Goal: Transaction & Acquisition: Purchase product/service

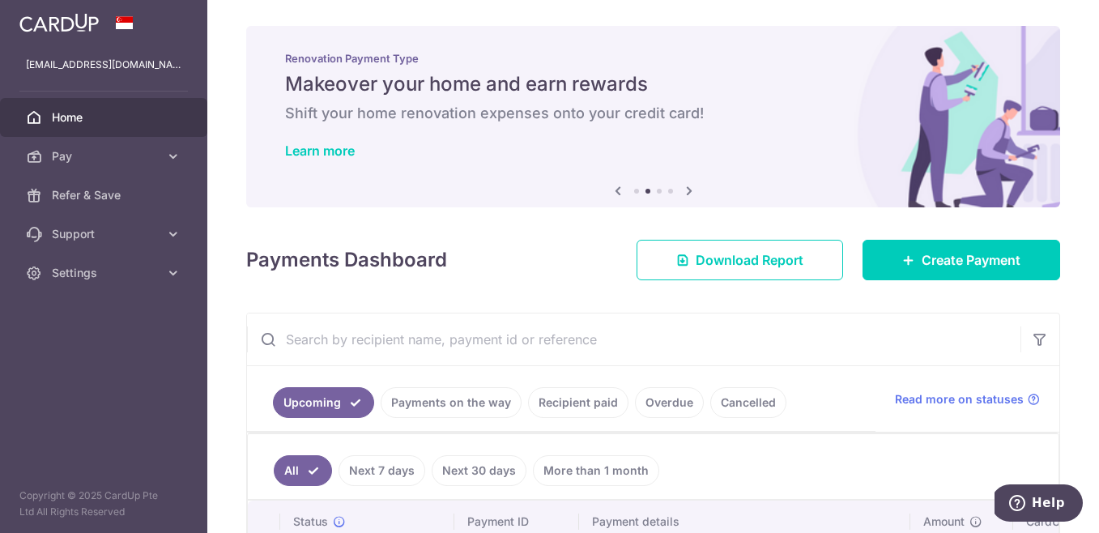
scroll to position [278, 0]
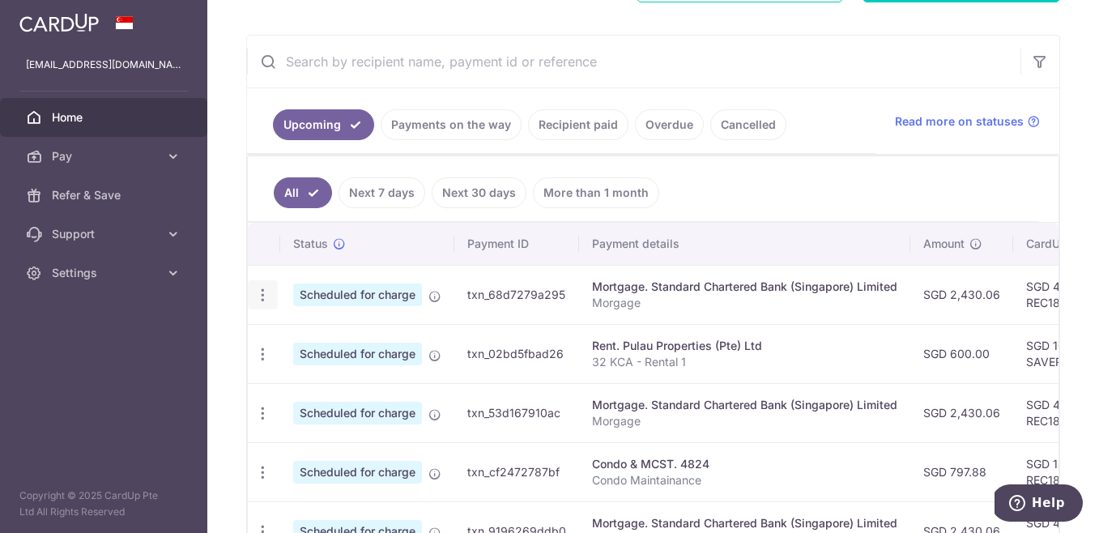
click at [275, 292] on div "Update payment Cancel payment Upload doc" at bounding box center [263, 295] width 30 height 30
click at [262, 296] on icon "button" at bounding box center [262, 295] width 17 height 17
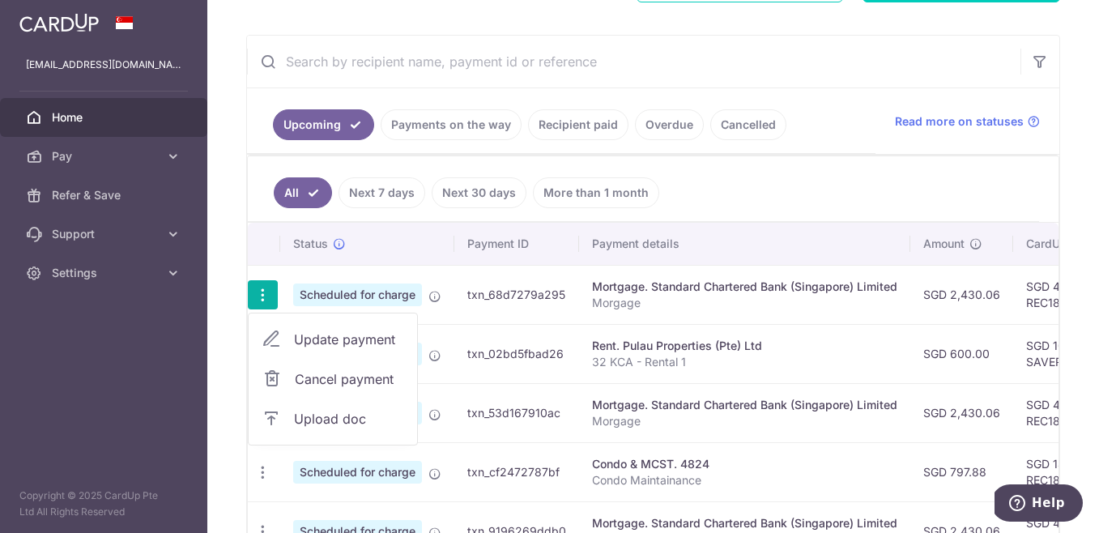
click at [292, 344] on link "Update payment" at bounding box center [333, 339] width 168 height 39
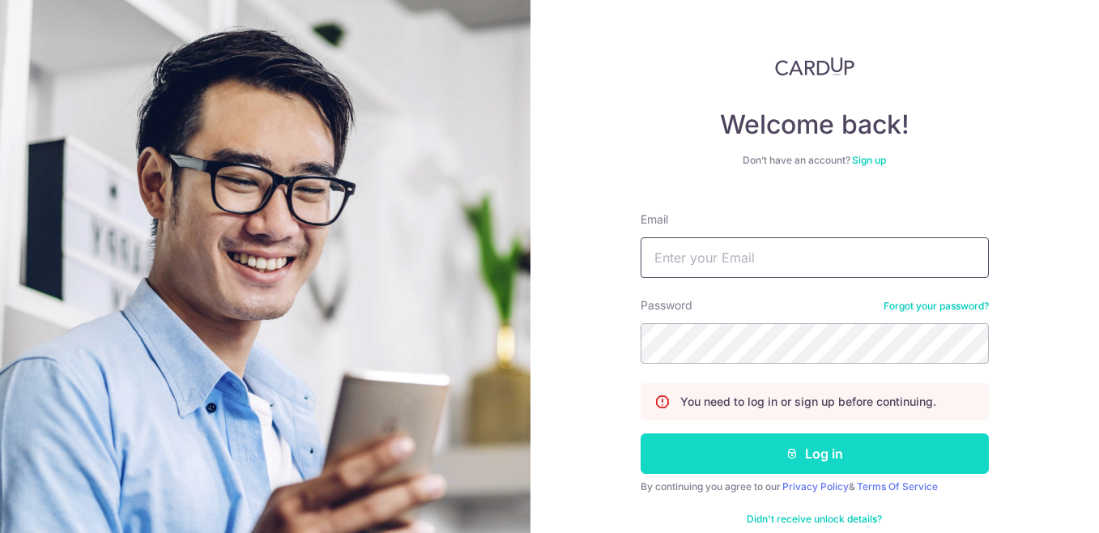
type input "[EMAIL_ADDRESS][DOMAIN_NAME]"
click at [743, 459] on button "Log in" at bounding box center [815, 453] width 348 height 40
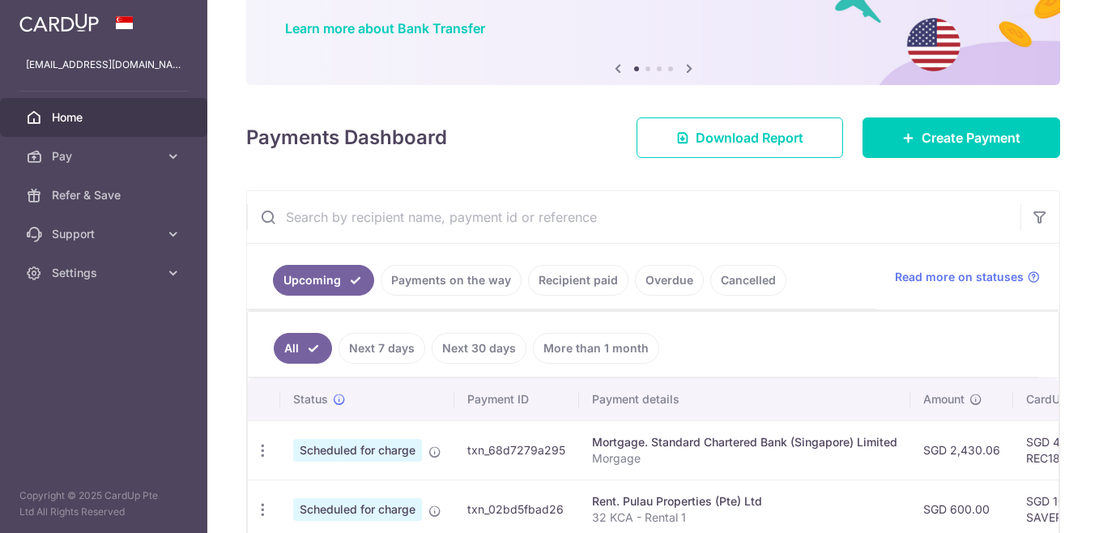
scroll to position [394, 0]
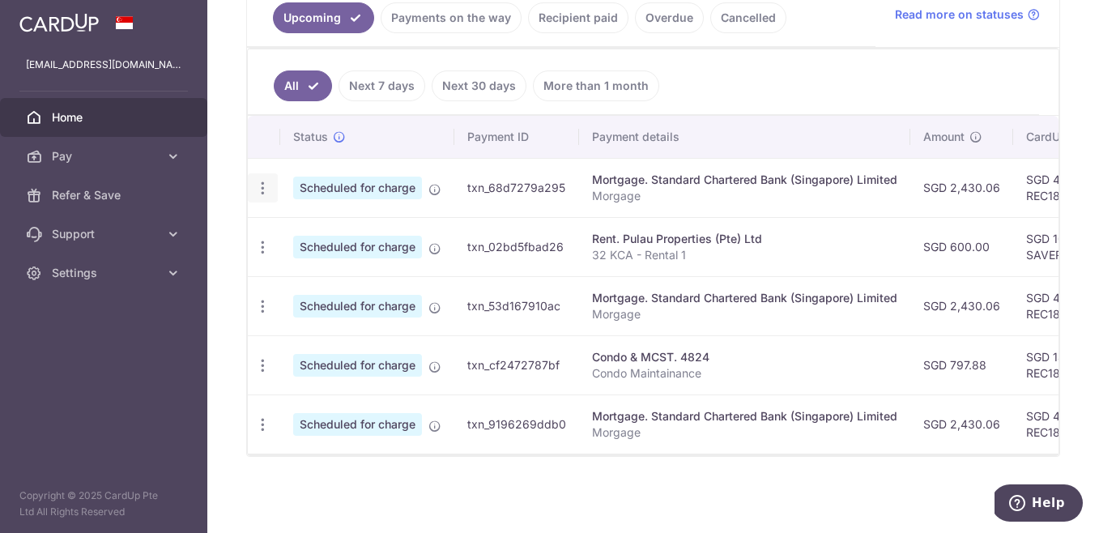
click at [269, 180] on icon "button" at bounding box center [262, 188] width 17 height 17
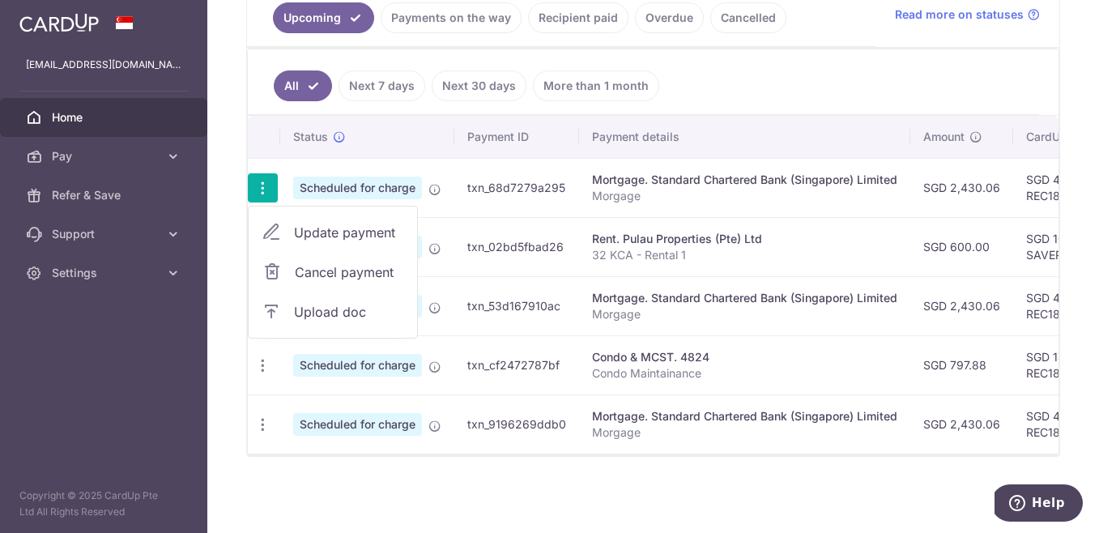
click at [279, 223] on icon at bounding box center [271, 232] width 19 height 19
radio input "true"
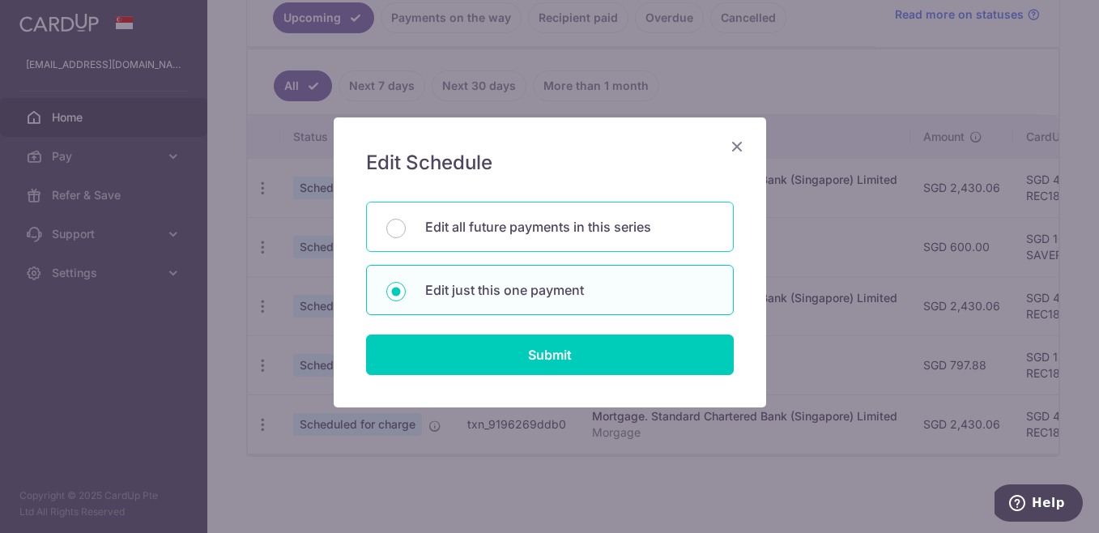
click at [468, 236] on div "Edit all future payments in this series" at bounding box center [550, 227] width 368 height 50
radio input "true"
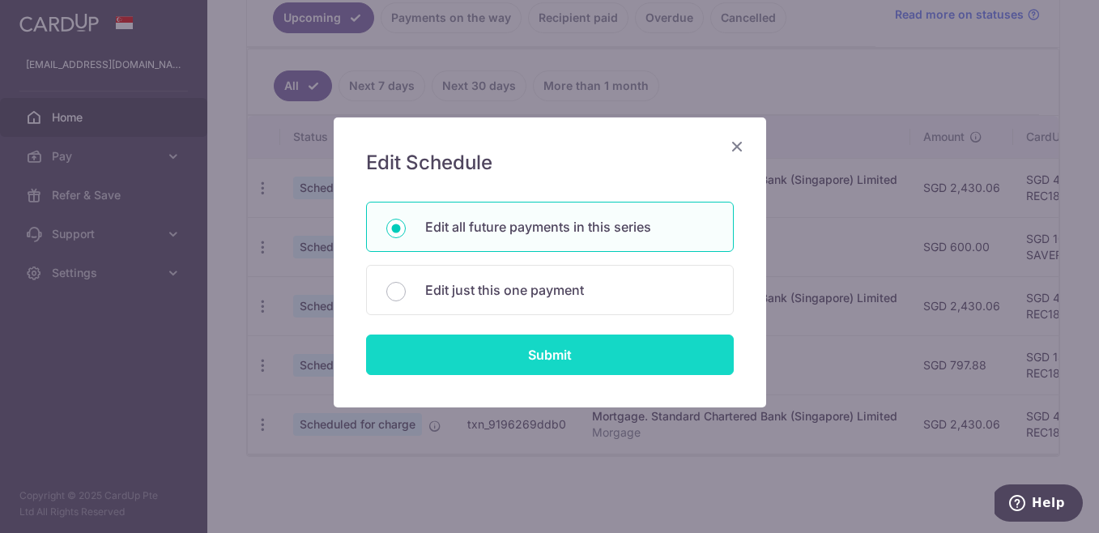
click at [491, 366] on input "Submit" at bounding box center [550, 354] width 368 height 40
radio input "true"
type input "2,430.06"
type input "Morgage"
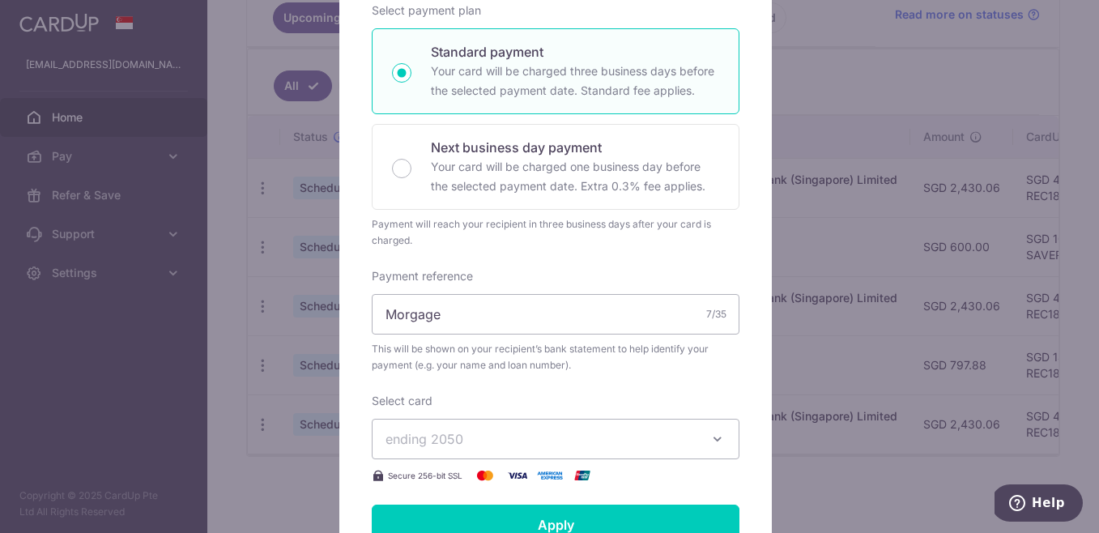
scroll to position [104, 0]
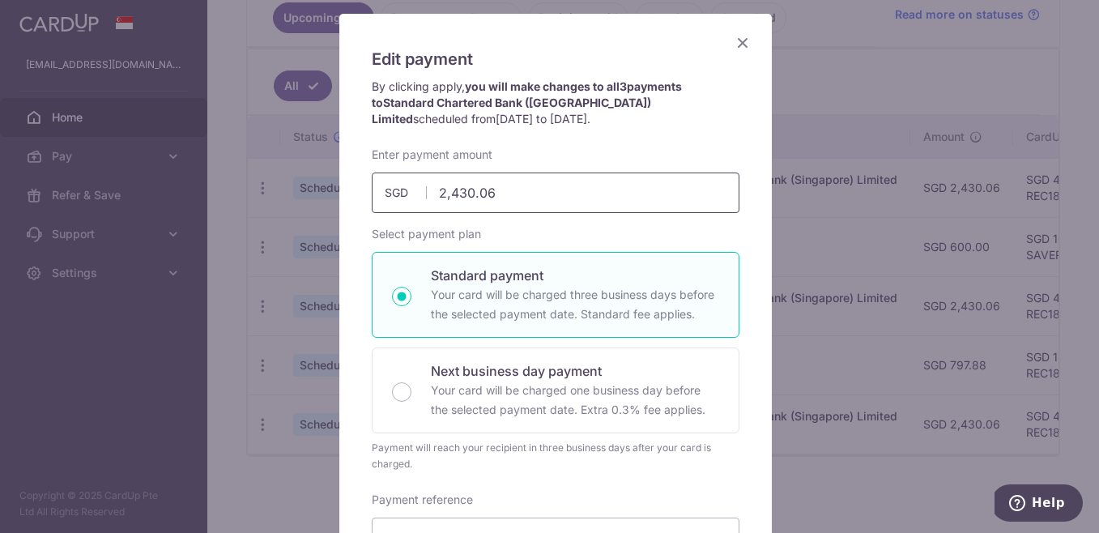
click at [436, 199] on input "2,430.06" at bounding box center [556, 192] width 368 height 40
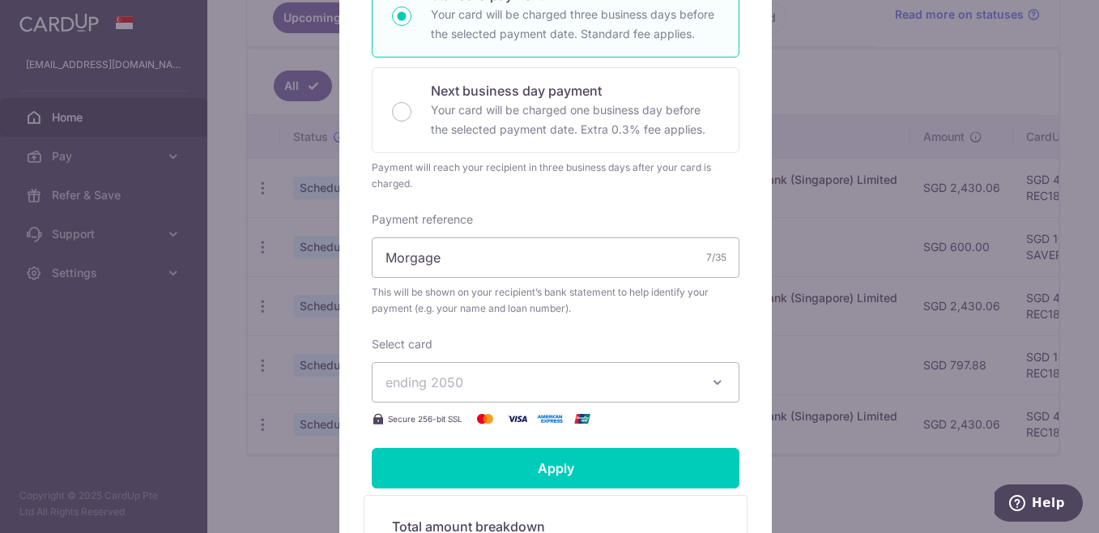
scroll to position [470, 0]
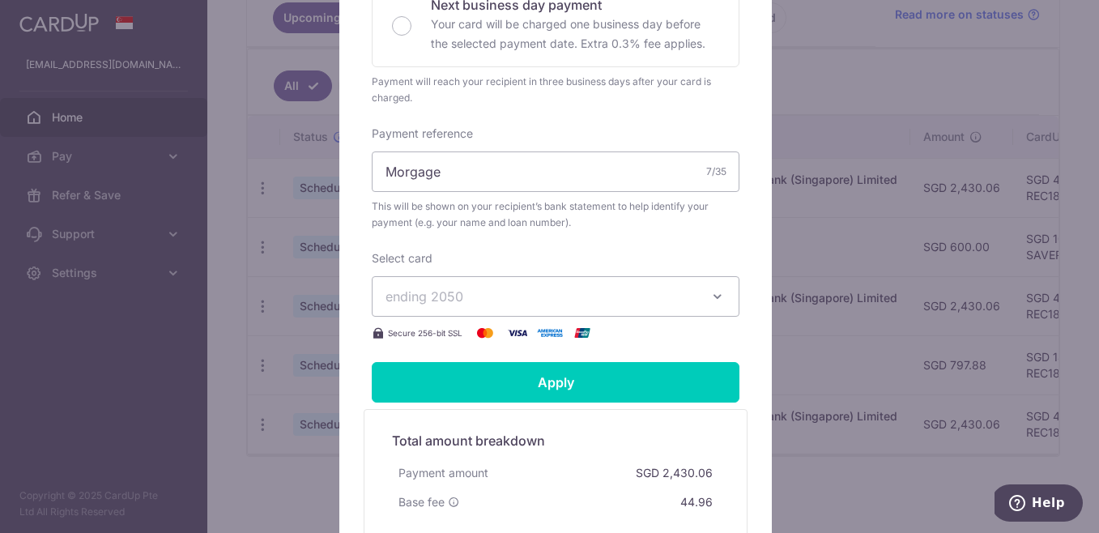
type input "2,430.06"
click at [436, 304] on span "ending 2050" at bounding box center [540, 296] width 311 height 19
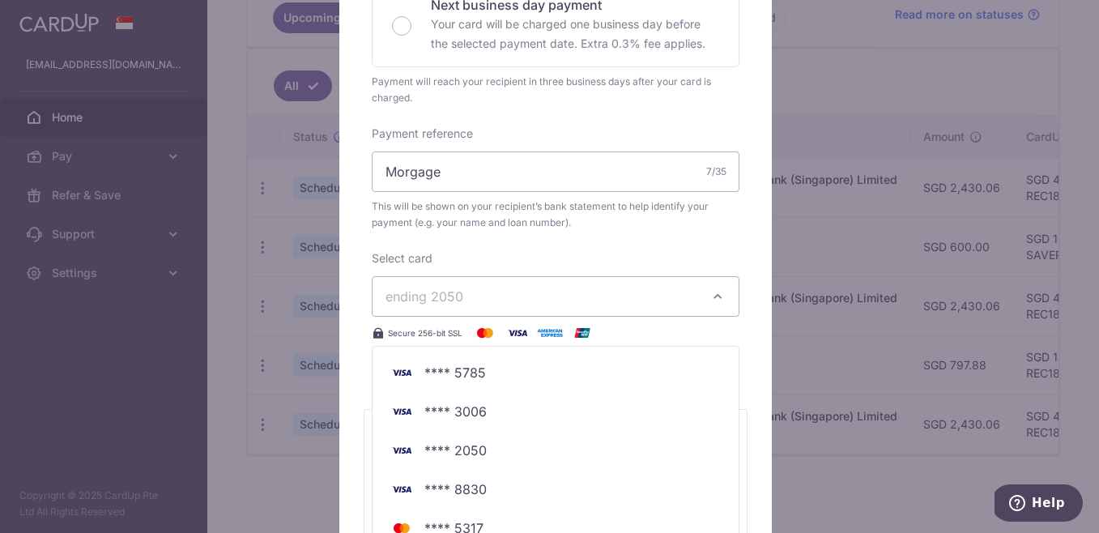
click at [436, 304] on span "ending 2050" at bounding box center [540, 296] width 311 height 19
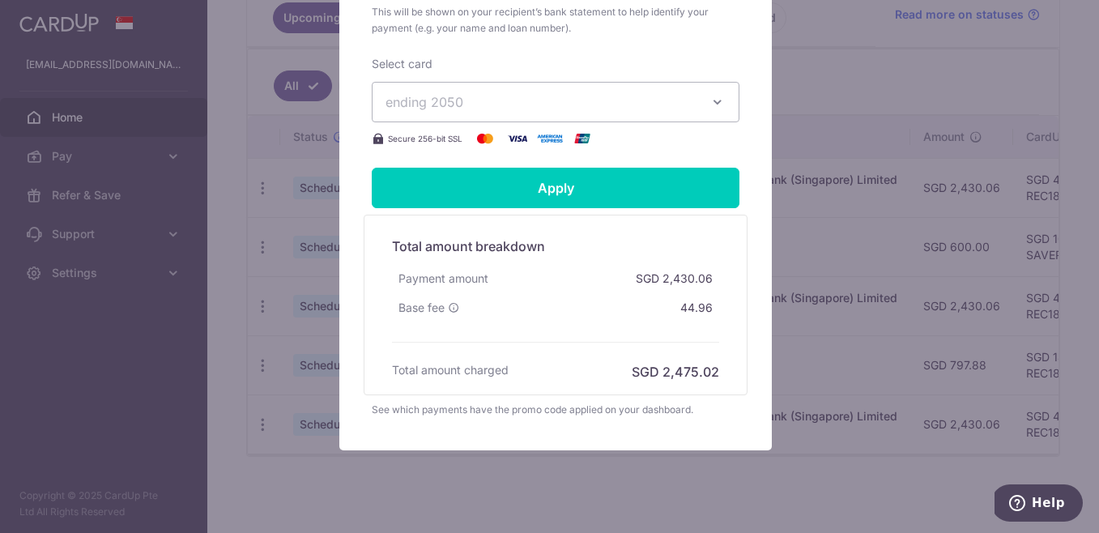
scroll to position [663, 0]
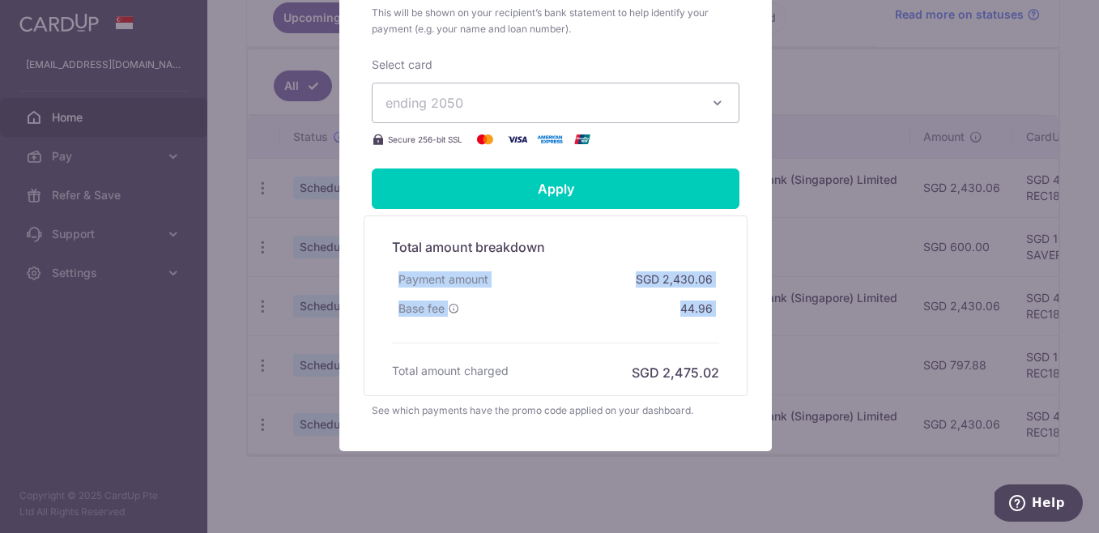
drag, startPoint x: 390, startPoint y: 275, endPoint x: 395, endPoint y: 355, distance: 79.5
click at [395, 355] on div "Total amount breakdown Payment amount SGD 2,430.06 Base fee 44.96 Processing fe…" at bounding box center [555, 305] width 343 height 153
click at [934, 240] on div "Edit payment By clicking apply, you will make changes to all 3 payments to Stan…" at bounding box center [549, 266] width 1099 height 533
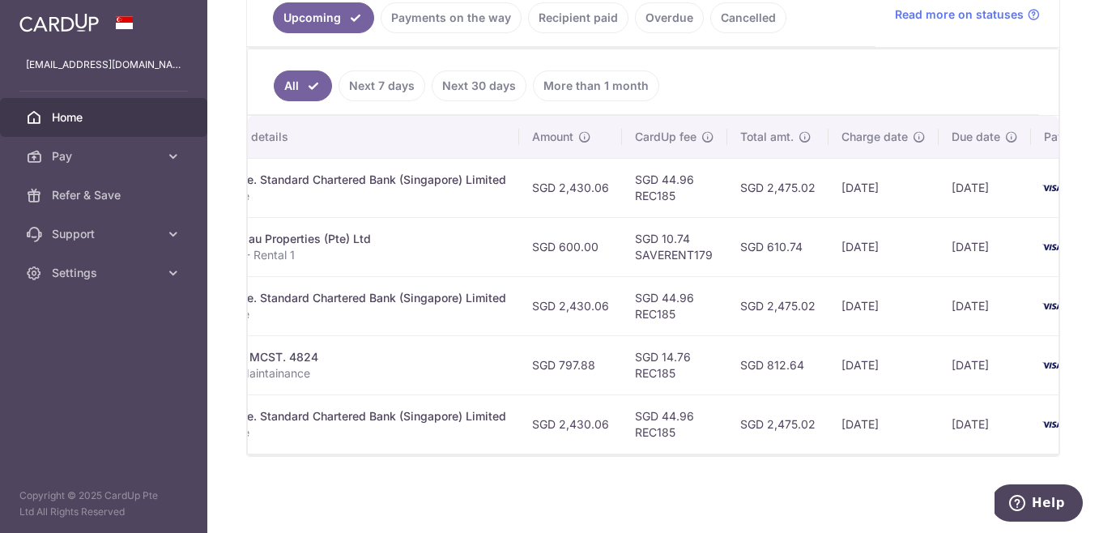
scroll to position [0, 485]
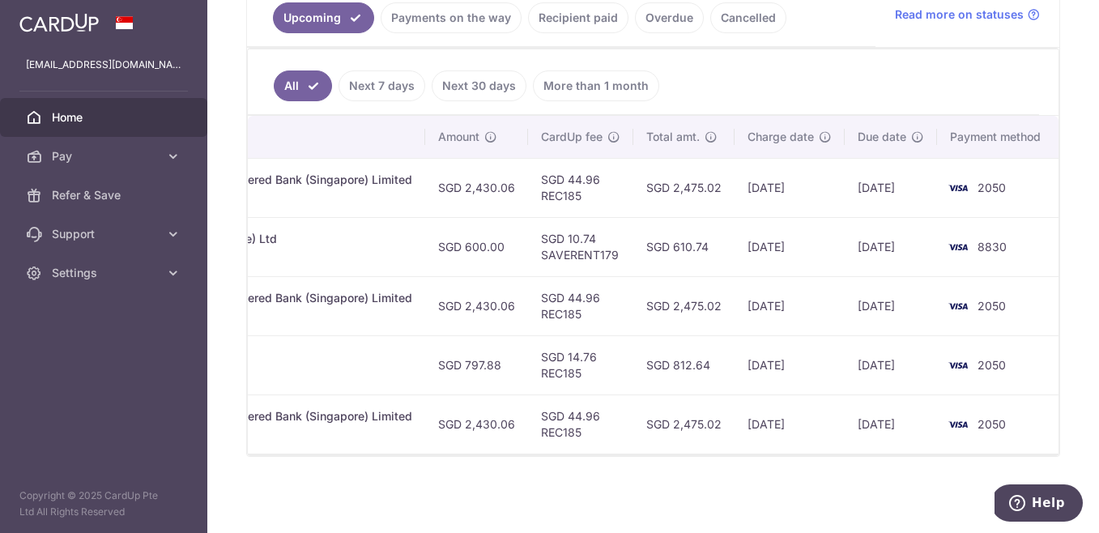
click at [532, 189] on td "SGD 44.96 REC185" at bounding box center [580, 187] width 105 height 59
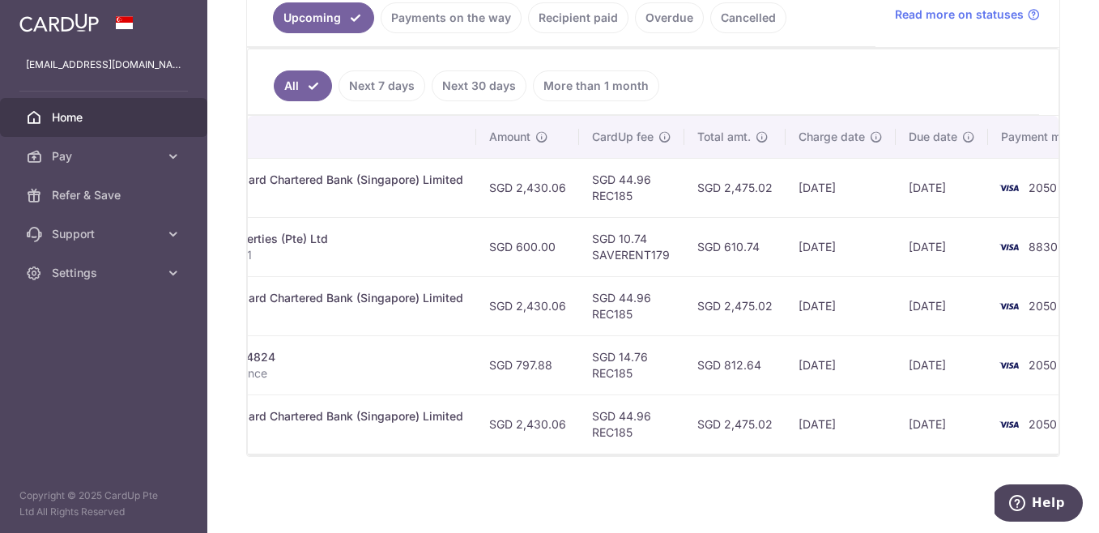
scroll to position [0, 436]
click at [594, 177] on td "SGD 44.96 REC185" at bounding box center [629, 187] width 105 height 59
click at [665, 128] on th "CardUp fee" at bounding box center [629, 137] width 105 height 42
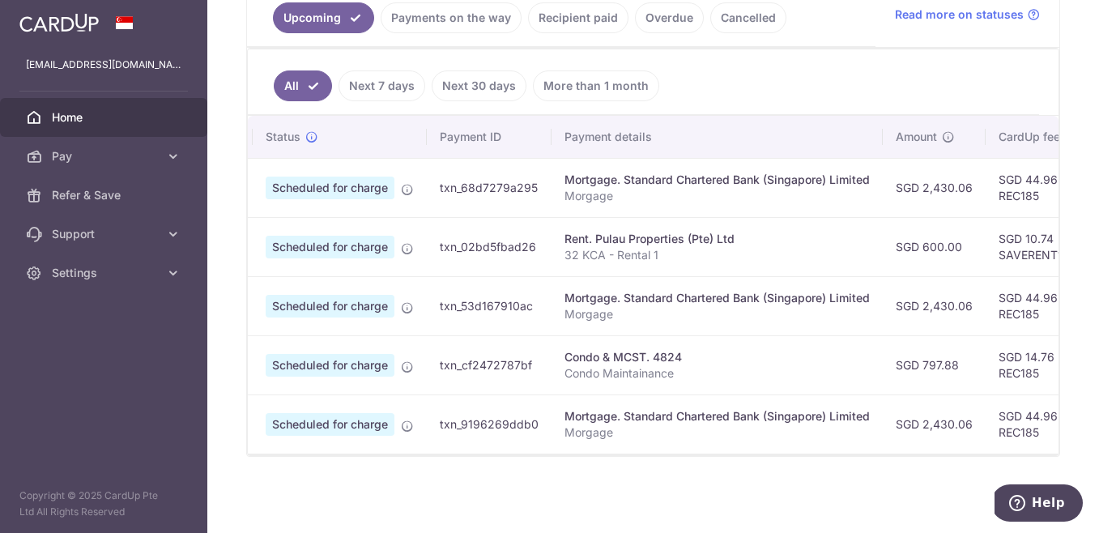
scroll to position [0, 0]
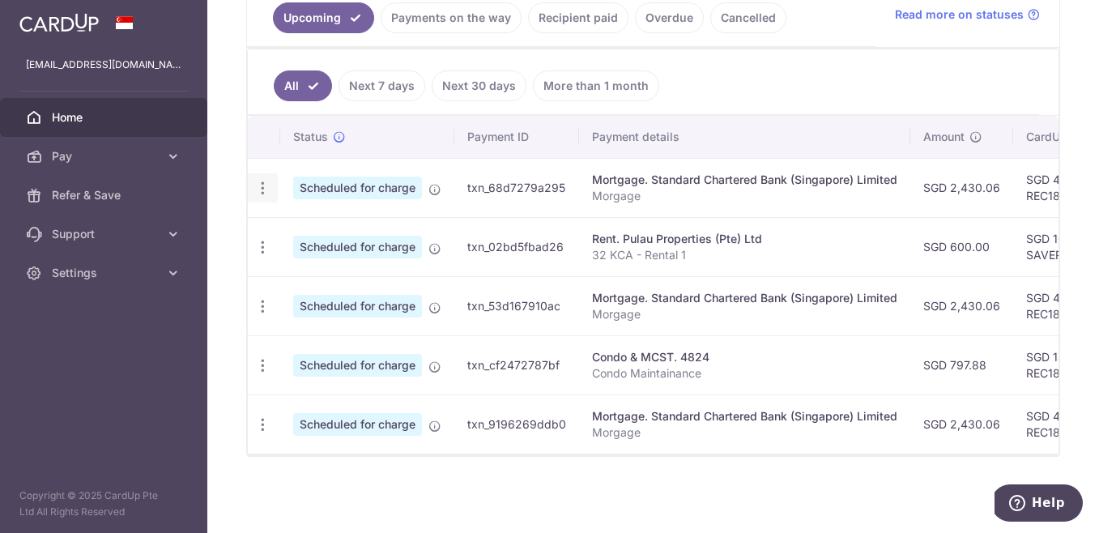
click at [255, 180] on icon "button" at bounding box center [262, 188] width 17 height 17
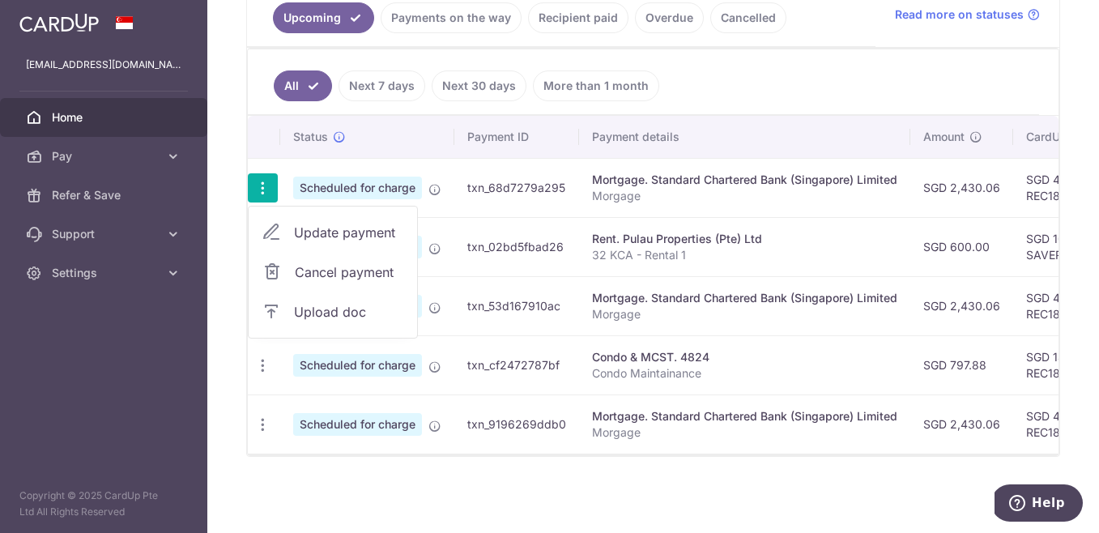
click at [291, 272] on link "Cancel payment" at bounding box center [333, 272] width 168 height 40
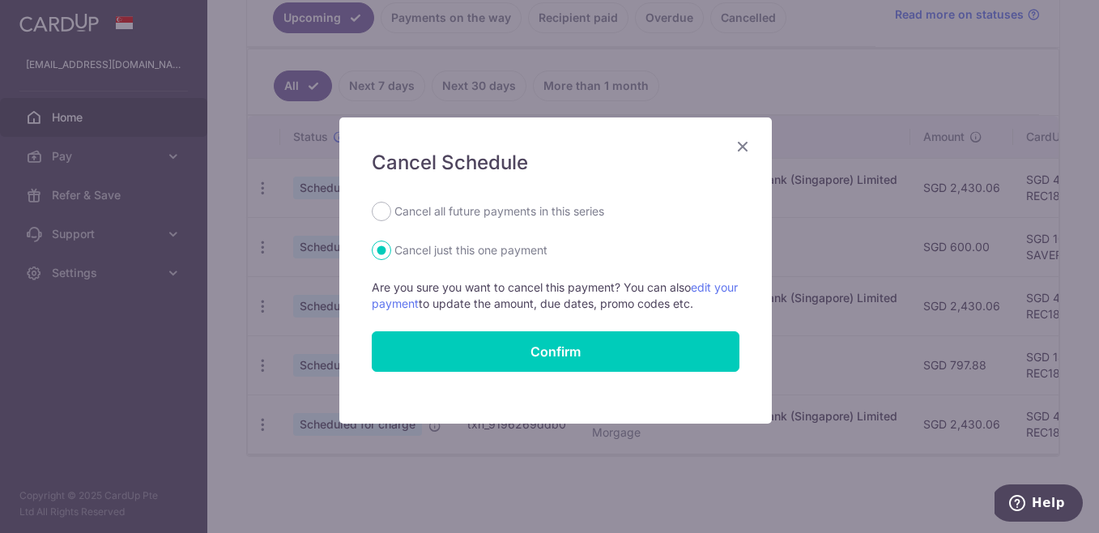
click at [438, 209] on label "Cancel all future payments in this series" at bounding box center [499, 211] width 210 height 19
click at [391, 209] on input "Cancel all future payments in this series" at bounding box center [381, 211] width 19 height 19
radio input "true"
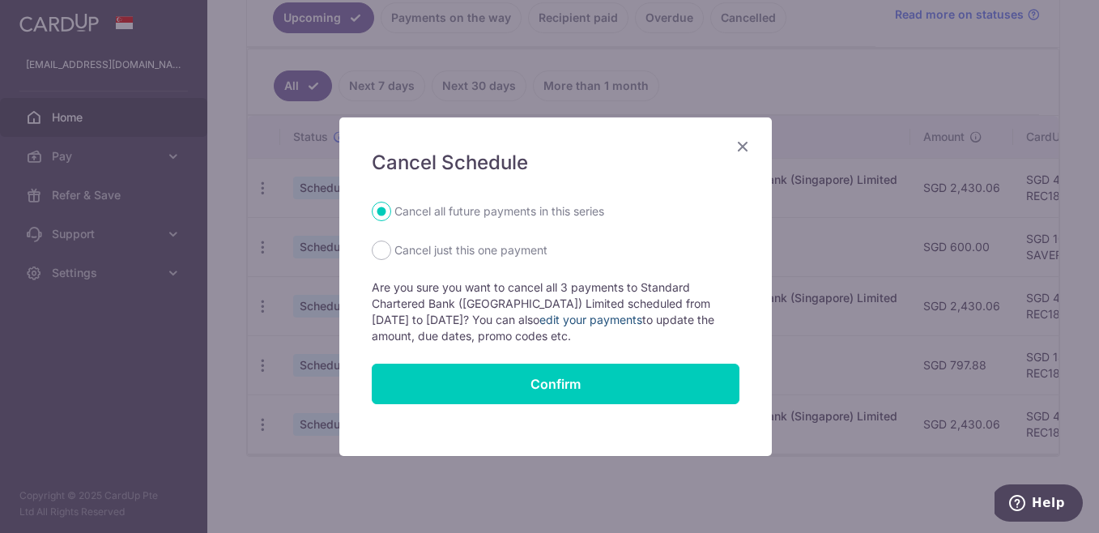
click at [554, 318] on link "edit your payments" at bounding box center [590, 320] width 103 height 14
click at [743, 134] on div "Cancel Schedule Cancel all future payments in this series Cancel just this one …" at bounding box center [555, 286] width 432 height 338
click at [743, 142] on icon "Close" at bounding box center [742, 146] width 19 height 20
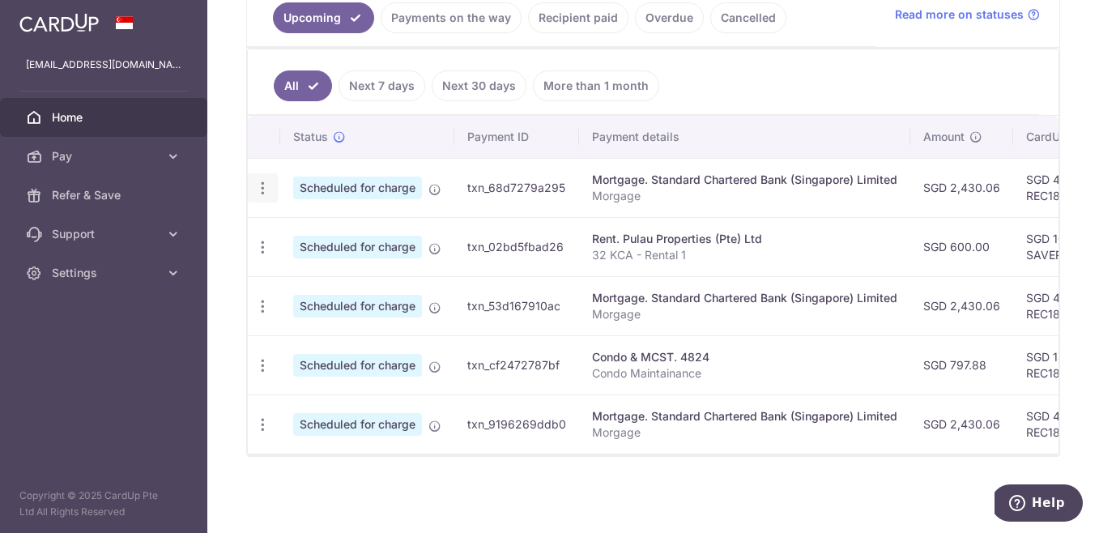
click at [270, 181] on div "Update payment Cancel payment Upload doc" at bounding box center [263, 188] width 30 height 30
click at [266, 180] on icon "button" at bounding box center [262, 188] width 17 height 17
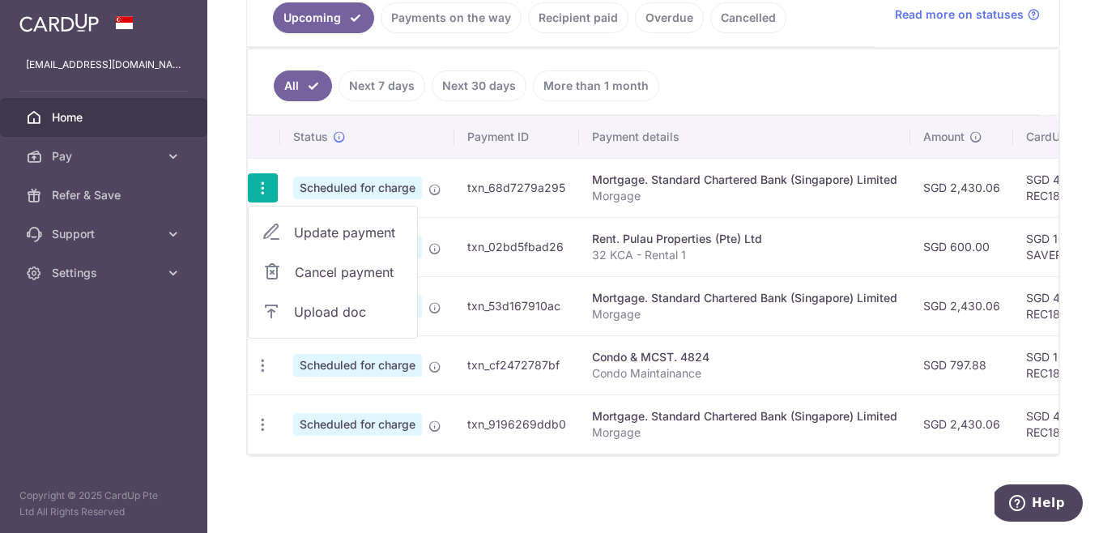
click at [291, 226] on link "Update payment" at bounding box center [333, 232] width 168 height 39
radio input "true"
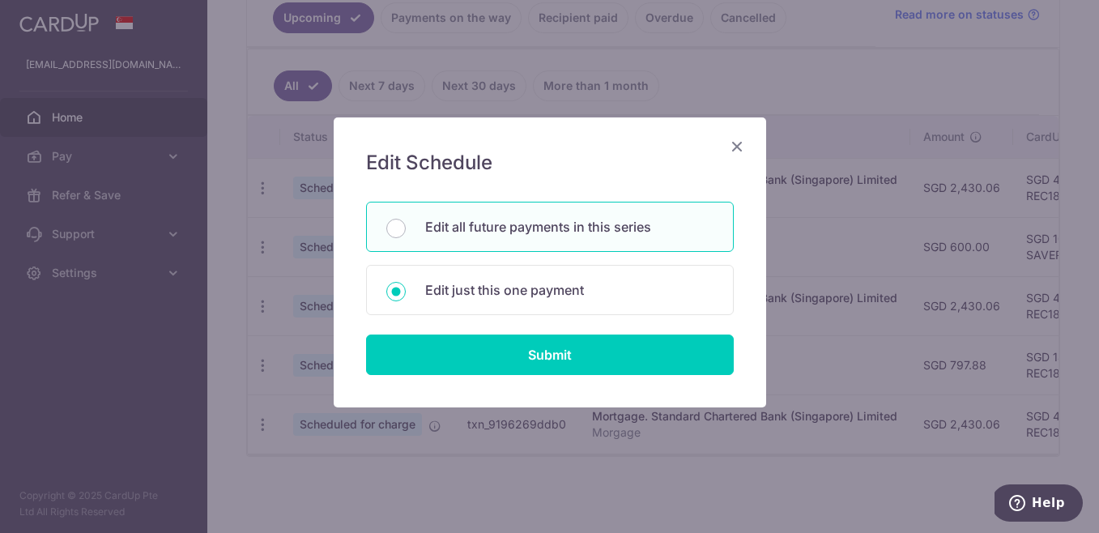
click at [526, 244] on div "Edit all future payments in this series" at bounding box center [550, 227] width 368 height 50
radio input "true"
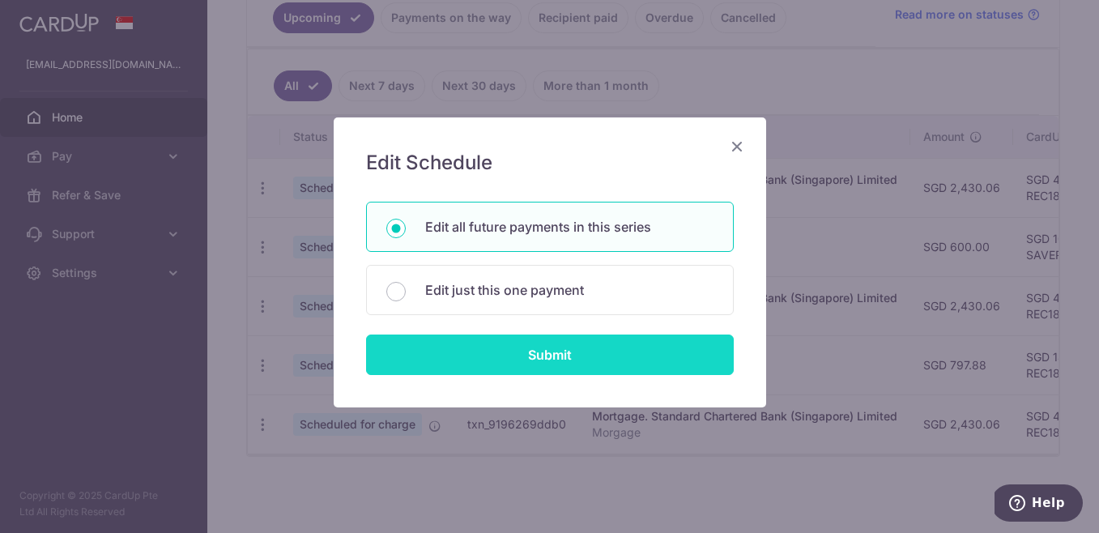
click at [504, 347] on input "Submit" at bounding box center [550, 354] width 368 height 40
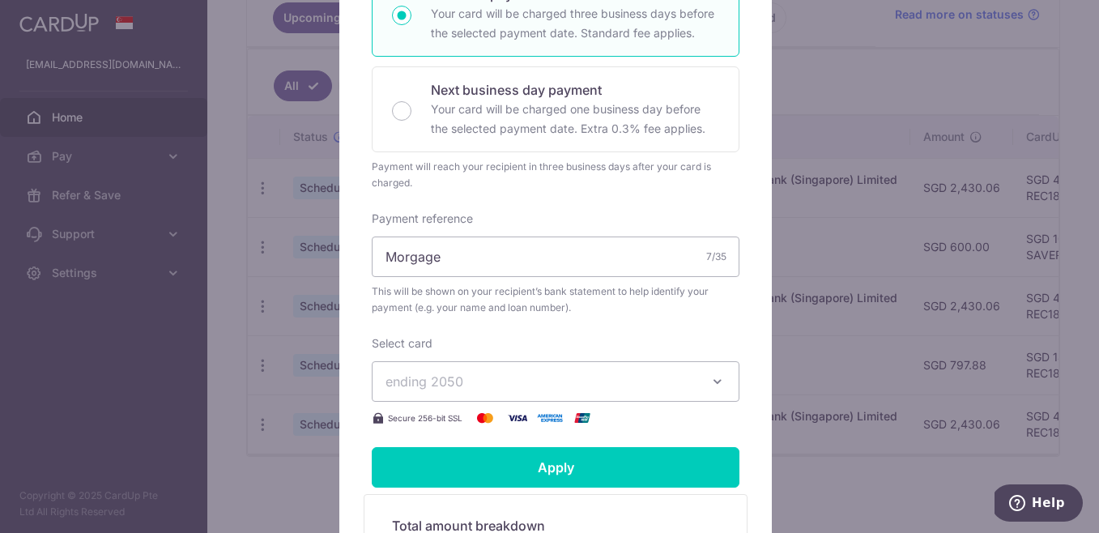
scroll to position [500, 0]
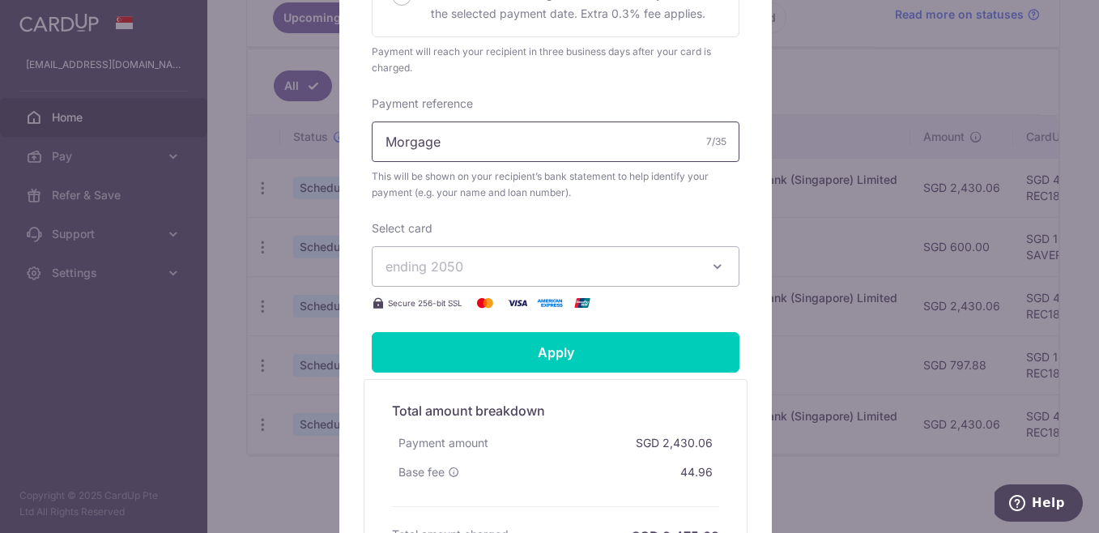
click at [504, 143] on input "Morgage" at bounding box center [556, 141] width 368 height 40
click at [464, 258] on span "ending 2050" at bounding box center [540, 266] width 311 height 19
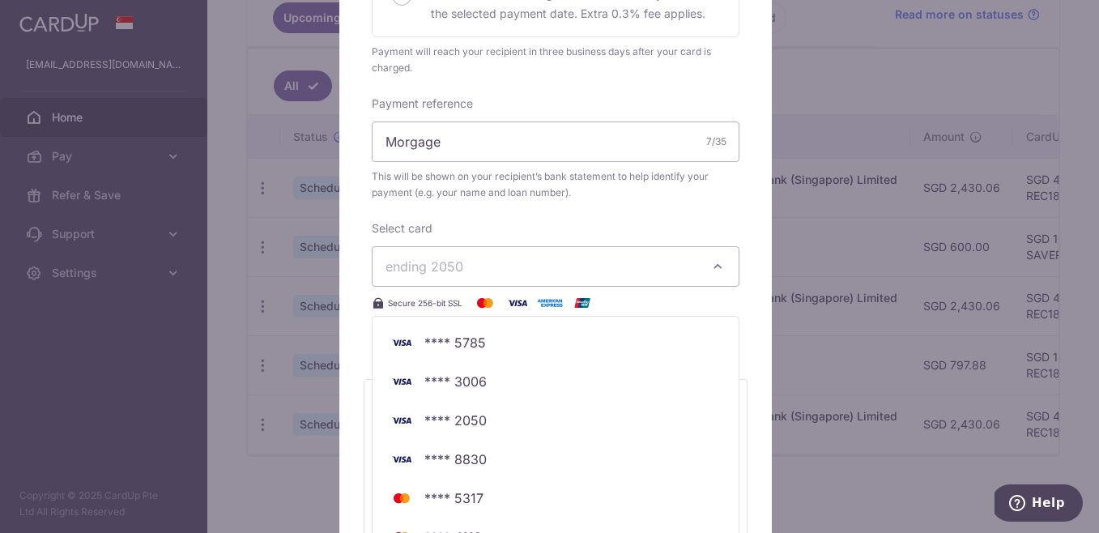
click at [464, 258] on span "ending 2050" at bounding box center [540, 266] width 311 height 19
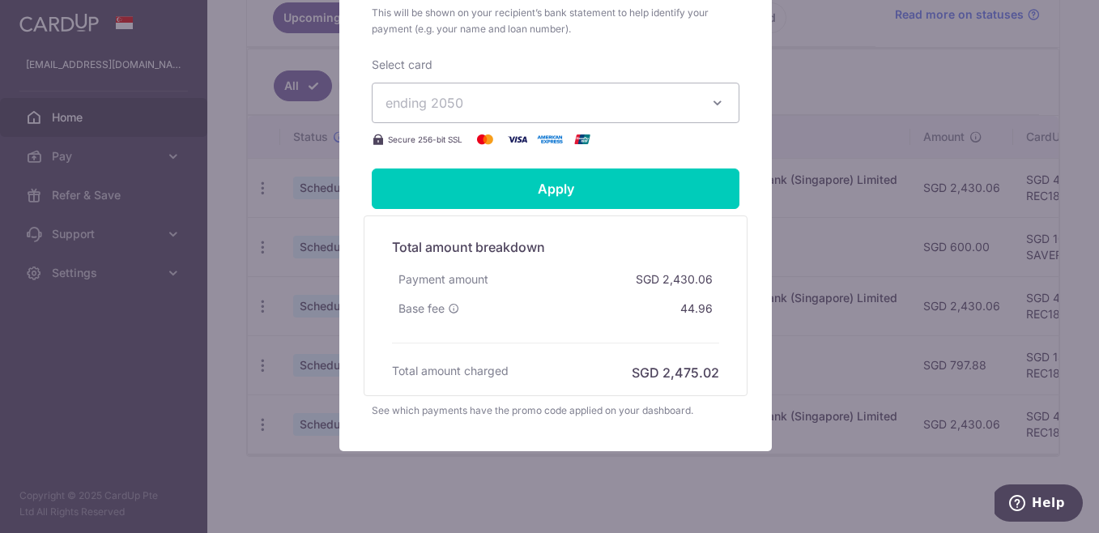
scroll to position [660, 0]
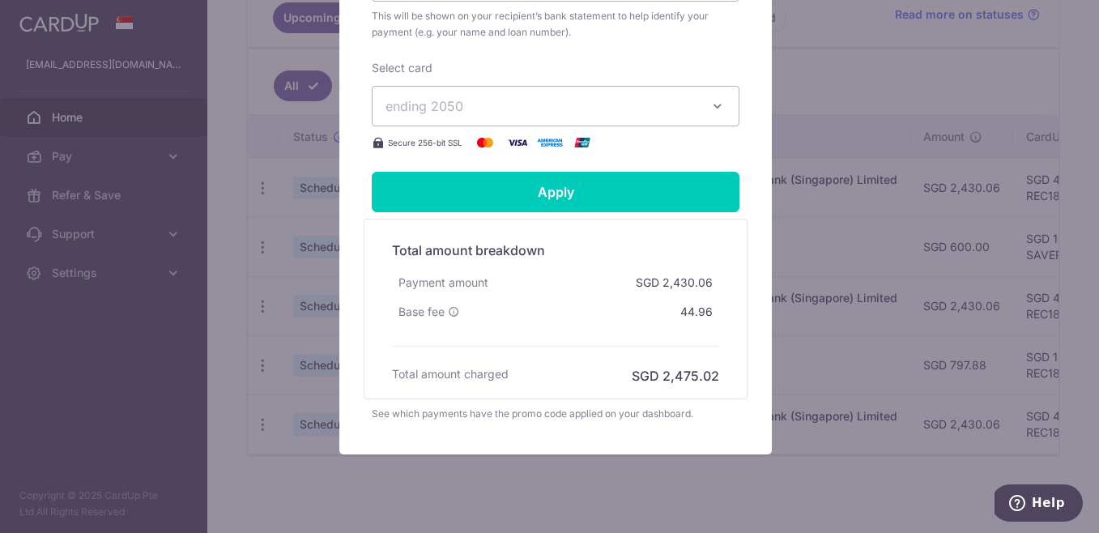
click at [455, 356] on div "Total amount breakdown Payment amount SGD 2,430.06 Base fee 44.96 Processing fe…" at bounding box center [555, 308] width 343 height 153
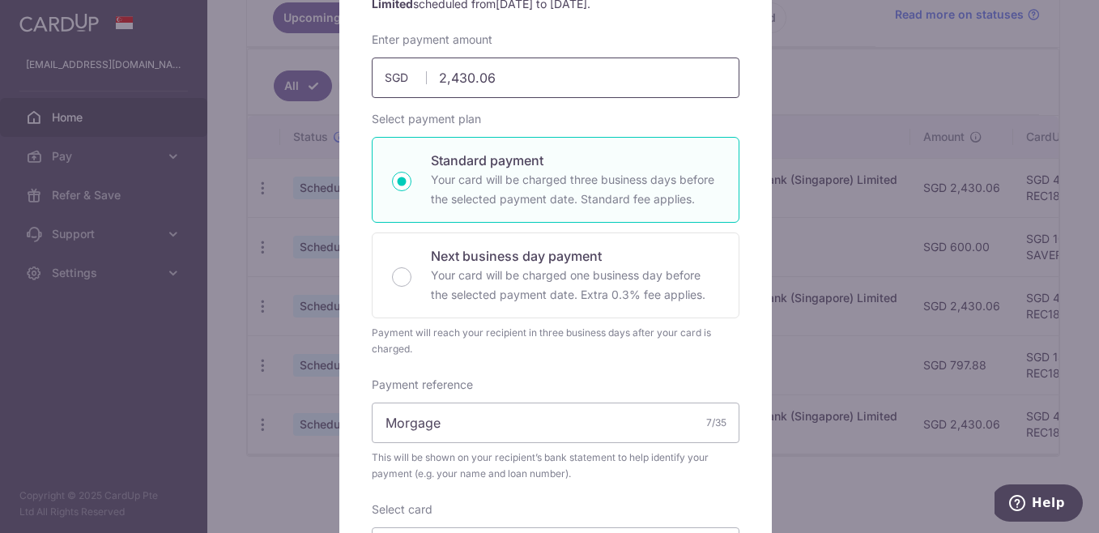
scroll to position [241, 0]
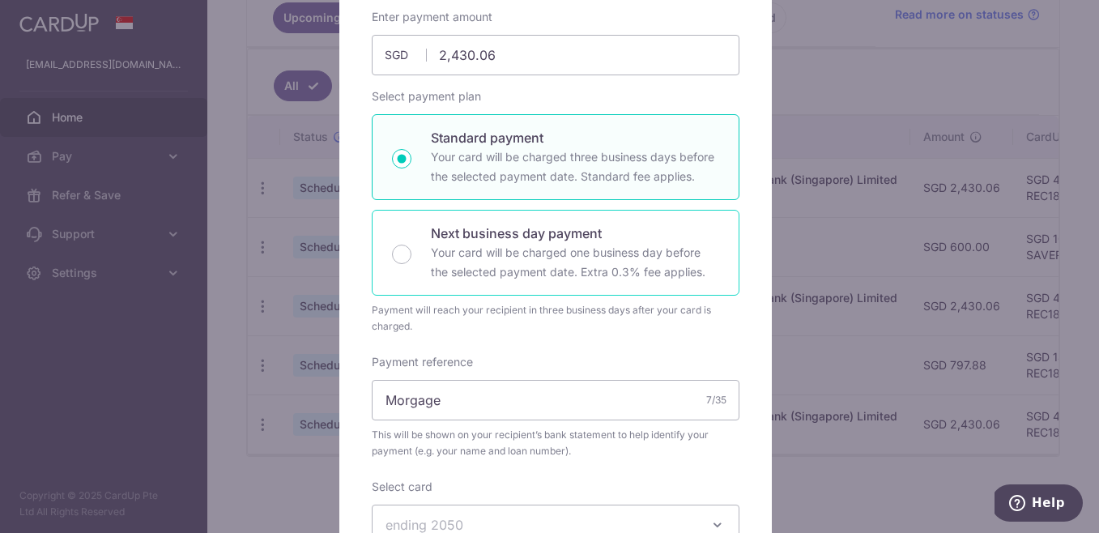
click at [562, 245] on p "Your card will be charged one business day before the selected payment date. Ex…" at bounding box center [575, 262] width 288 height 39
click at [411, 245] on input "Next business day payment Your card will be charged one business day before the…" at bounding box center [401, 254] width 19 height 19
radio input "false"
radio input "true"
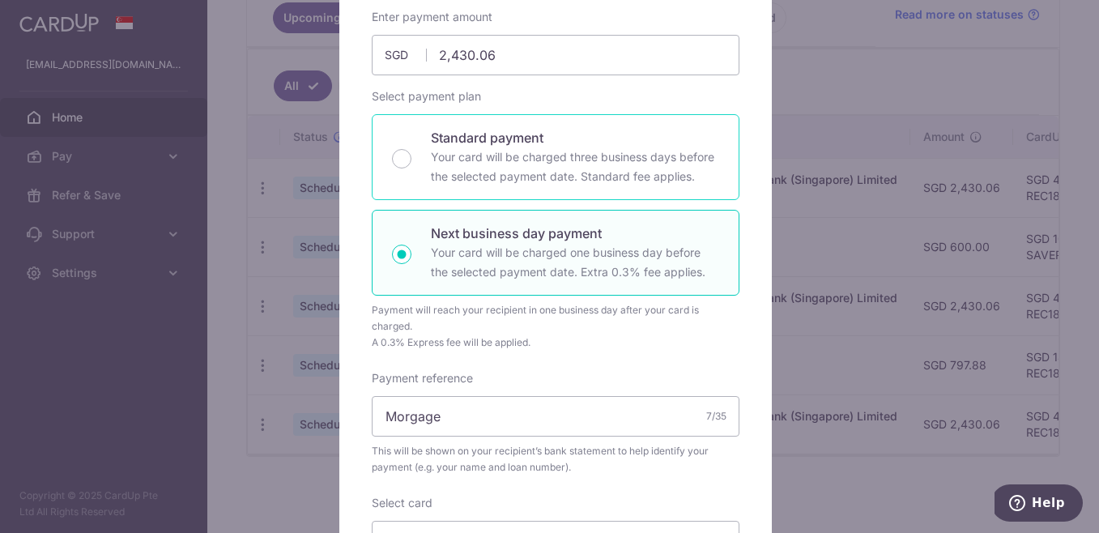
click at [554, 149] on p "Your card will be charged three business days before the selected payment date.…" at bounding box center [575, 166] width 288 height 39
click at [411, 149] on input "Standard payment Your card will be charged three business days before the selec…" at bounding box center [401, 158] width 19 height 19
radio input "true"
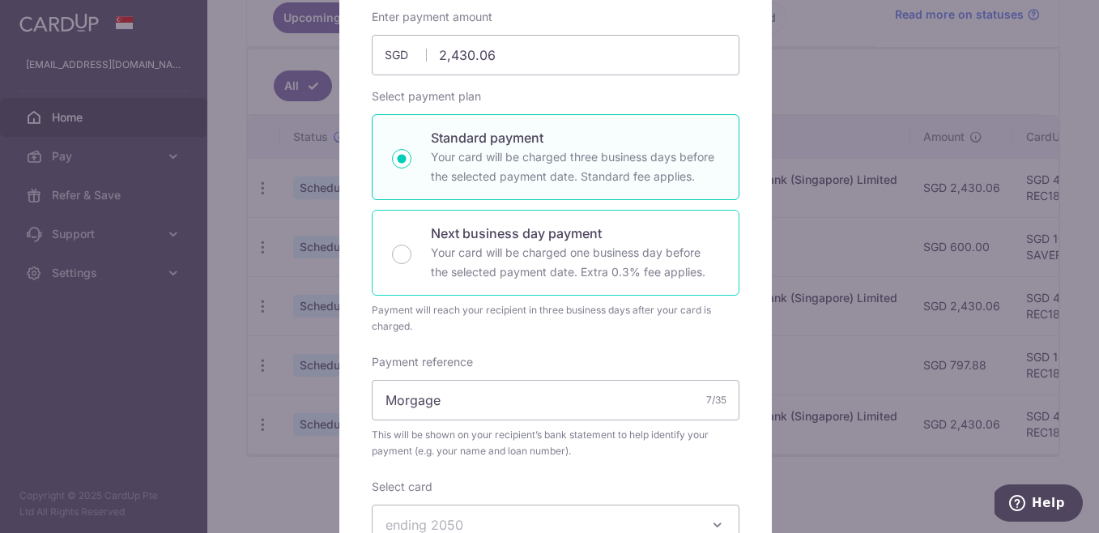
scroll to position [599, 0]
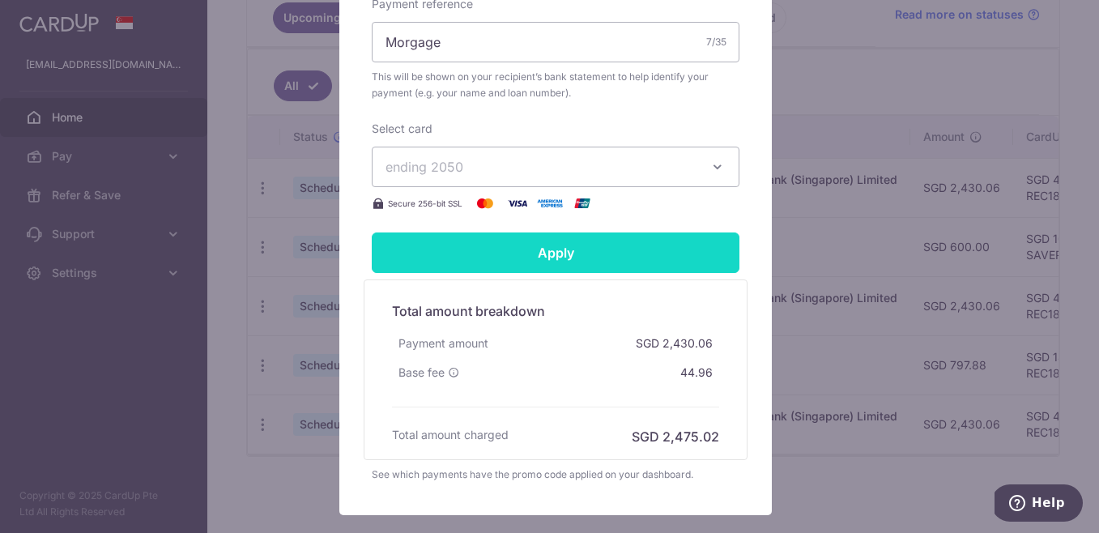
click at [507, 255] on input "Apply" at bounding box center [556, 252] width 368 height 40
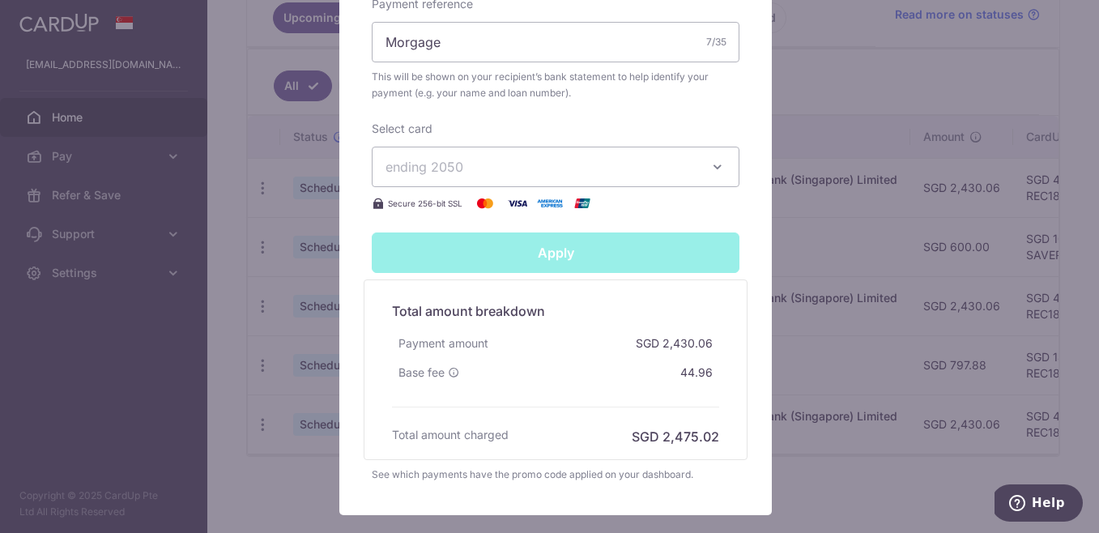
type input "Successfully Applied"
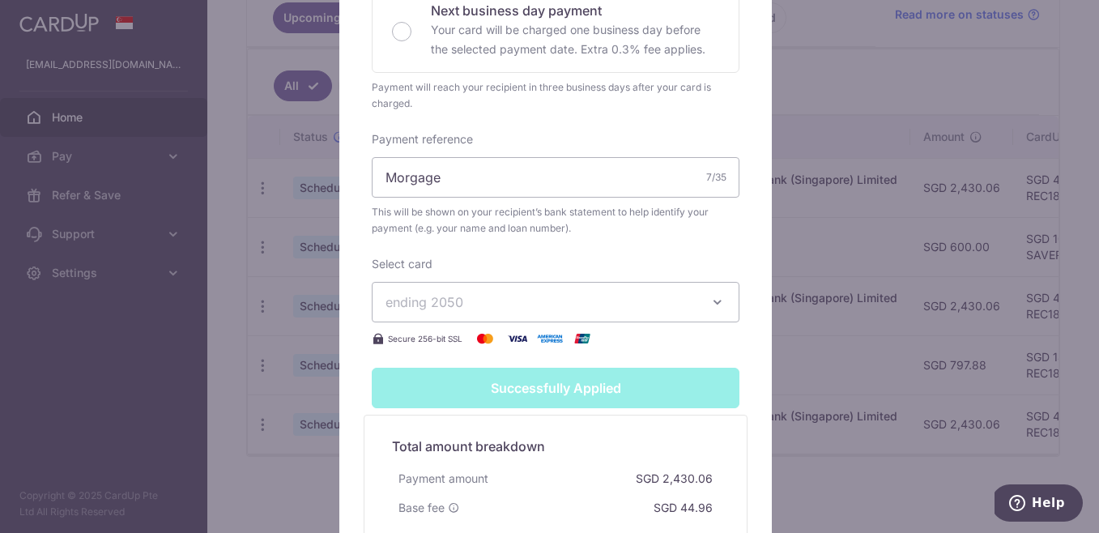
scroll to position [214, 0]
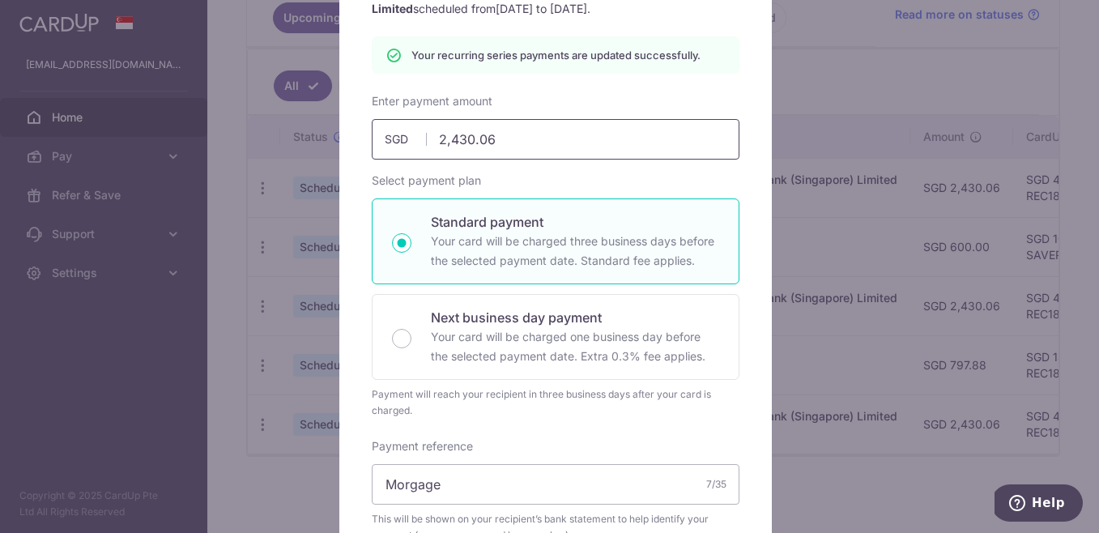
click at [551, 126] on input "2,430.06" at bounding box center [556, 139] width 368 height 40
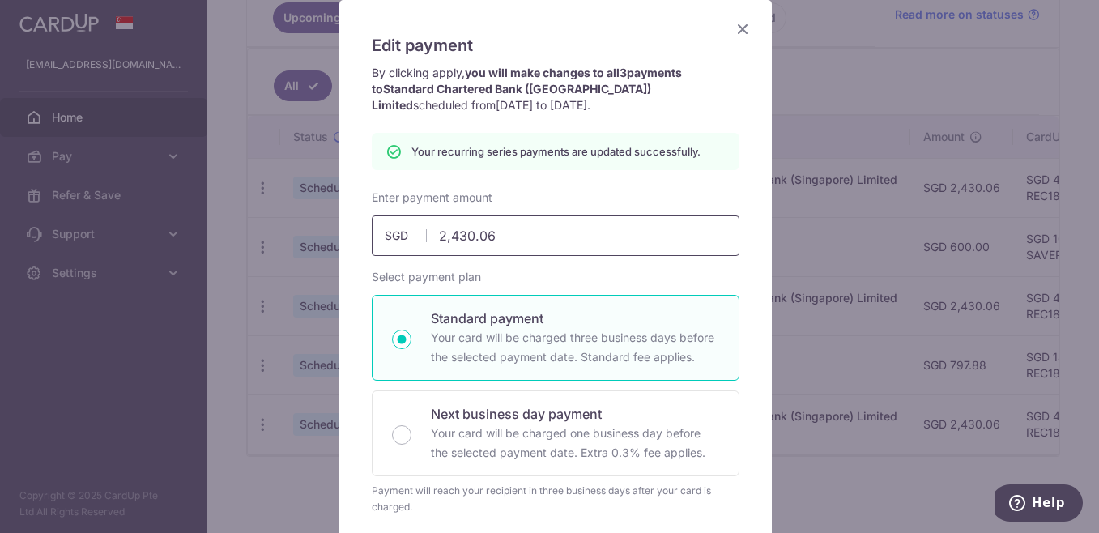
scroll to position [29, 0]
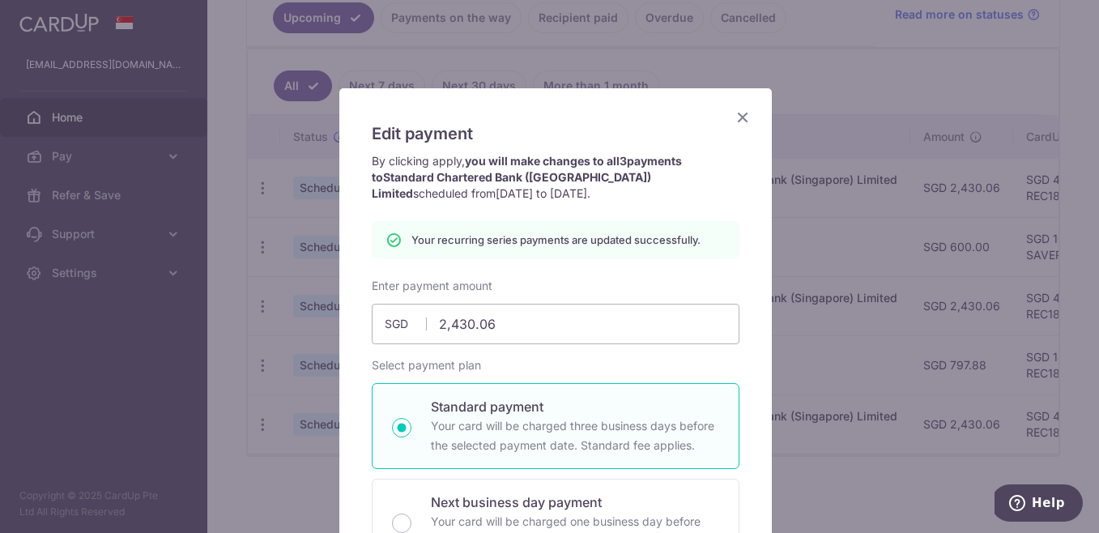
type input "2,430.06"
type input "Apply"
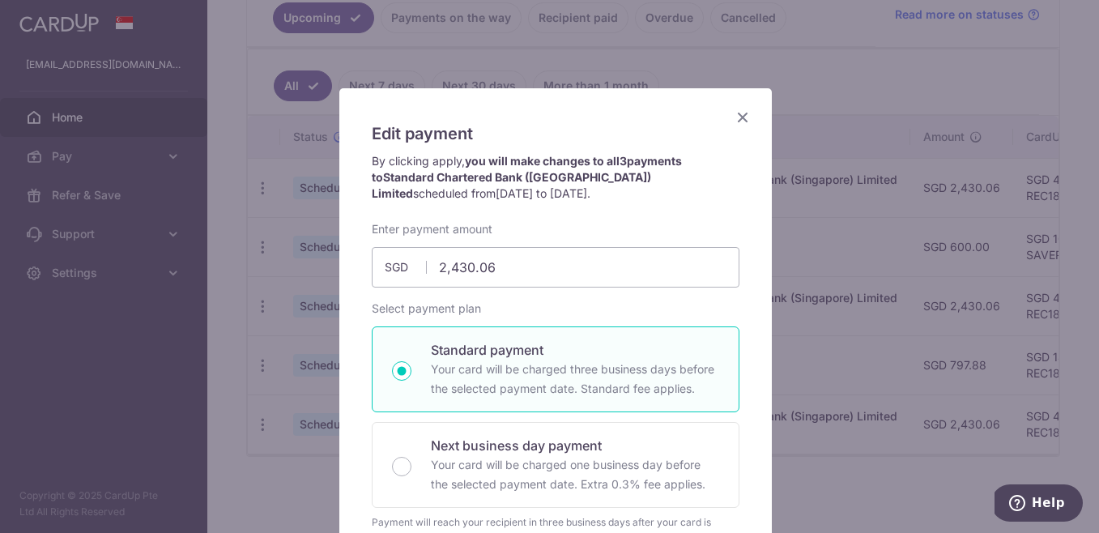
click at [738, 111] on icon "Close" at bounding box center [742, 117] width 19 height 20
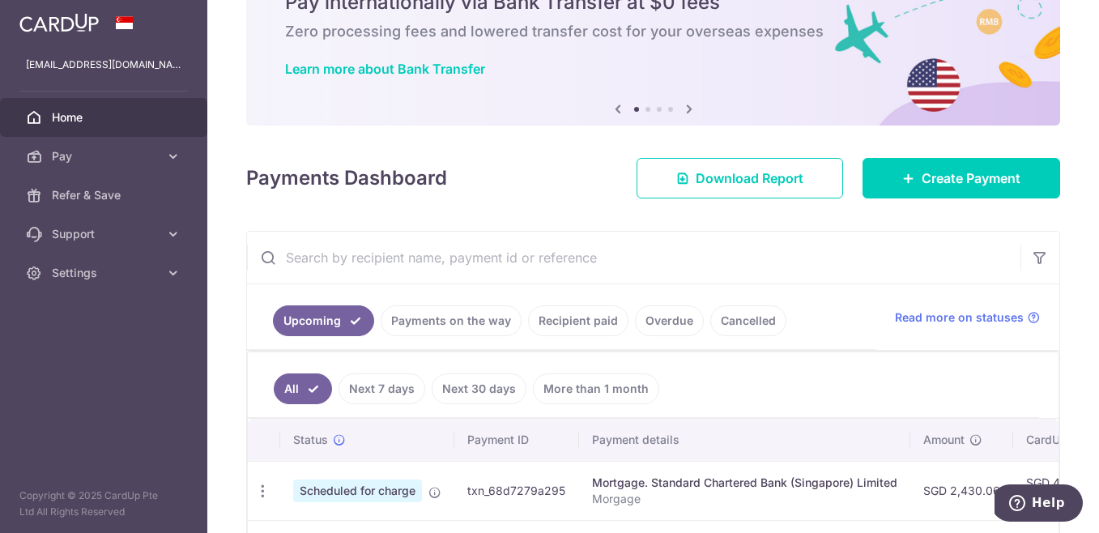
scroll to position [103, 0]
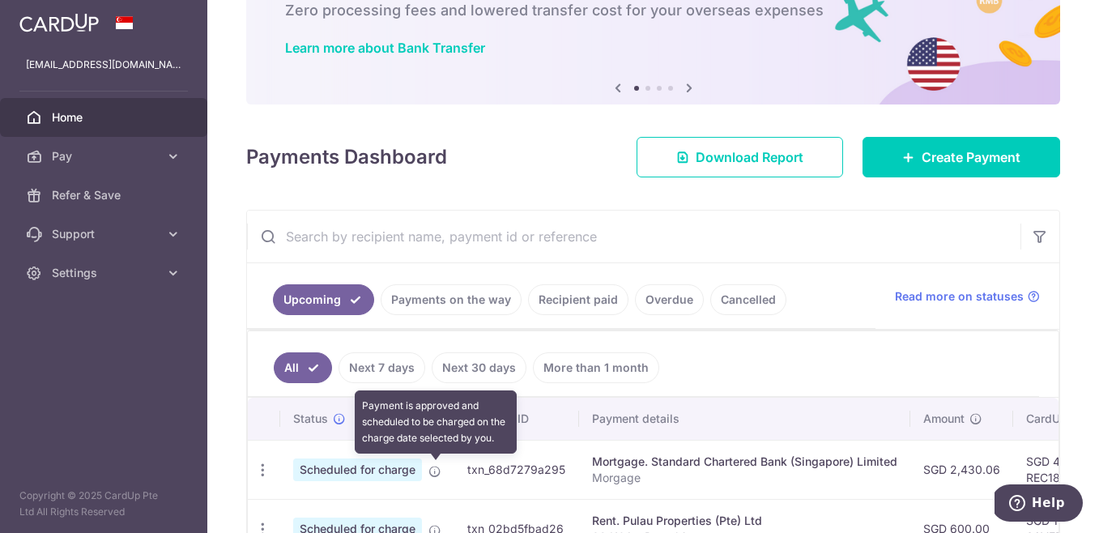
click at [437, 472] on icon at bounding box center [434, 471] width 13 height 13
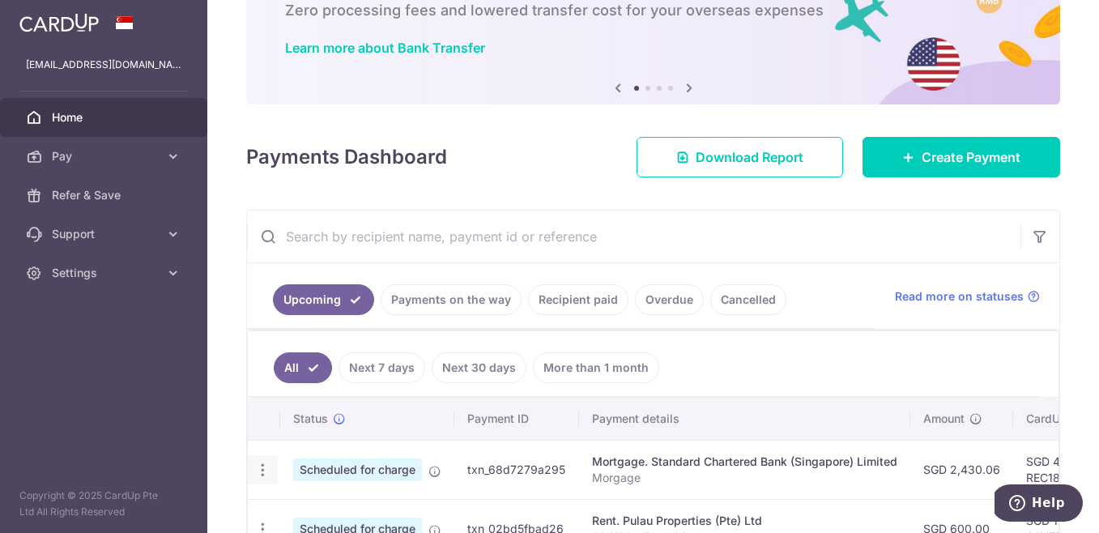
click at [260, 476] on icon "button" at bounding box center [262, 470] width 17 height 17
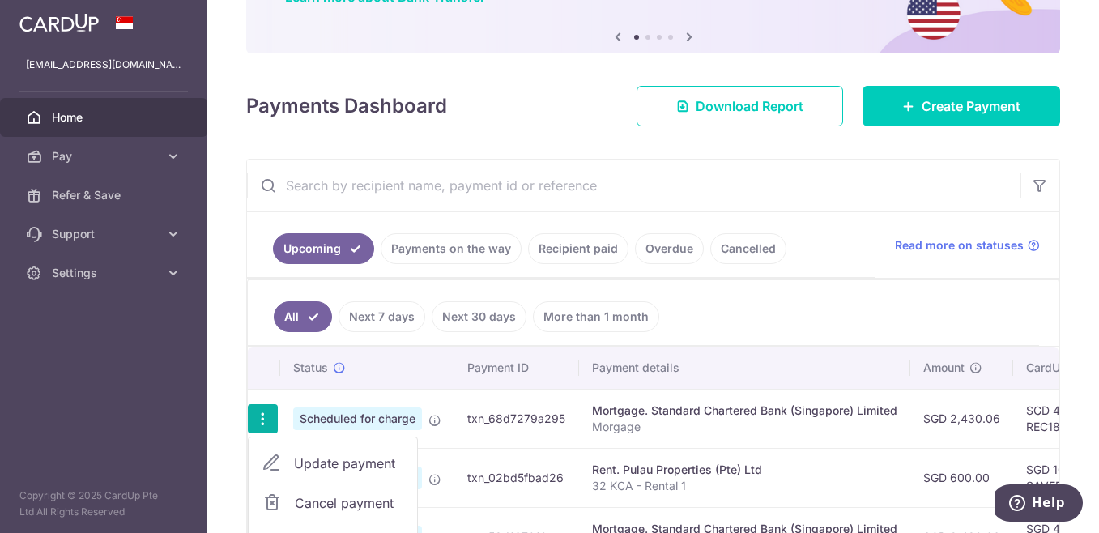
scroll to position [217, 0]
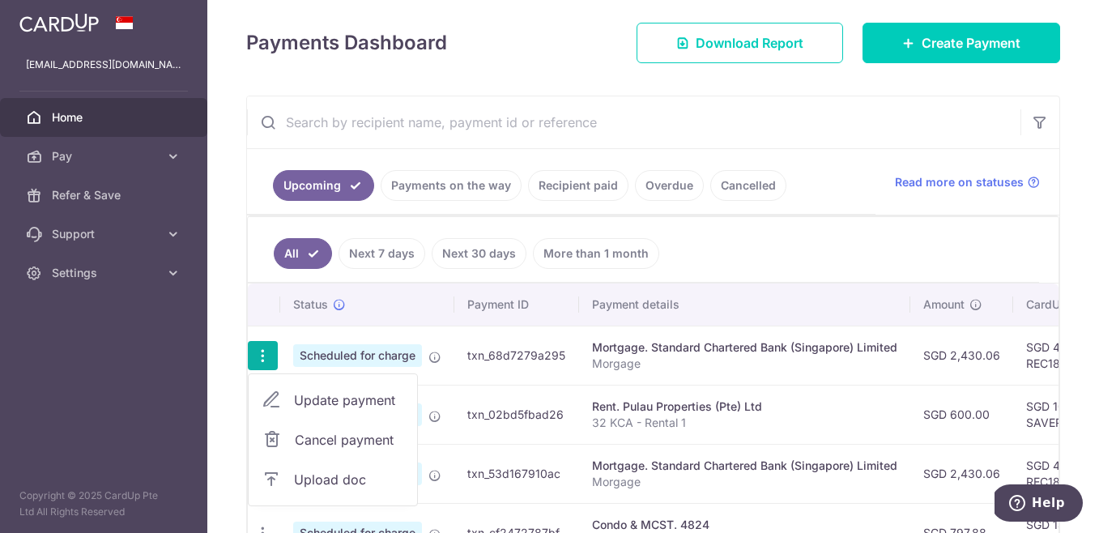
click at [940, 364] on td "SGD 2,430.06" at bounding box center [961, 355] width 103 height 59
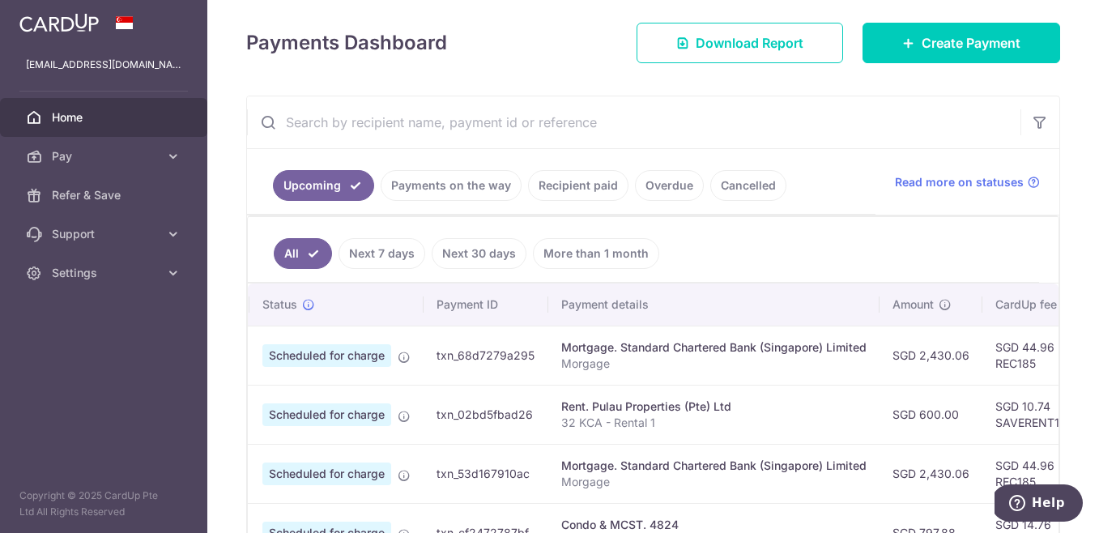
scroll to position [0, 485]
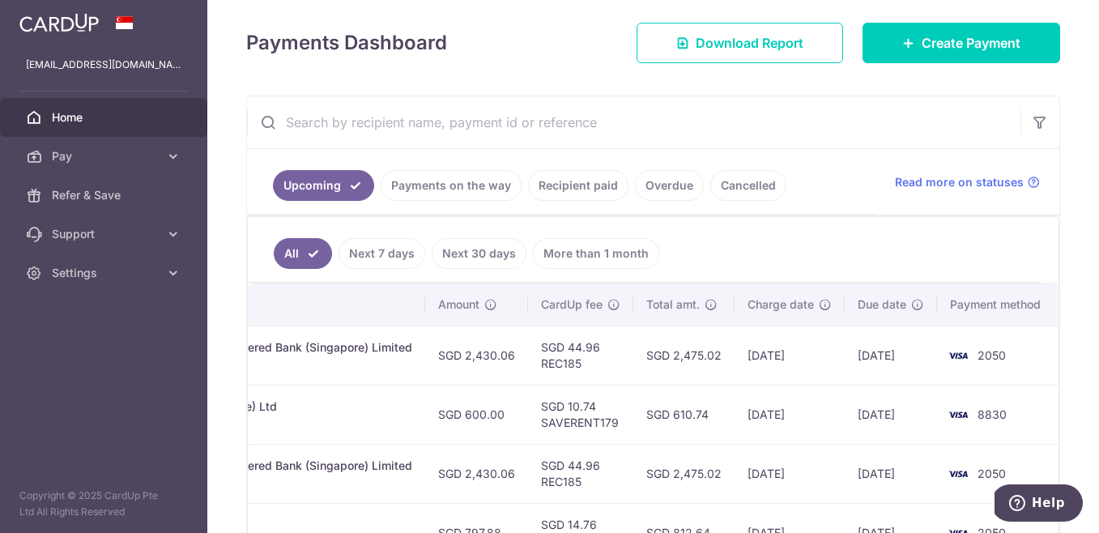
click at [576, 353] on td "SGD 44.96 REC185" at bounding box center [580, 355] width 105 height 59
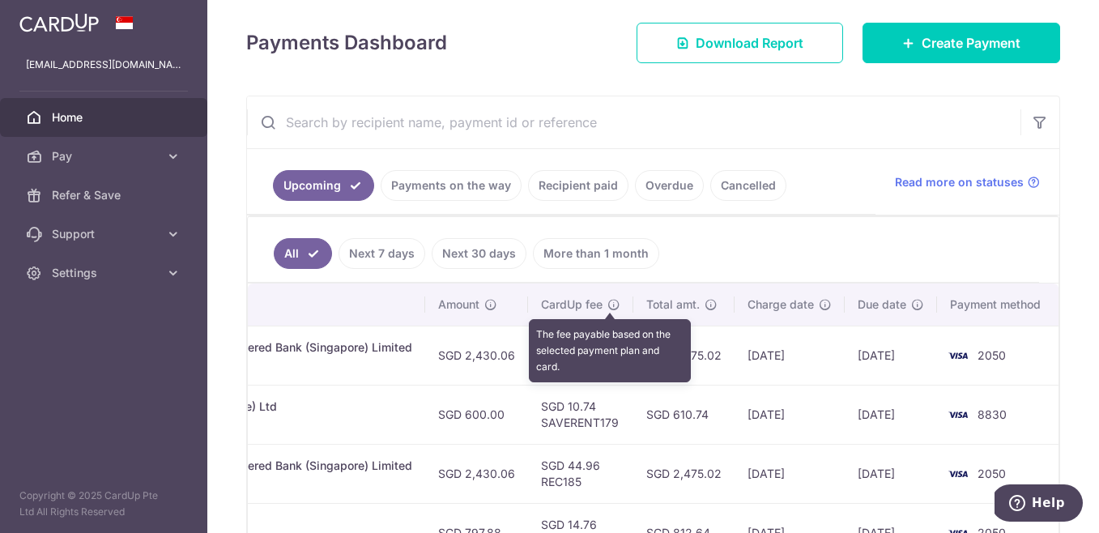
click at [608, 308] on icon at bounding box center [613, 304] width 13 height 13
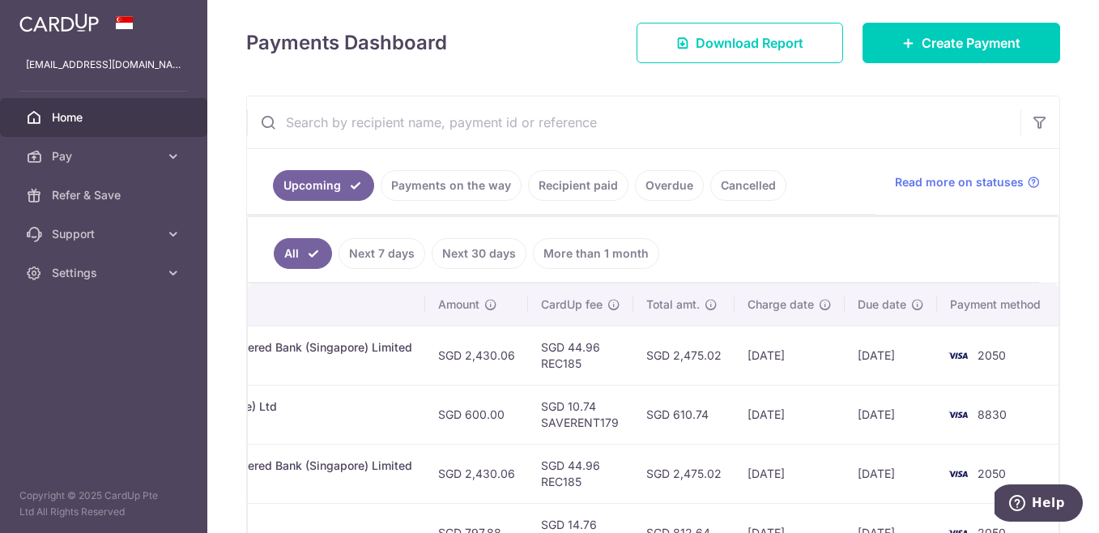
click at [512, 385] on td "SGD 600.00" at bounding box center [476, 414] width 103 height 59
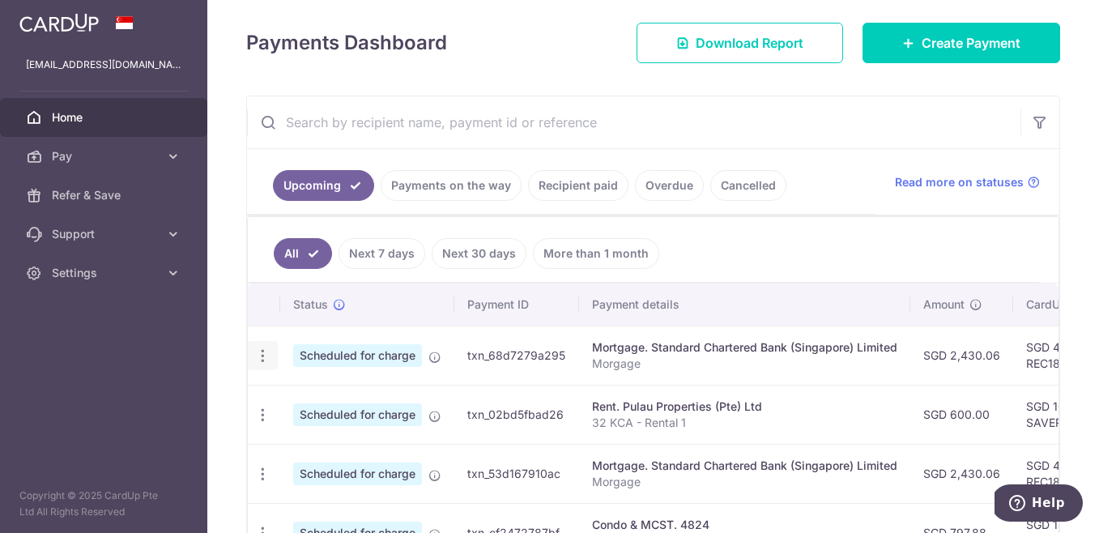
click at [262, 359] on icon "button" at bounding box center [262, 355] width 17 height 17
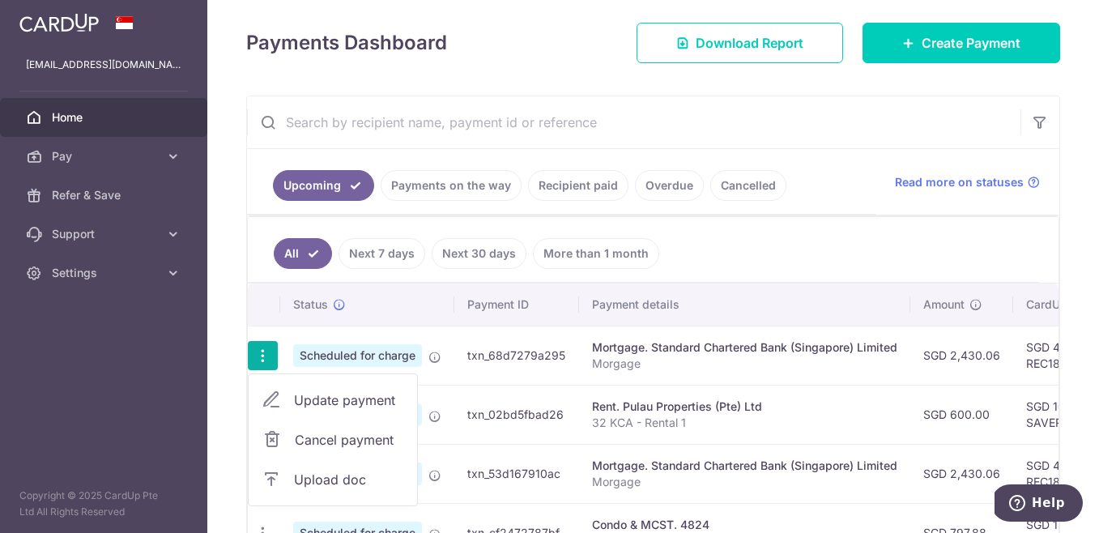
click at [272, 446] on icon at bounding box center [271, 439] width 19 height 19
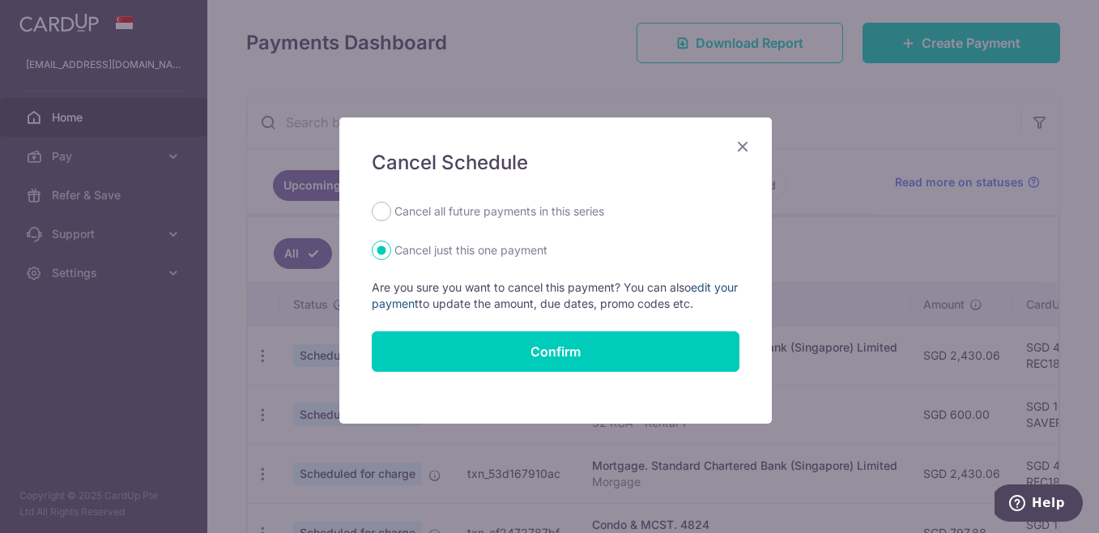
click at [700, 287] on link "edit your payment" at bounding box center [555, 295] width 366 height 30
click at [297, 341] on div "Cancel Schedule Cancel all future payments in this series Cancel just this one …" at bounding box center [549, 266] width 1099 height 533
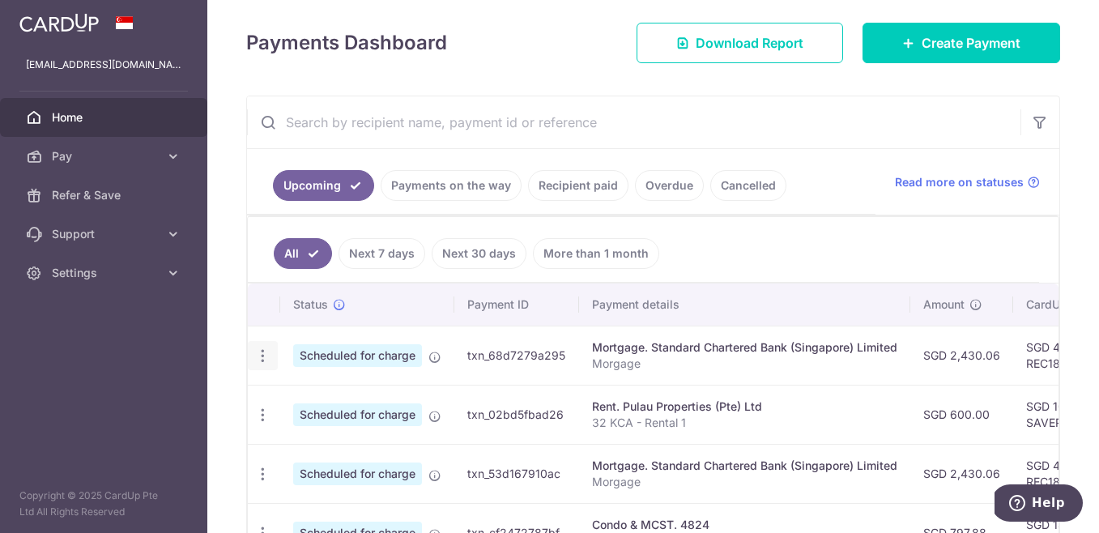
click at [270, 347] on div "Update payment Cancel payment Upload doc" at bounding box center [263, 356] width 30 height 30
click at [262, 357] on icon "button" at bounding box center [262, 355] width 17 height 17
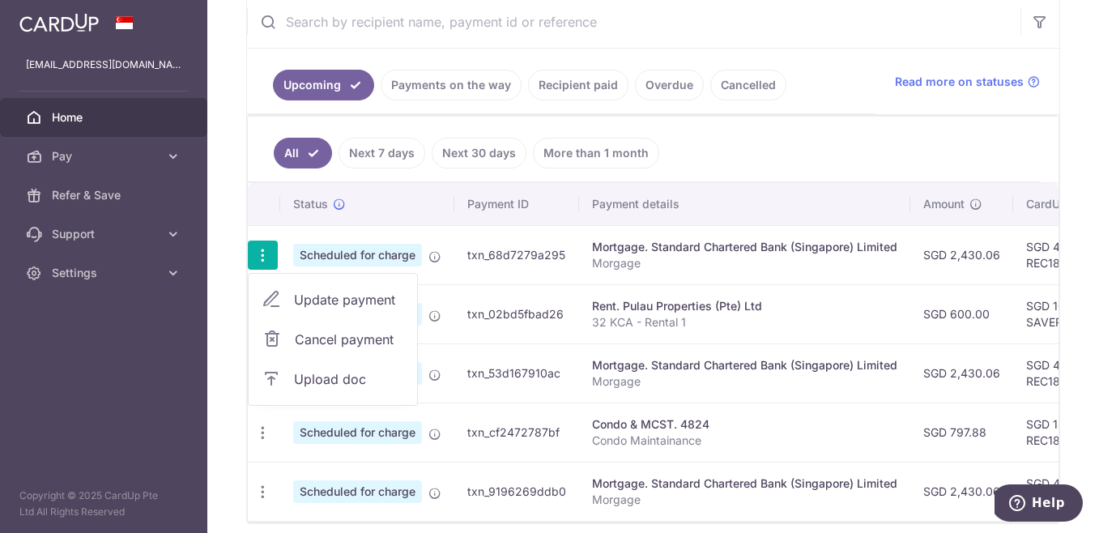
scroll to position [318, 0]
click at [413, 210] on div "Status" at bounding box center [367, 203] width 148 height 16
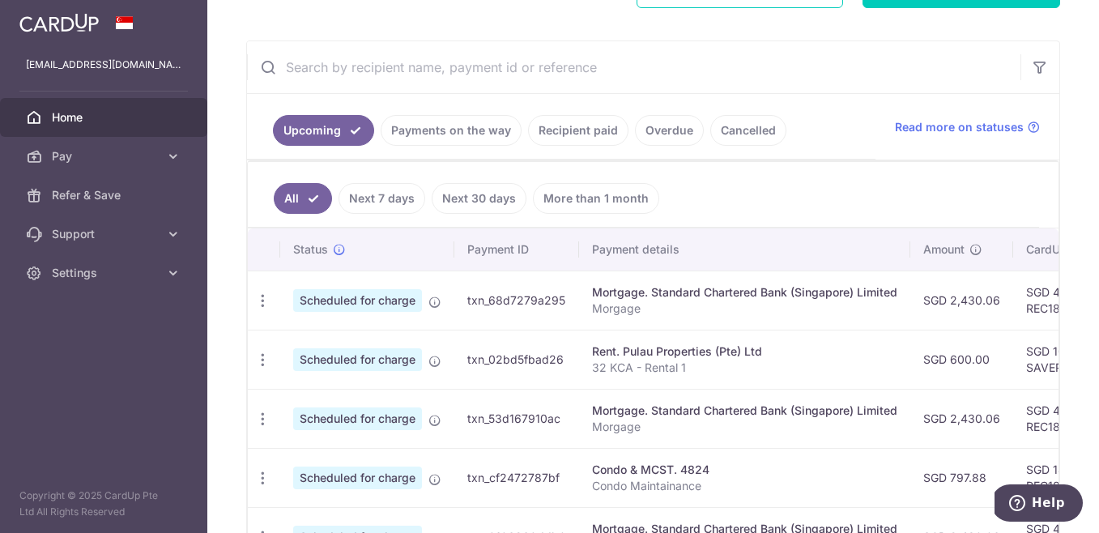
scroll to position [307, 0]
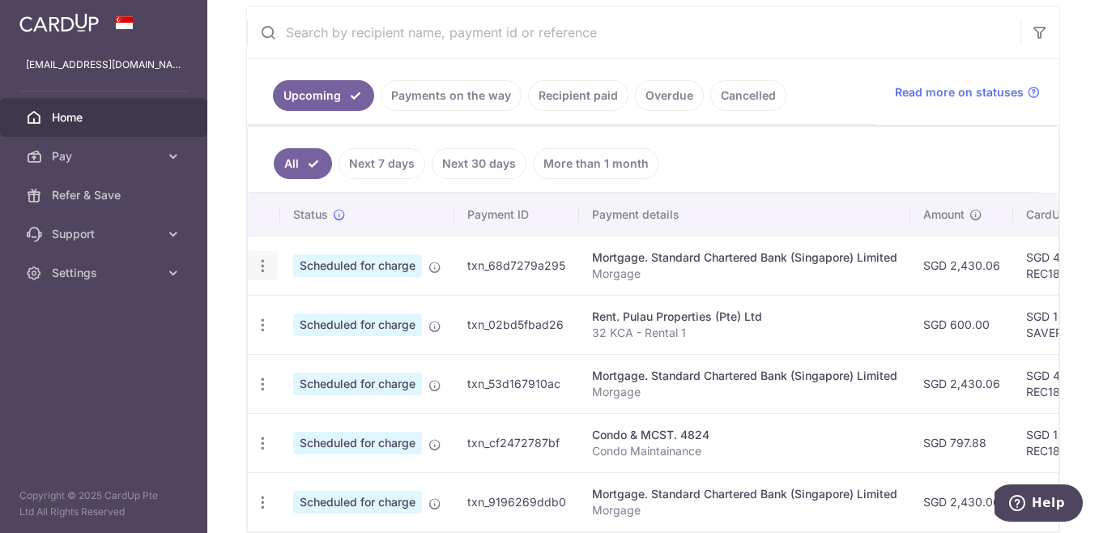
click at [263, 275] on div "Update payment Cancel payment Upload doc" at bounding box center [263, 266] width 30 height 30
click at [260, 267] on icon "button" at bounding box center [262, 265] width 17 height 17
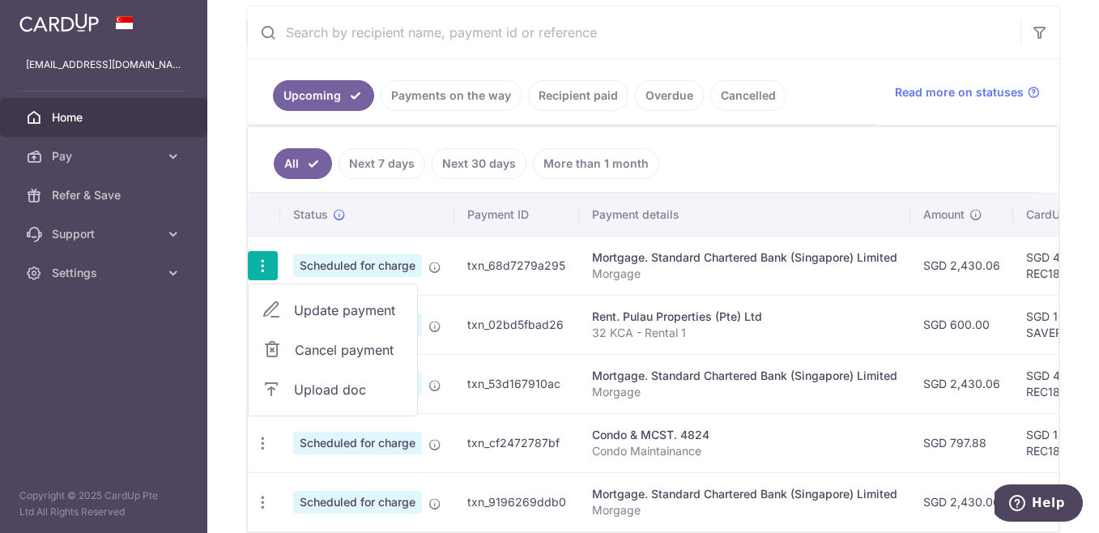
scroll to position [394, 0]
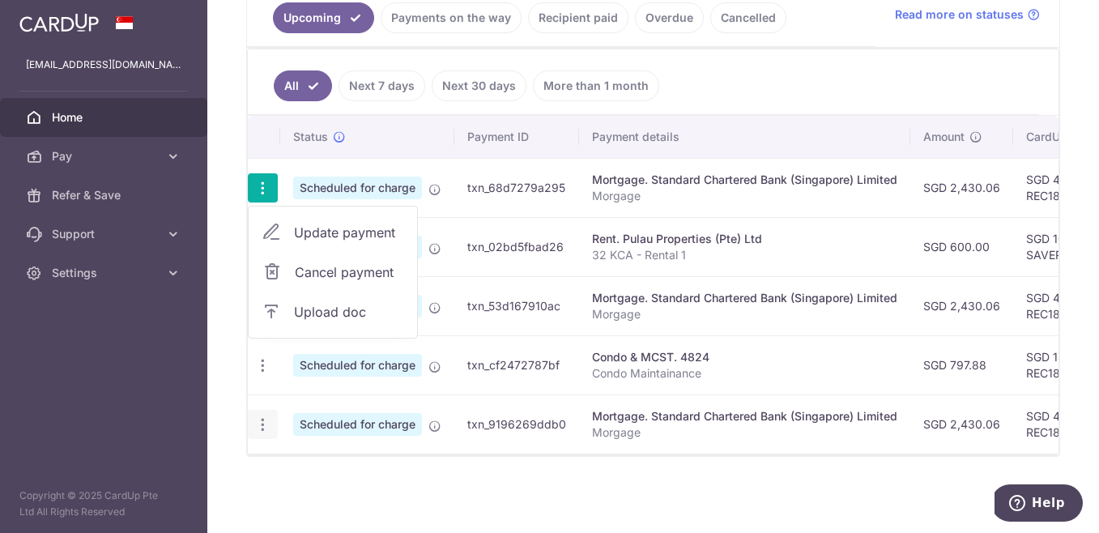
click at [264, 416] on icon "button" at bounding box center [262, 424] width 17 height 17
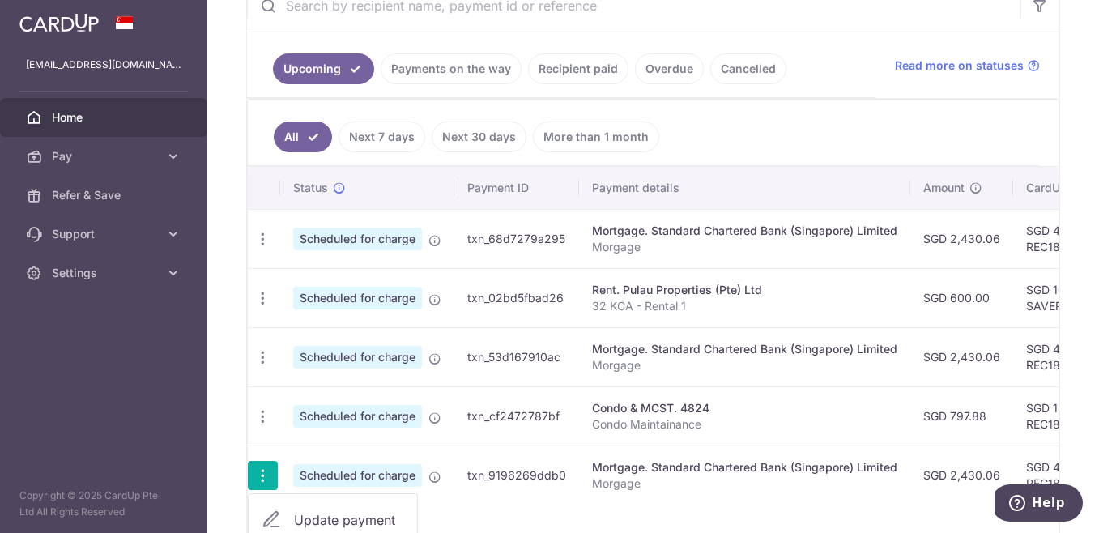
scroll to position [295, 0]
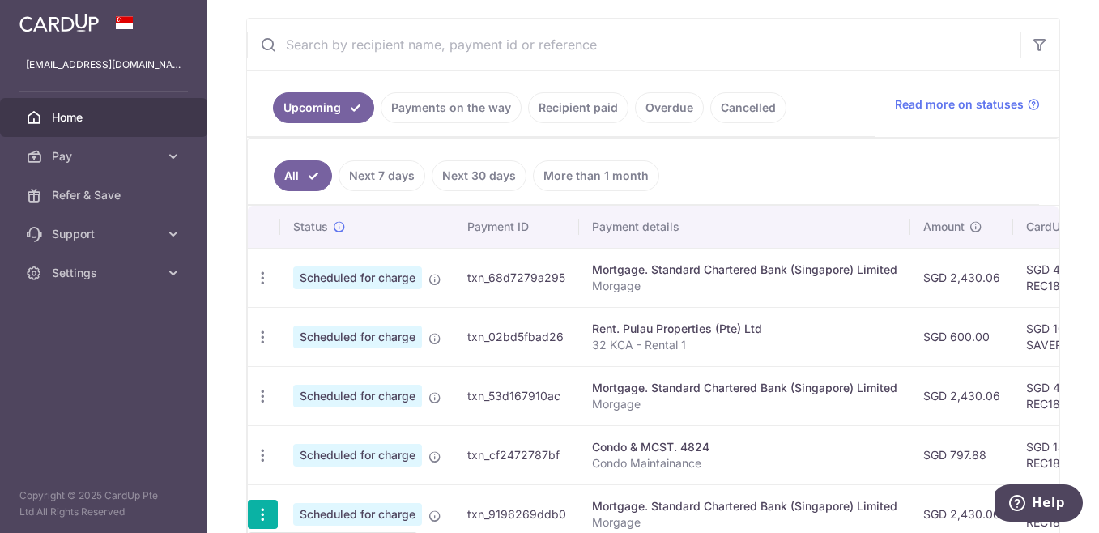
click at [253, 307] on td "Update payment Cancel payment Upload doc" at bounding box center [264, 336] width 32 height 59
click at [258, 283] on icon "button" at bounding box center [262, 278] width 17 height 17
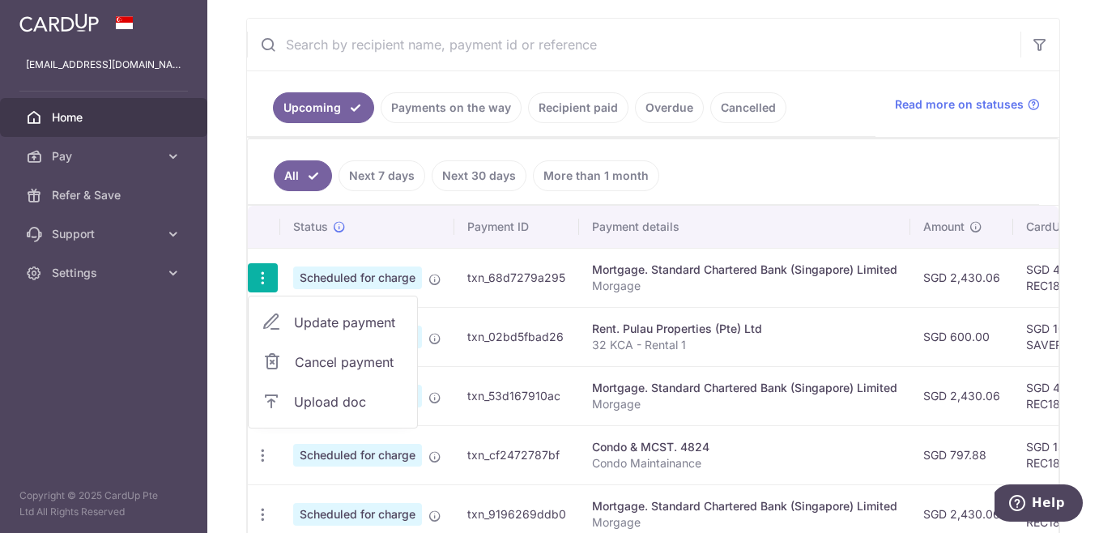
click at [279, 328] on icon at bounding box center [271, 322] width 19 height 19
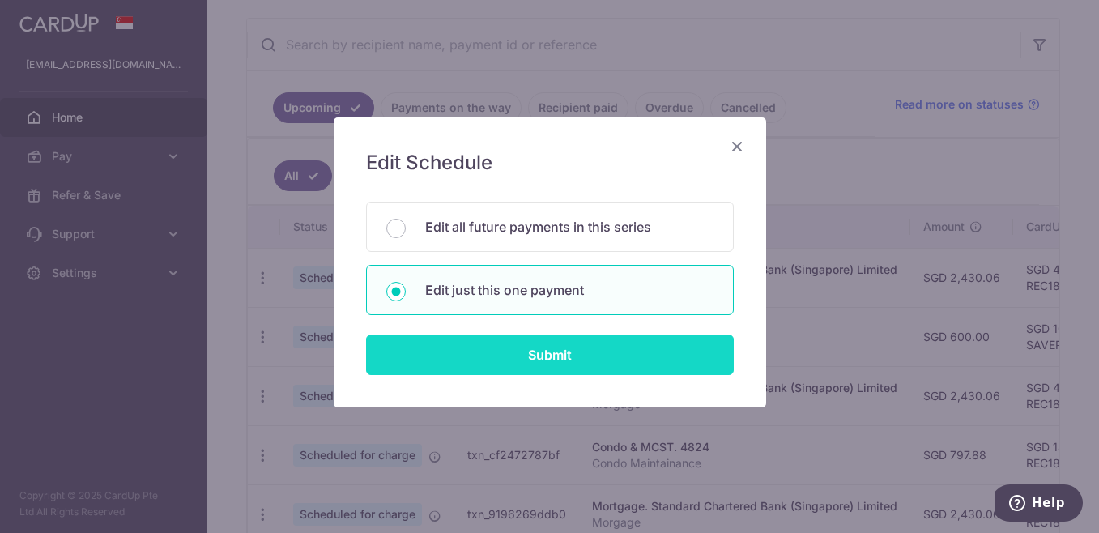
click at [551, 364] on input "Submit" at bounding box center [550, 354] width 368 height 40
radio input "true"
type input "2,430.06"
type input "30/10/2025"
type input "Morgage"
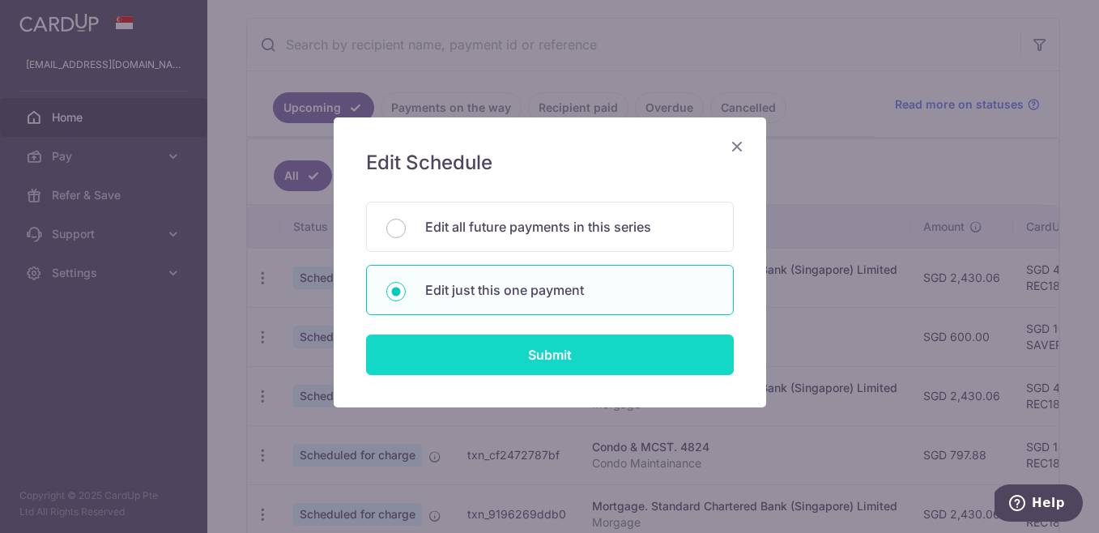
type input "REC185"
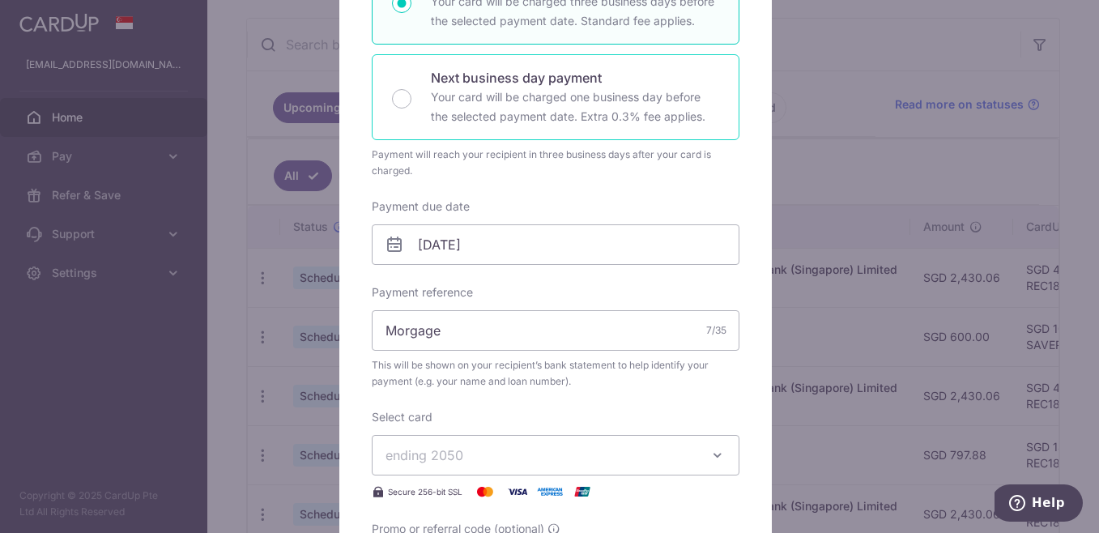
scroll to position [0, 0]
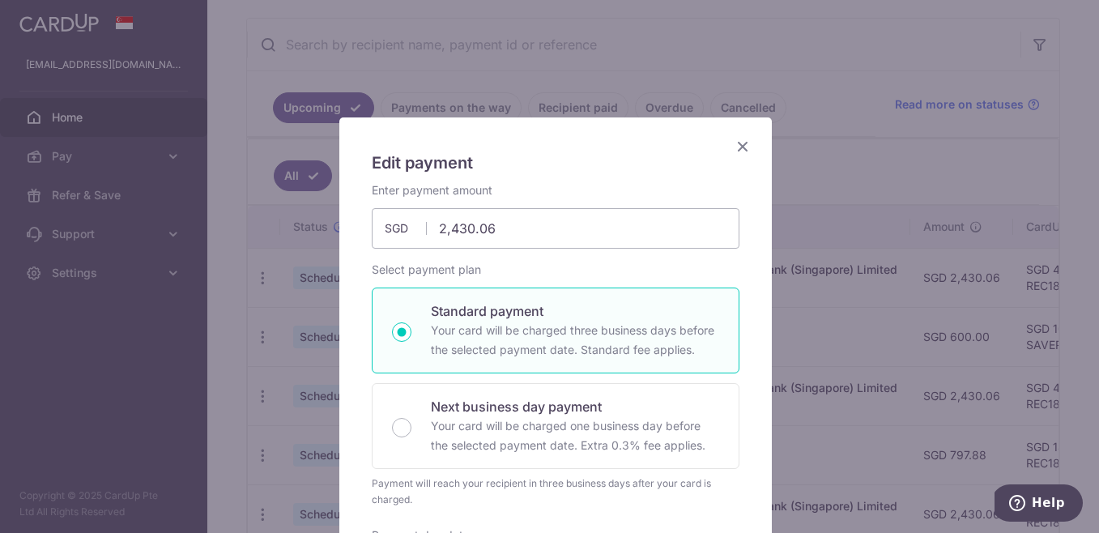
click at [734, 141] on icon "Close" at bounding box center [742, 146] width 19 height 20
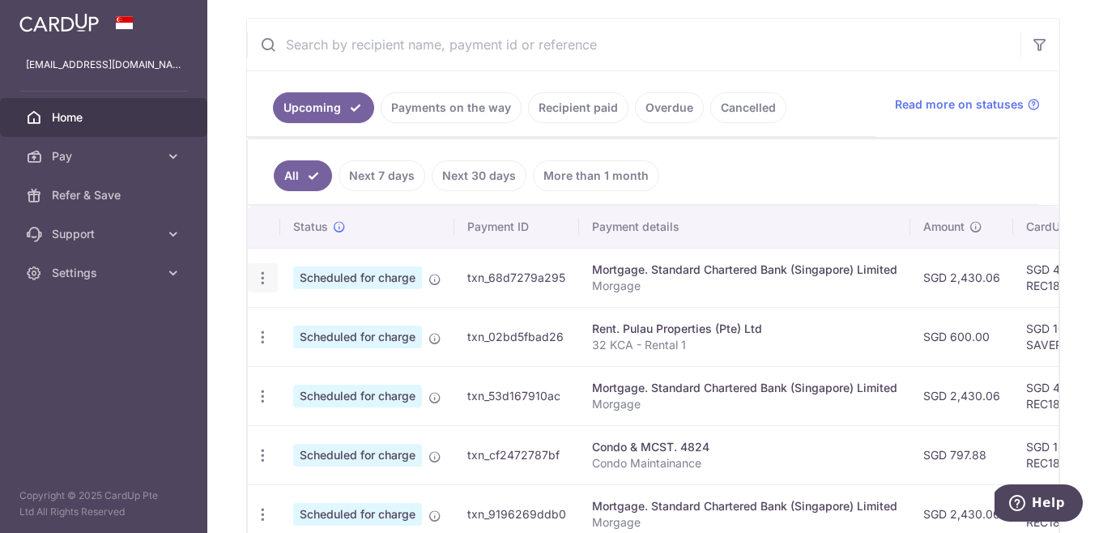
click at [260, 277] on icon "button" at bounding box center [262, 278] width 17 height 17
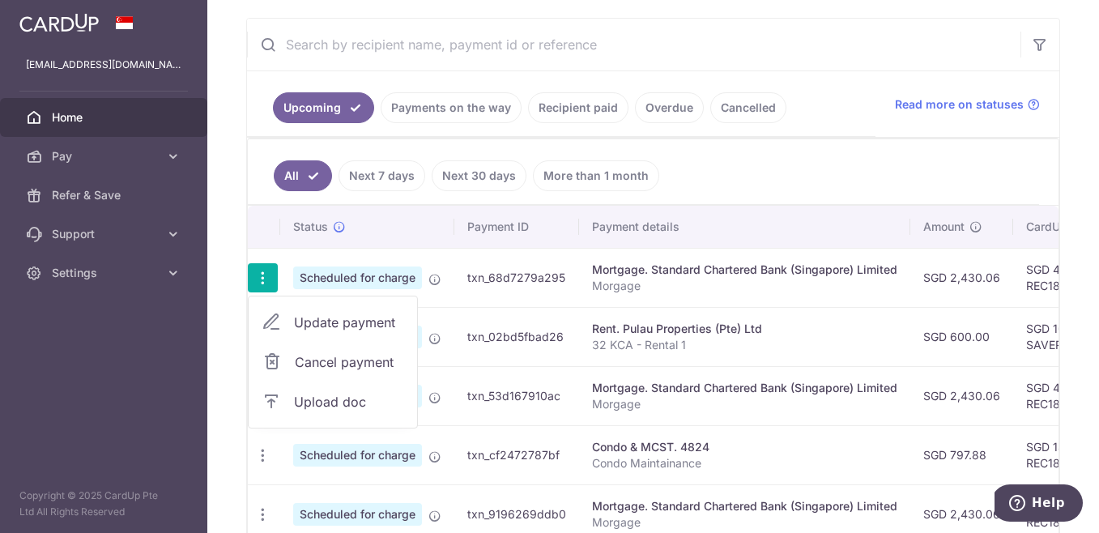
click at [291, 320] on link "Update payment" at bounding box center [333, 322] width 168 height 39
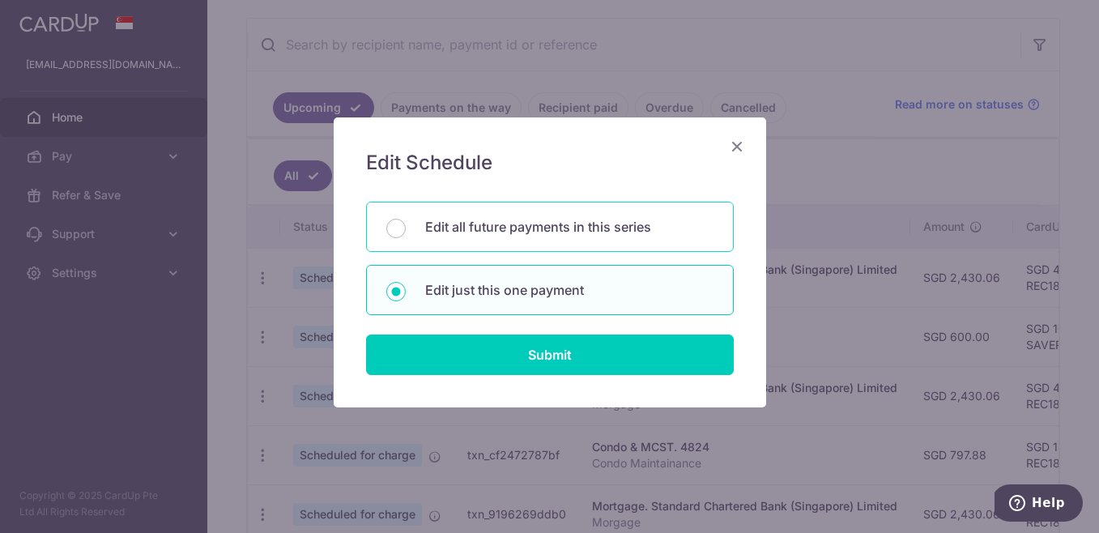
click at [406, 237] on div "Edit all future payments in this series" at bounding box center [550, 227] width 368 height 50
radio input "true"
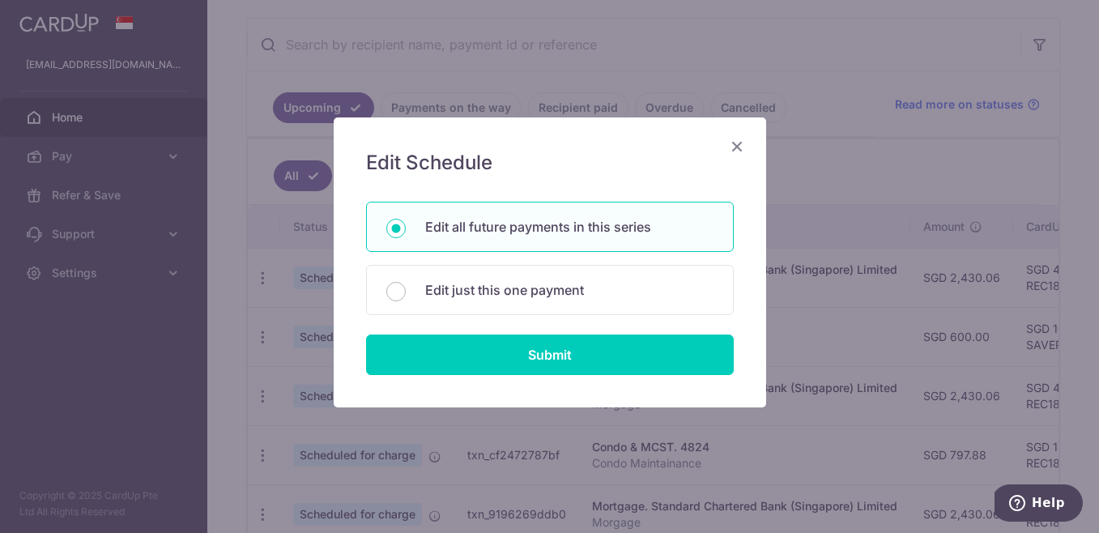
click at [420, 323] on form "You will be editing all 3 payments to Standard Chartered Bank (Singapore) Limit…" at bounding box center [550, 288] width 368 height 173
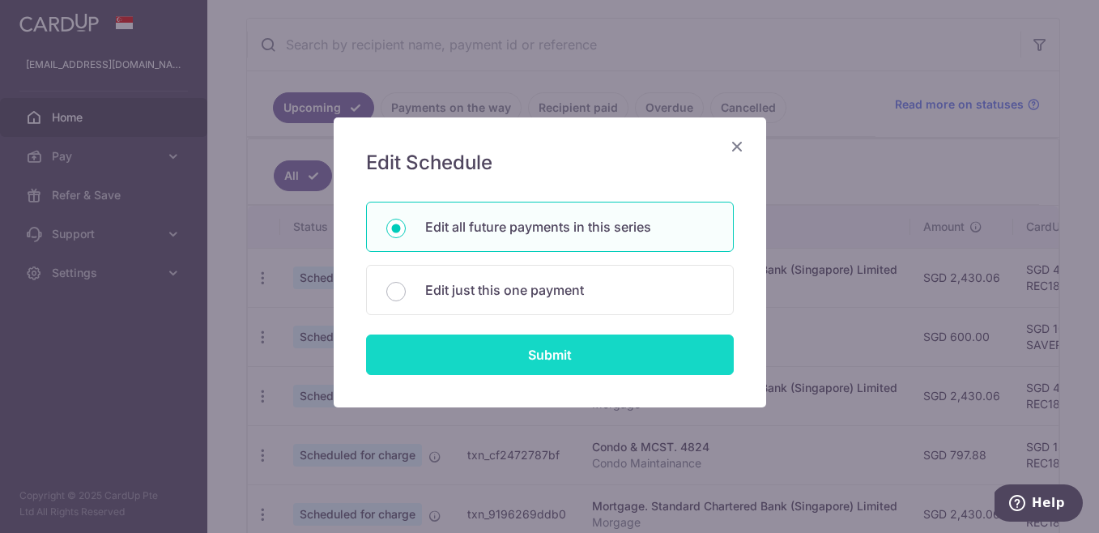
click at [419, 352] on input "Submit" at bounding box center [550, 354] width 368 height 40
radio input "true"
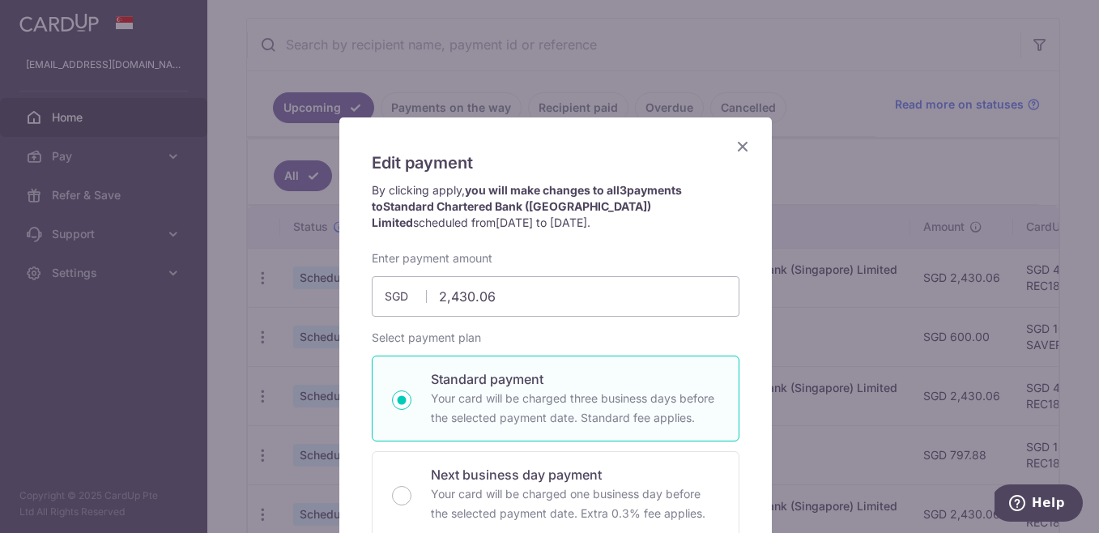
click at [740, 138] on icon "Close" at bounding box center [742, 146] width 19 height 20
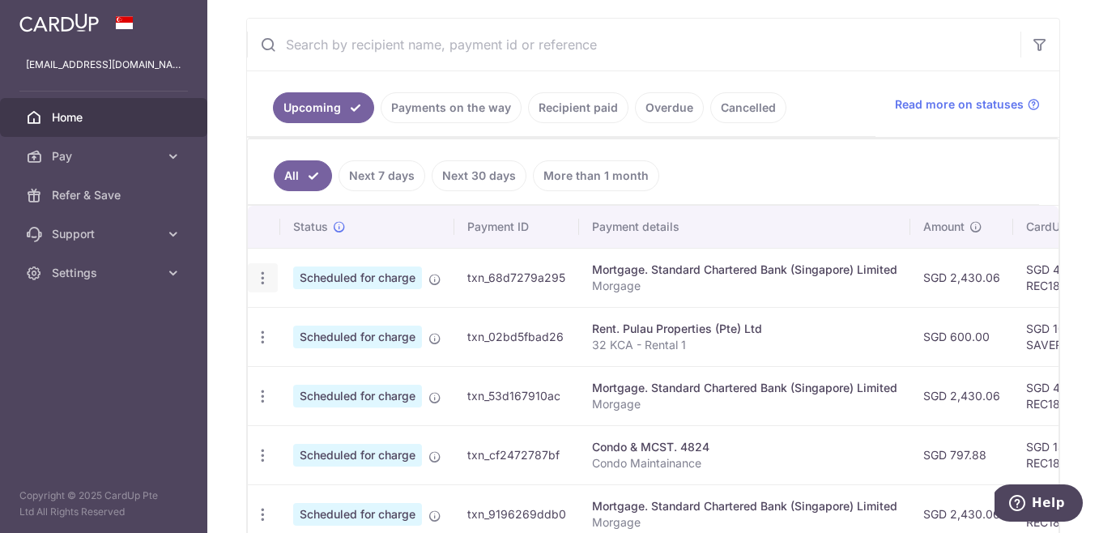
click at [273, 274] on div "Update payment Cancel payment Upload doc" at bounding box center [263, 278] width 30 height 30
click at [266, 276] on icon "button" at bounding box center [262, 278] width 17 height 17
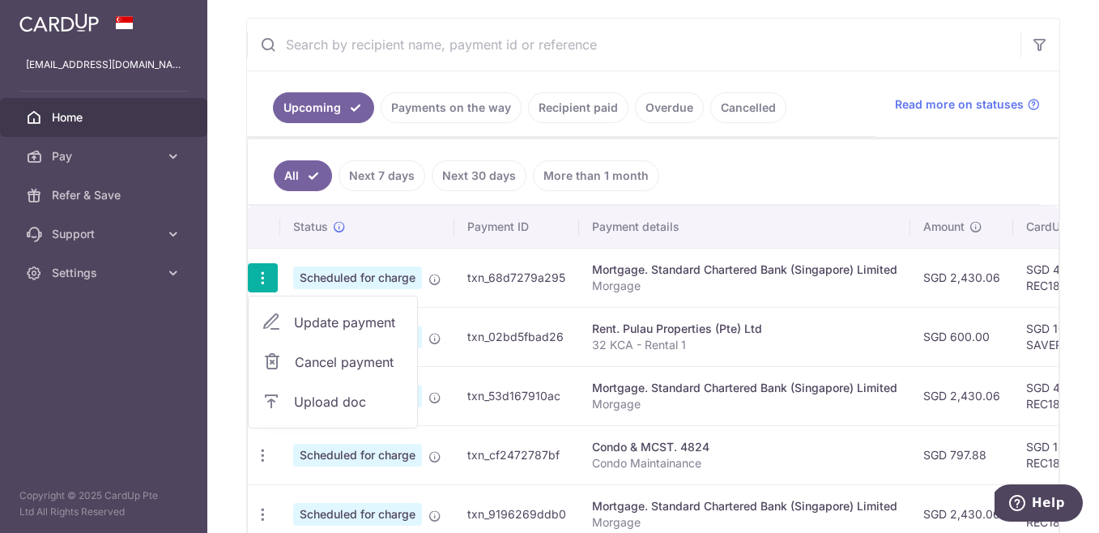
click at [288, 338] on link "Update payment" at bounding box center [333, 322] width 168 height 39
radio input "true"
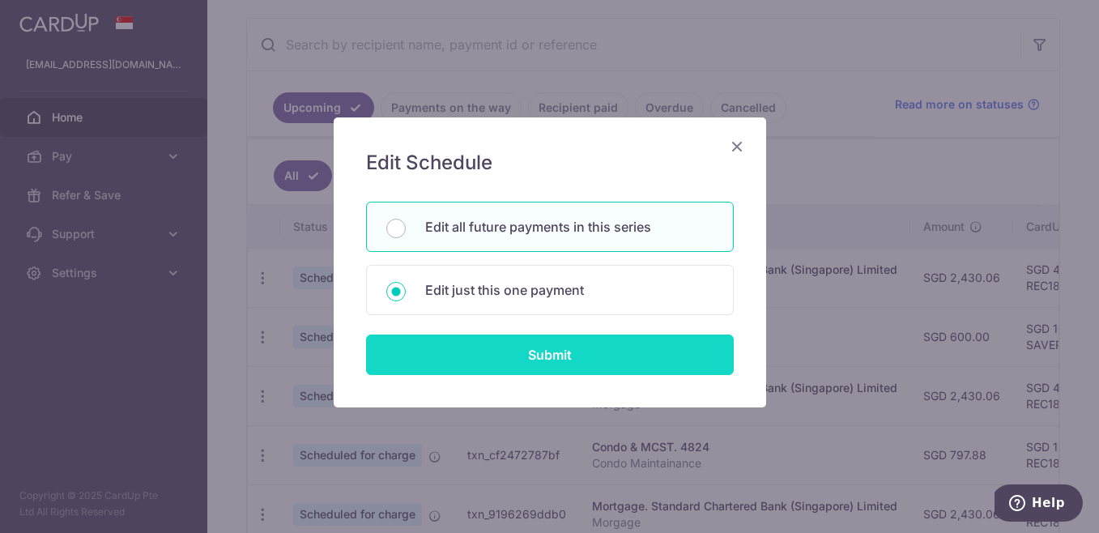
click at [456, 347] on input "Submit" at bounding box center [550, 354] width 368 height 40
radio input "true"
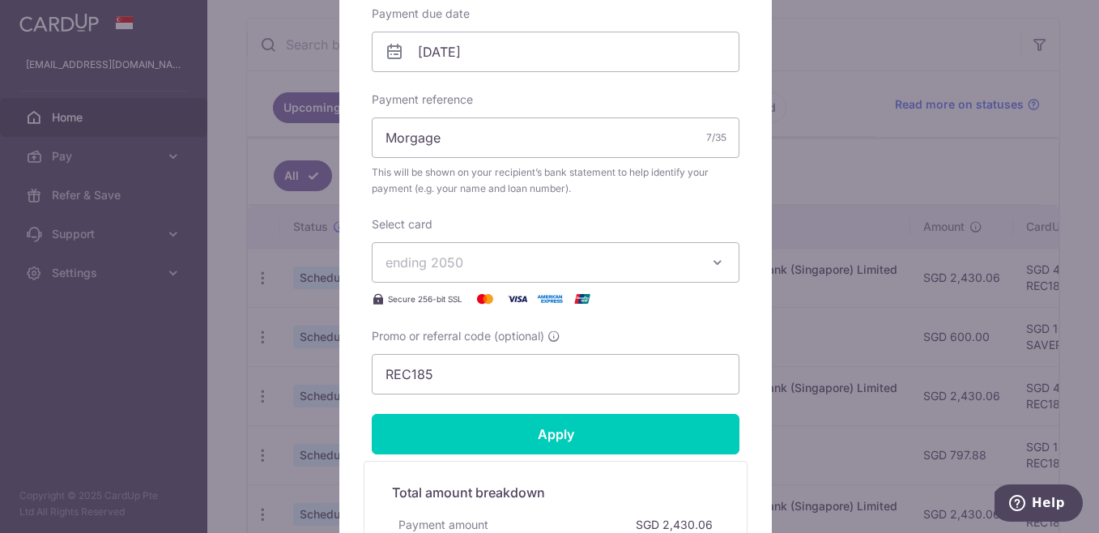
scroll to position [520, 0]
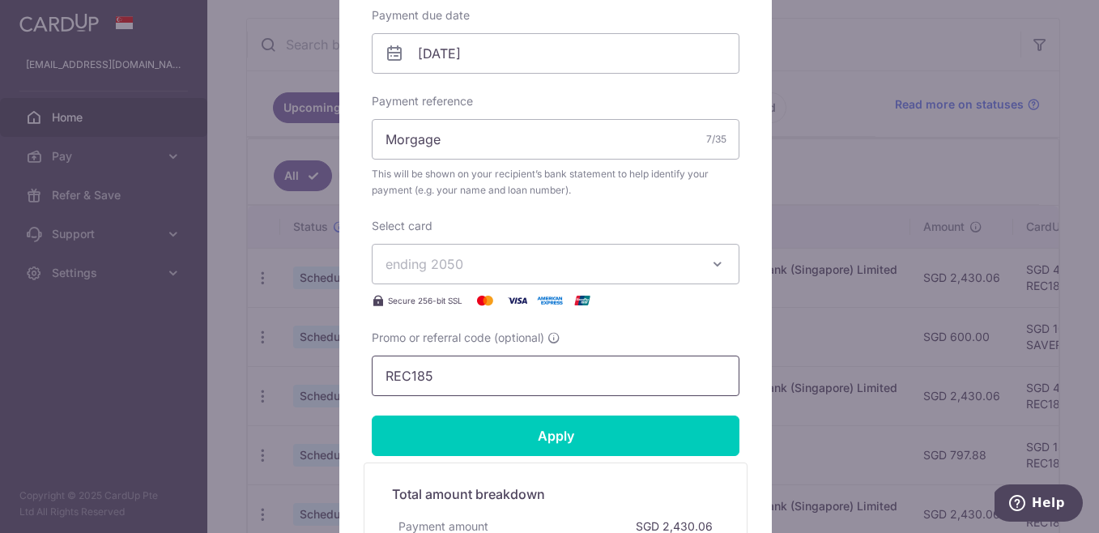
drag, startPoint x: 434, startPoint y: 373, endPoint x: 322, endPoint y: 370, distance: 111.8
click at [322, 370] on div "Edit payment By clicking apply, you will make changes to all 3 payments to Stan…" at bounding box center [549, 266] width 1099 height 533
paste input "3HOME25R"
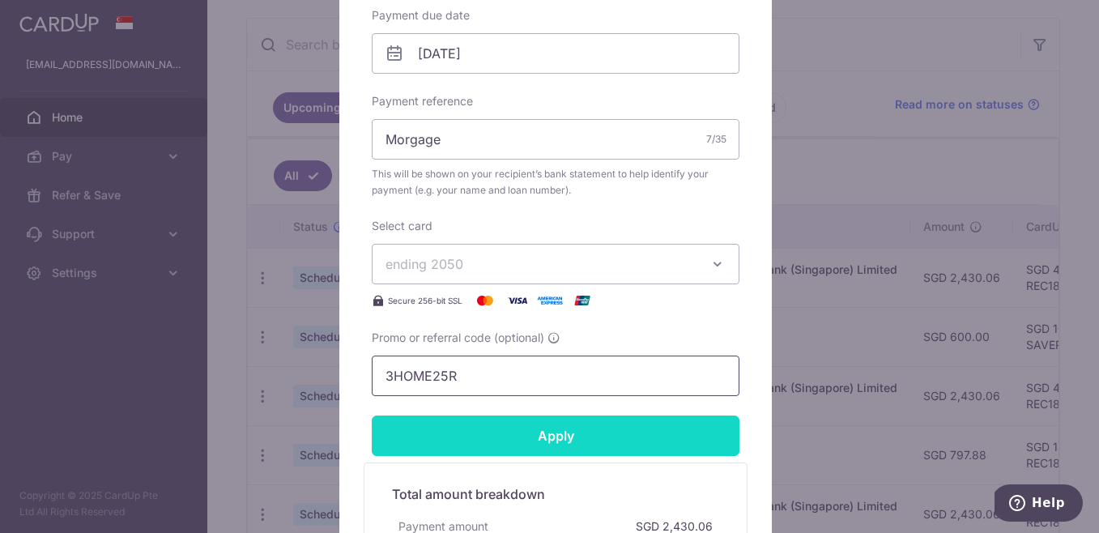
type input "3HOME25R"
click at [443, 428] on input "Apply" at bounding box center [556, 435] width 368 height 40
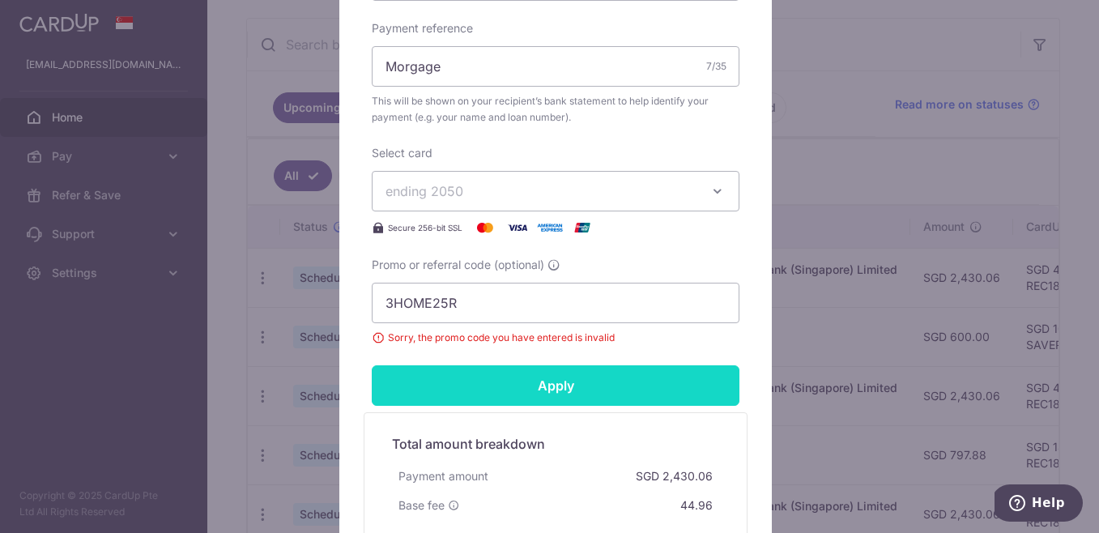
scroll to position [593, 0]
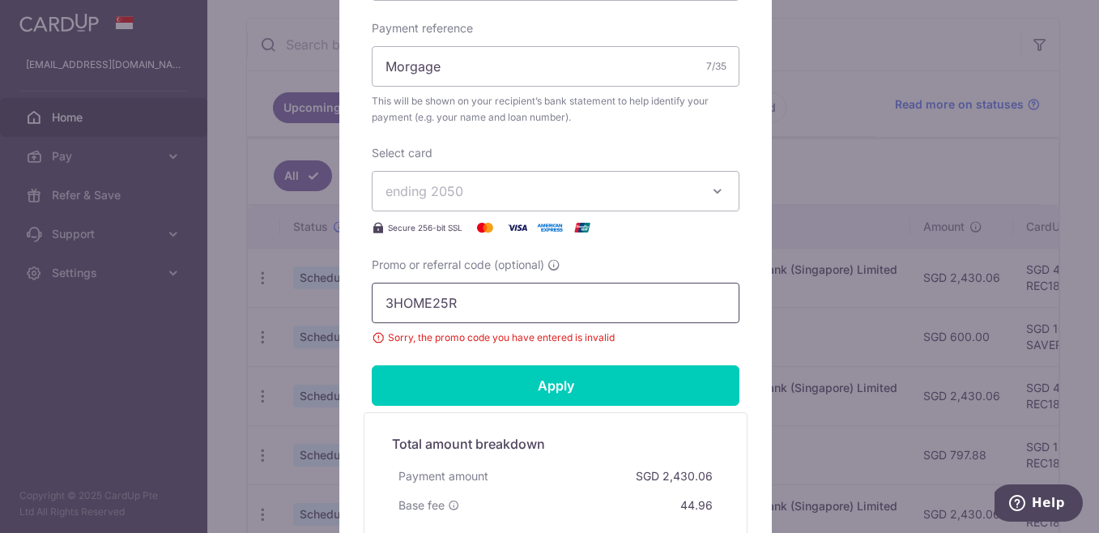
click at [482, 310] on input "3HOME25R" at bounding box center [556, 303] width 368 height 40
click at [271, 343] on div "Edit payment By clicking apply, you will make changes to all 3 payments to Stan…" at bounding box center [549, 266] width 1099 height 533
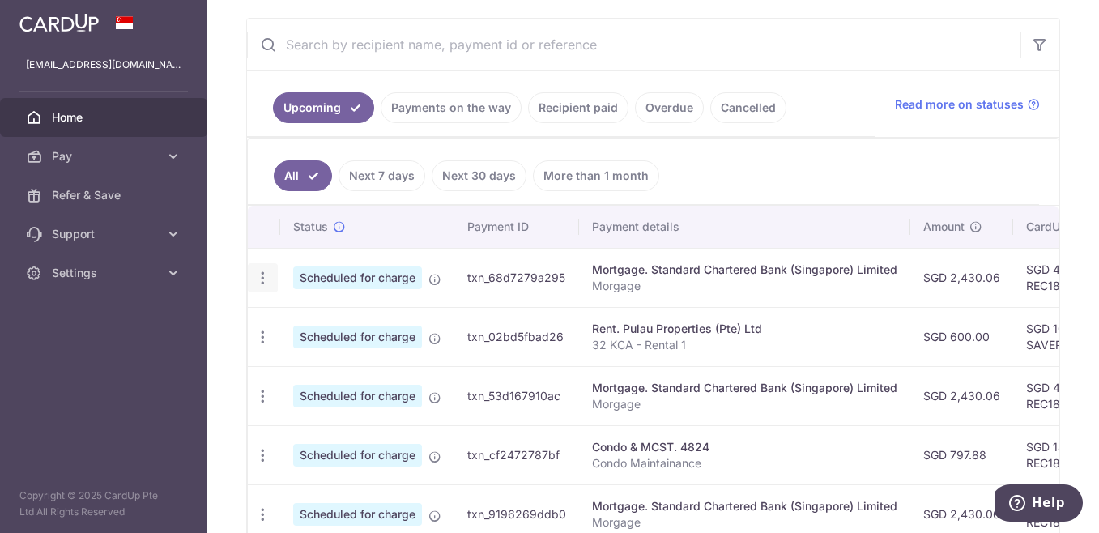
click at [268, 270] on icon "button" at bounding box center [262, 278] width 17 height 17
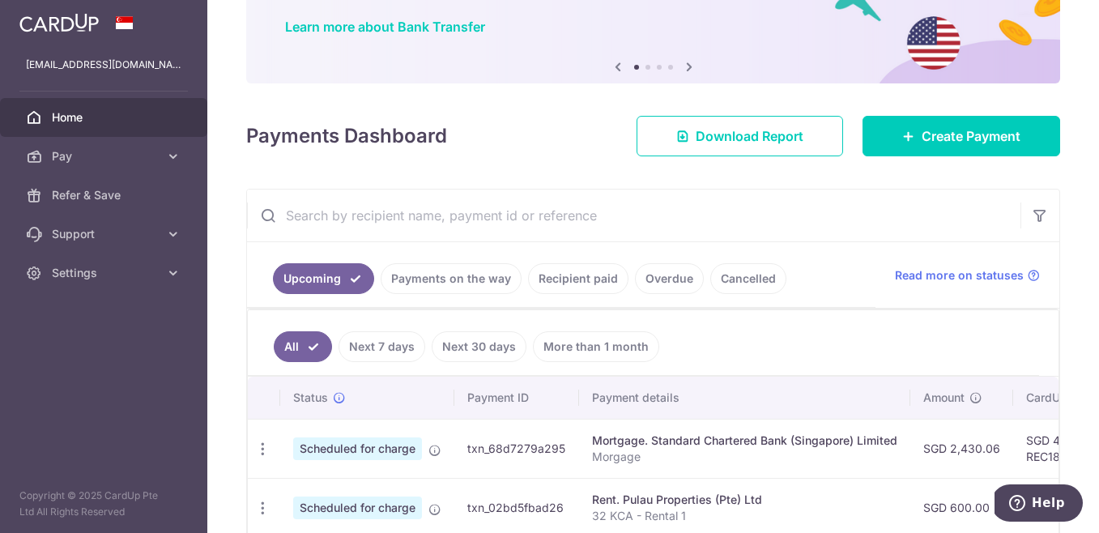
scroll to position [394, 0]
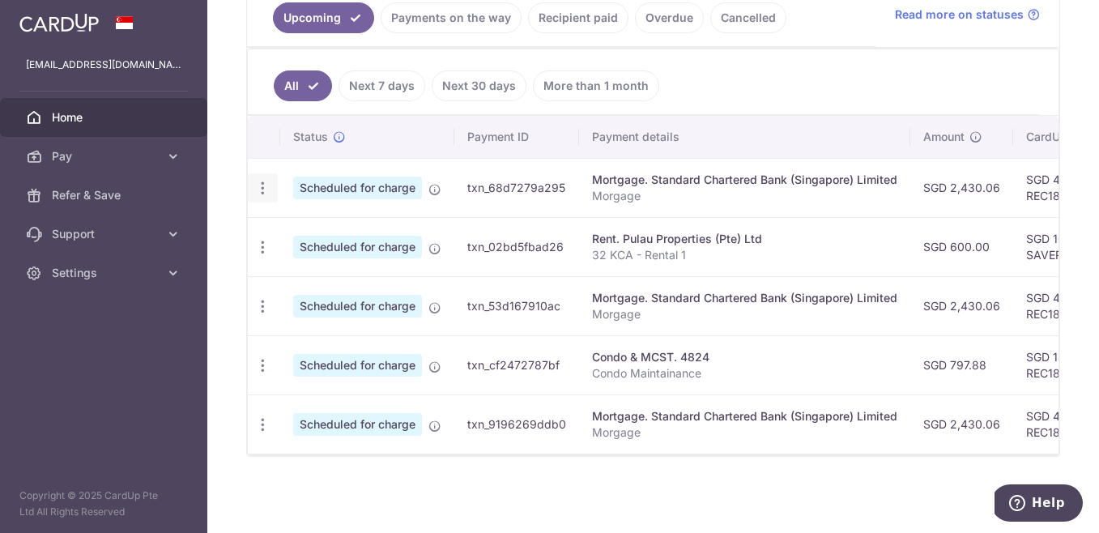
click at [256, 184] on icon "button" at bounding box center [262, 188] width 17 height 17
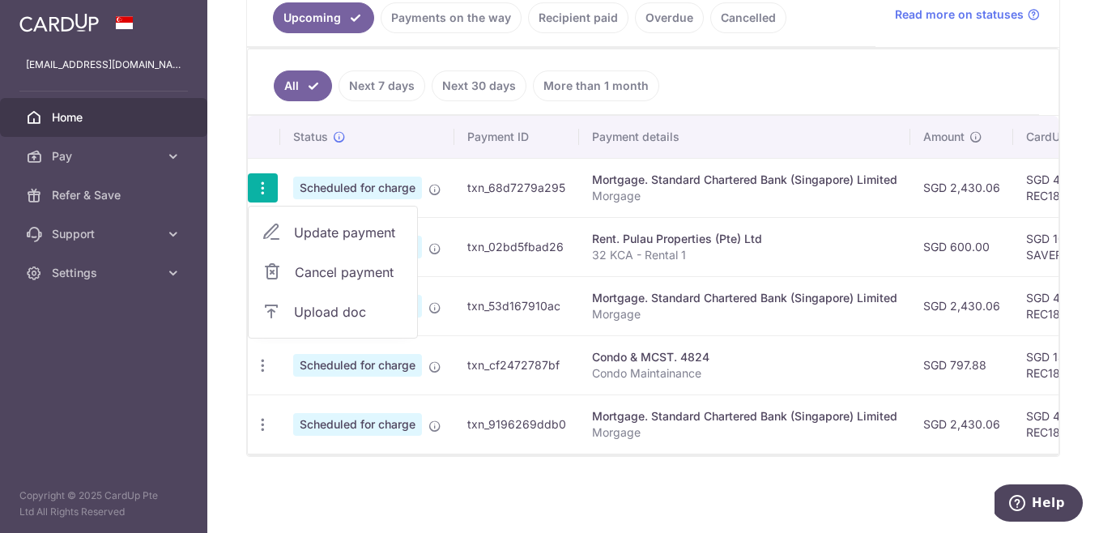
click at [270, 275] on link "Cancel payment" at bounding box center [333, 272] width 168 height 40
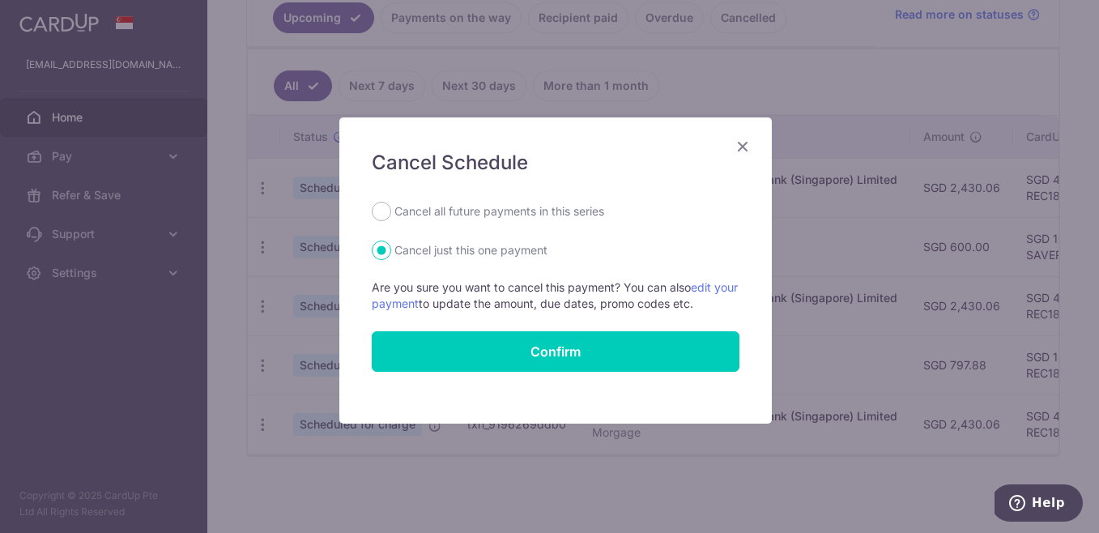
click at [413, 215] on label "Cancel all future payments in this series" at bounding box center [499, 211] width 210 height 19
click at [391, 215] on input "Cancel all future payments in this series" at bounding box center [381, 211] width 19 height 19
radio input "true"
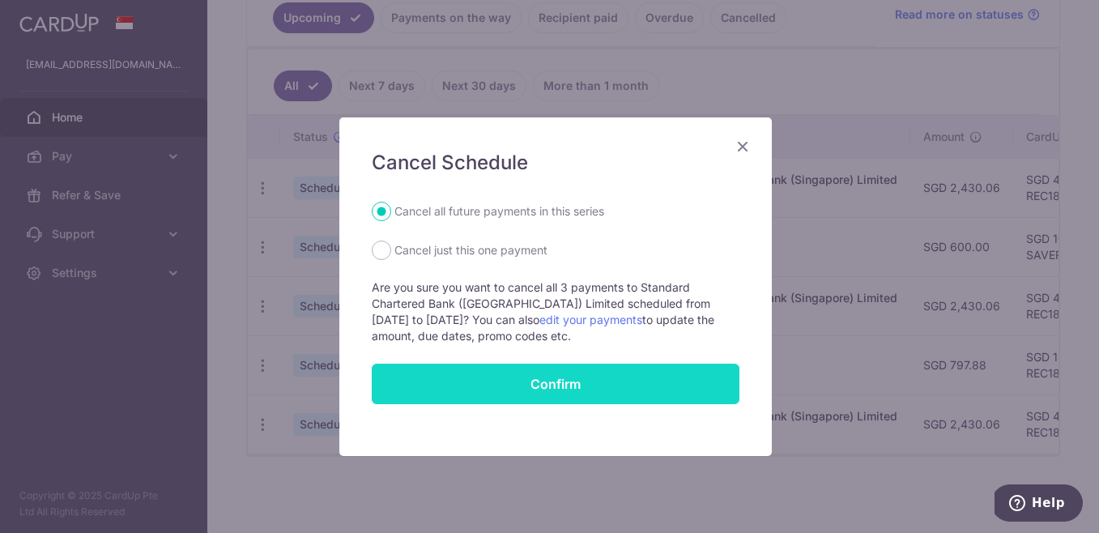
click at [432, 372] on button "Confirm" at bounding box center [556, 384] width 368 height 40
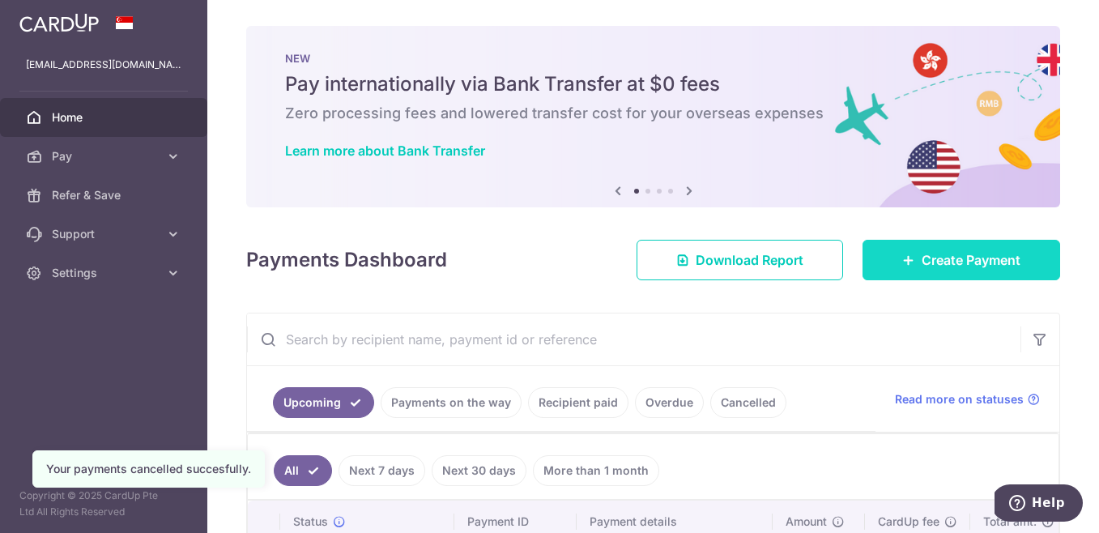
click at [921, 266] on span "Create Payment" at bounding box center [970, 259] width 99 height 19
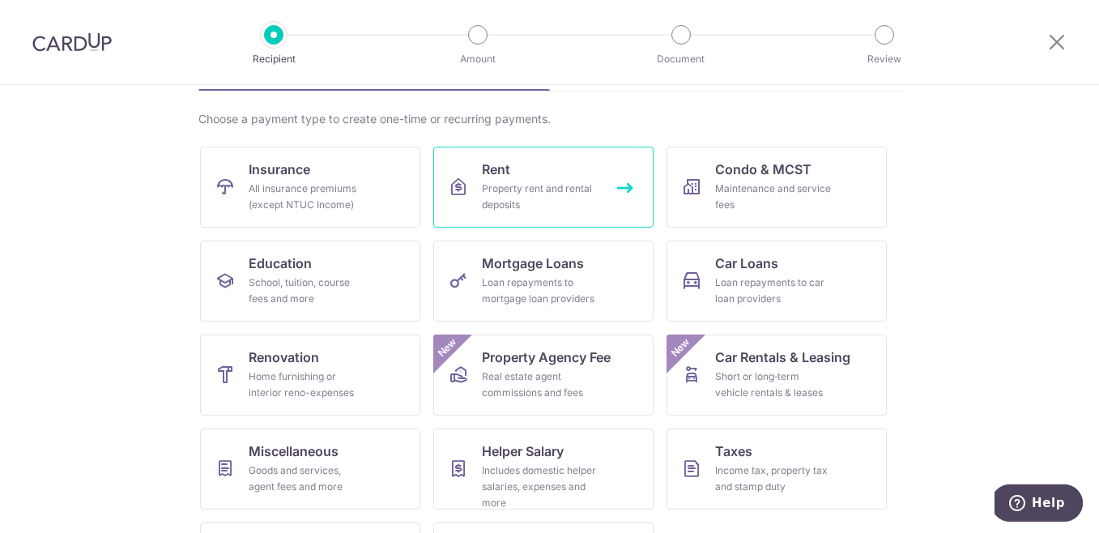
scroll to position [105, 0]
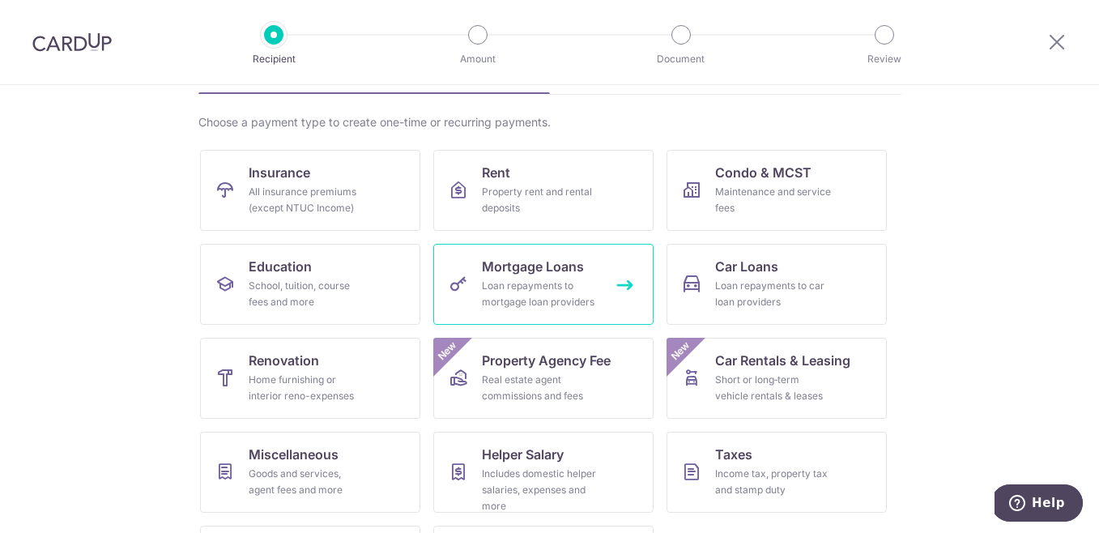
click at [536, 274] on span "Mortgage Loans" at bounding box center [533, 266] width 102 height 19
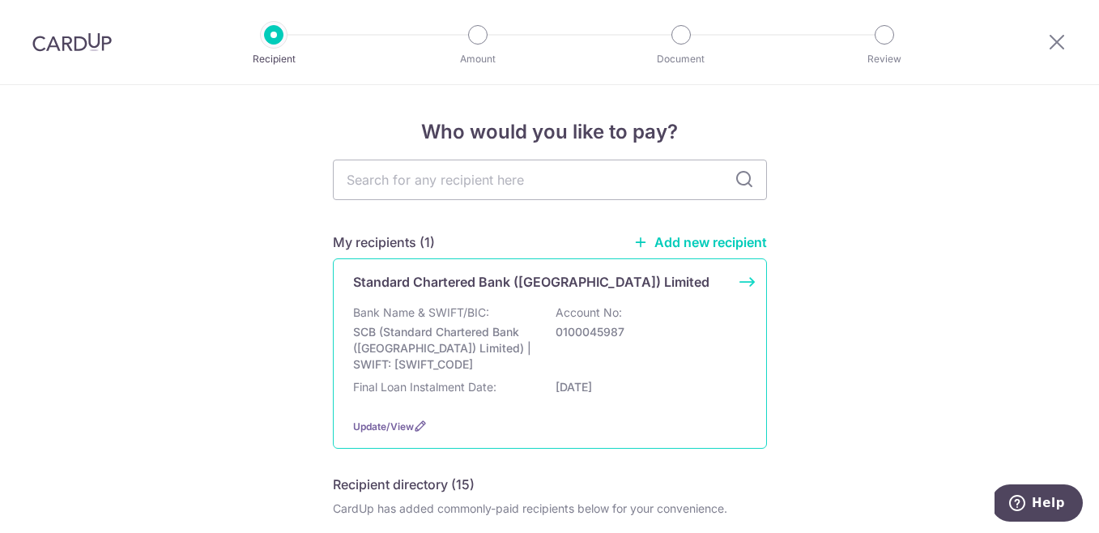
click at [472, 381] on p "Final Loan Instalment Date:" at bounding box center [424, 387] width 143 height 16
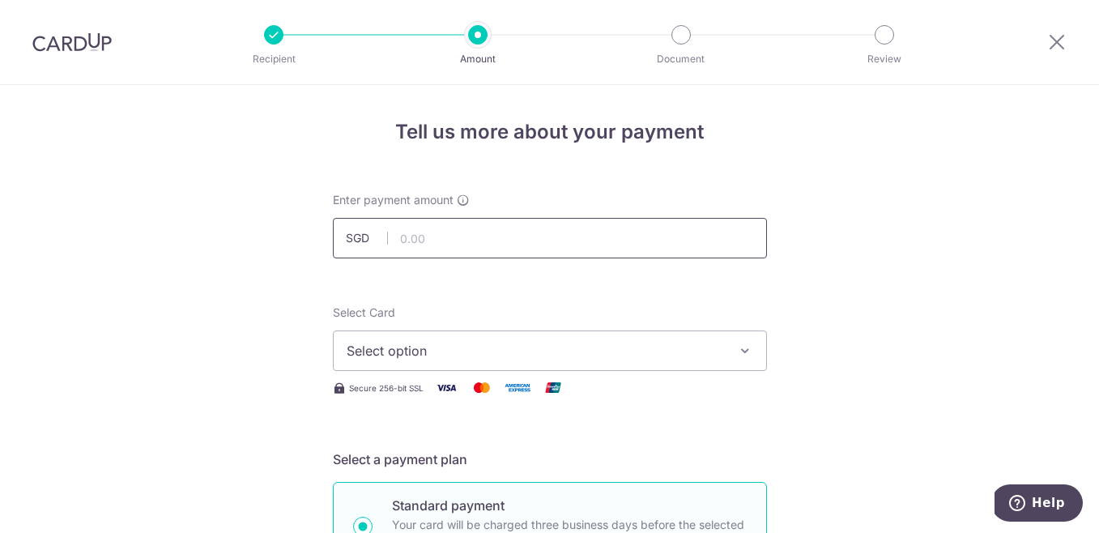
click at [417, 226] on input "text" at bounding box center [550, 238] width 434 height 40
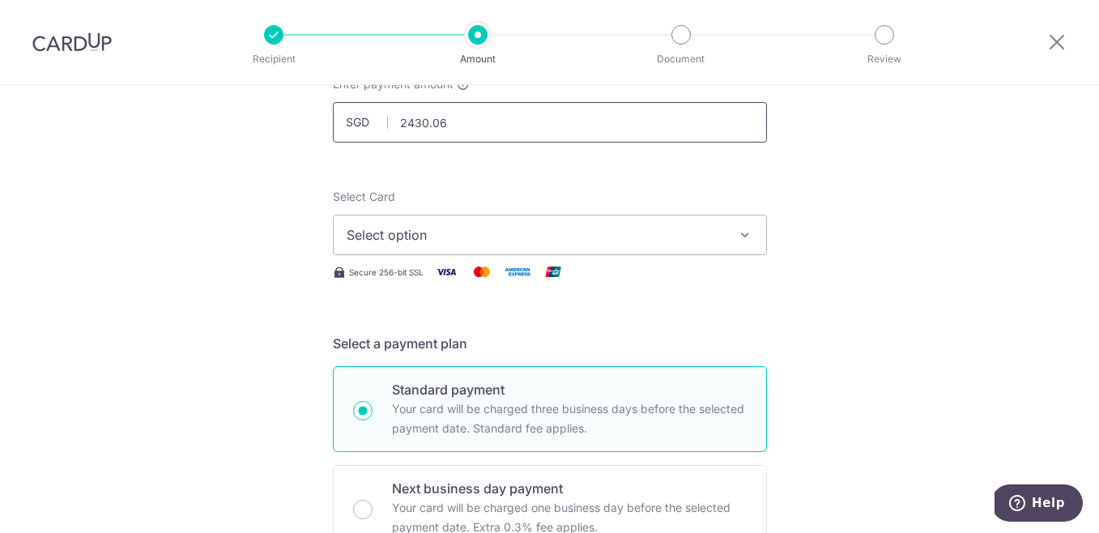
scroll to position [125, 0]
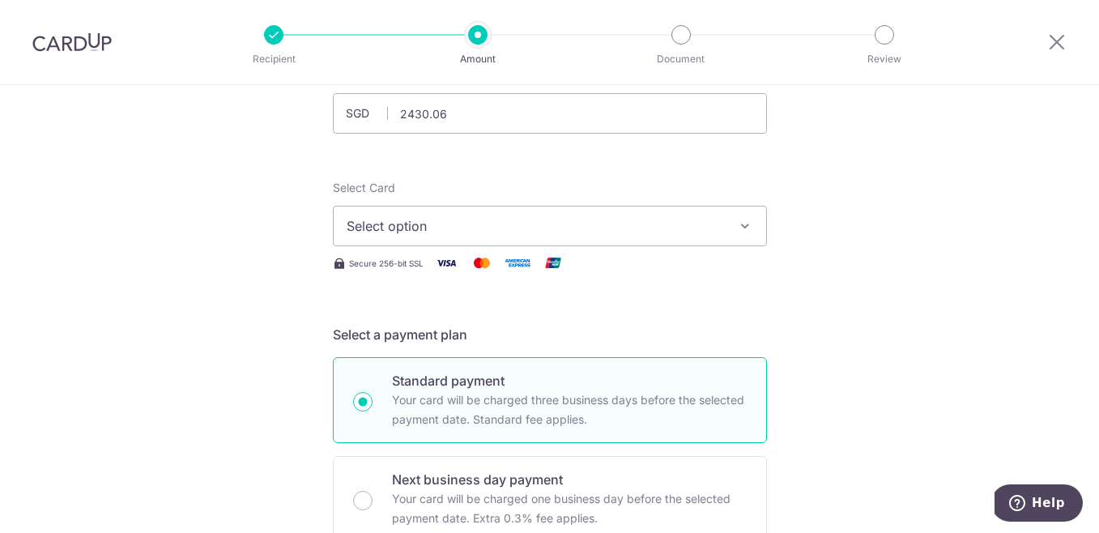
type input "2,430.06"
click at [383, 238] on button "Select option" at bounding box center [550, 226] width 434 height 40
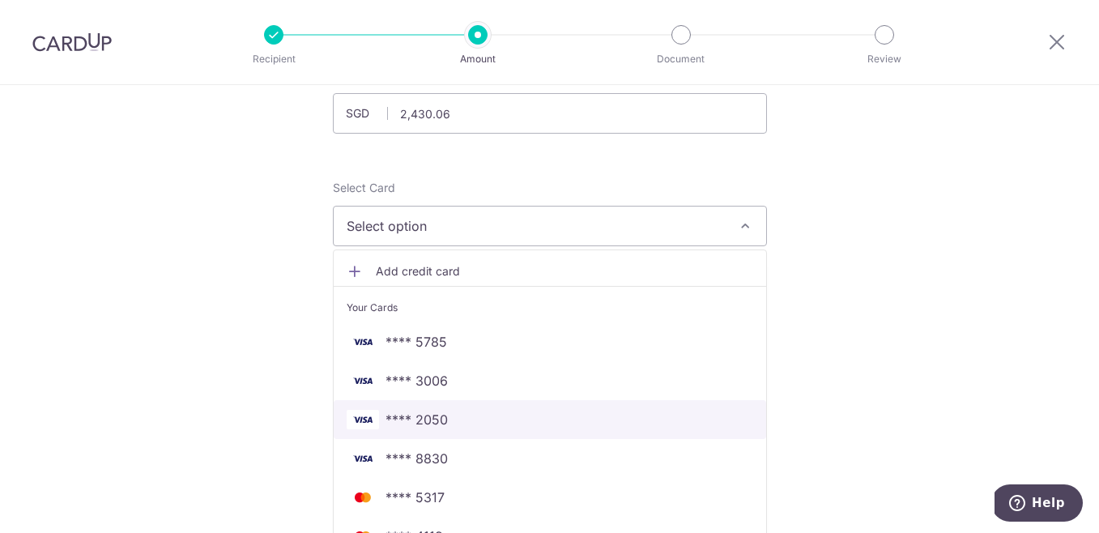
click at [394, 431] on link "**** 2050" at bounding box center [550, 419] width 432 height 39
type input "01/12/2035"
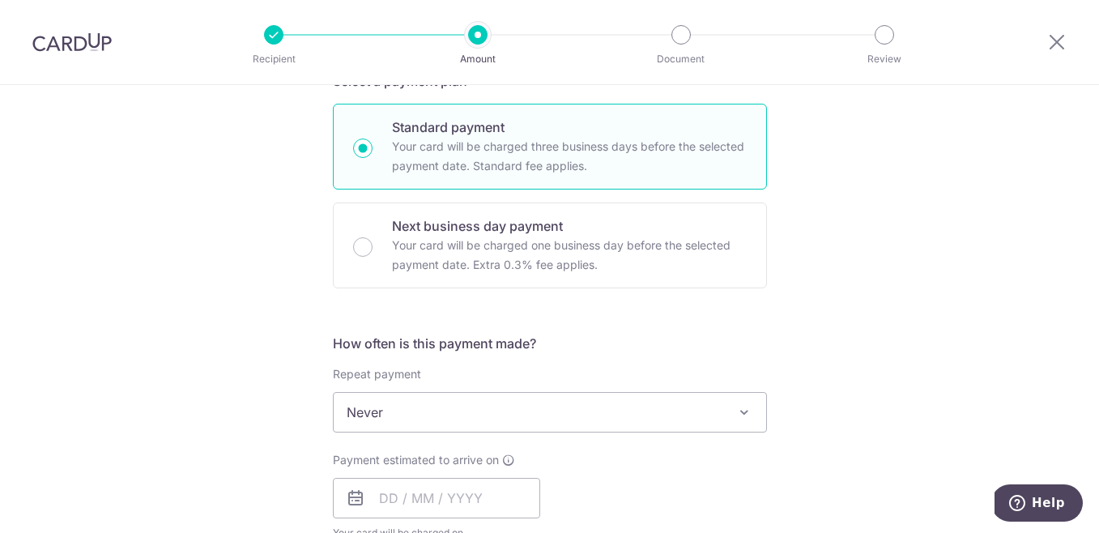
scroll to position [409, 0]
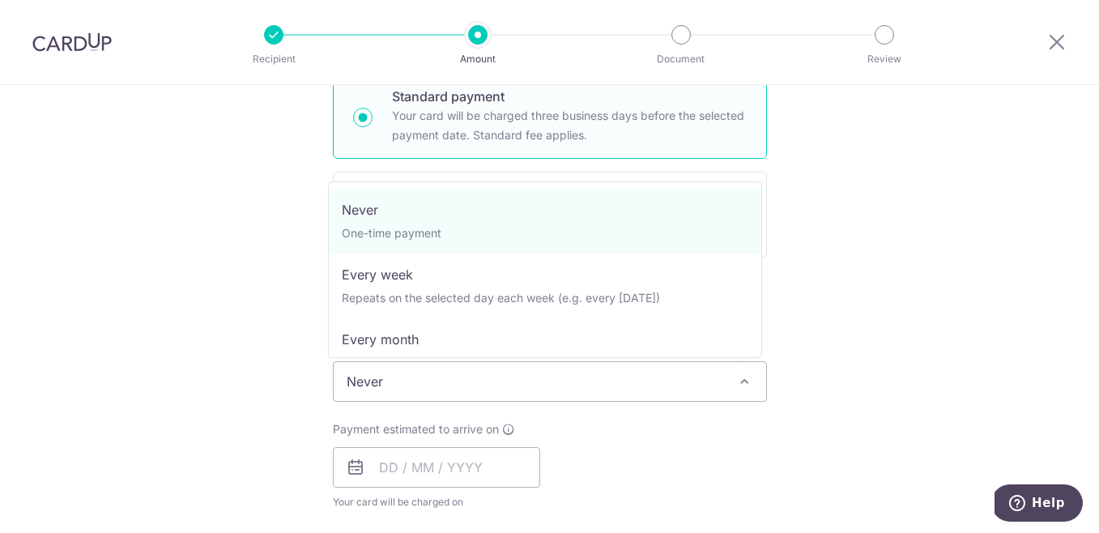
click at [396, 376] on span "Never" at bounding box center [550, 381] width 432 height 39
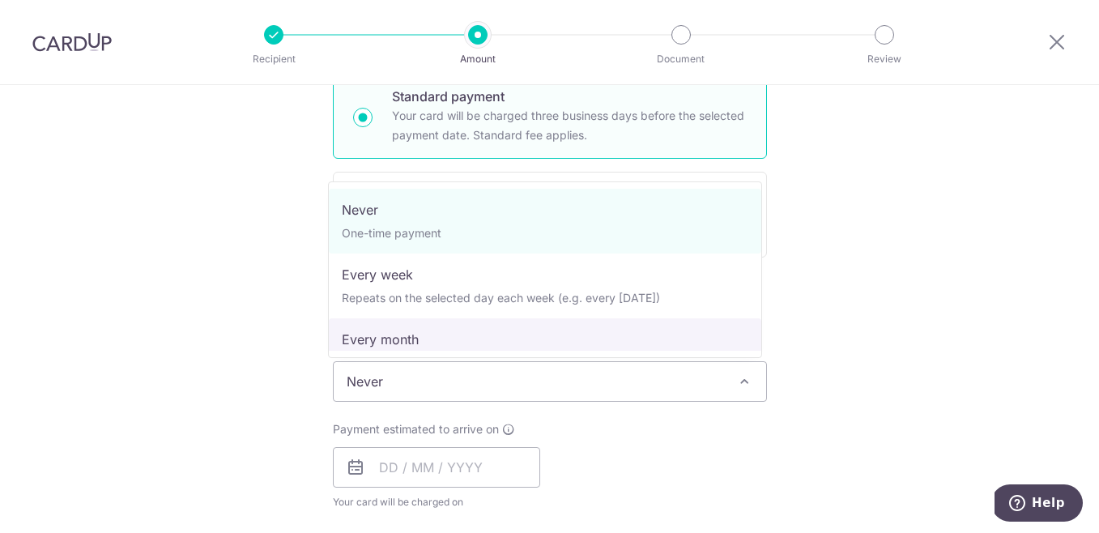
select select "3"
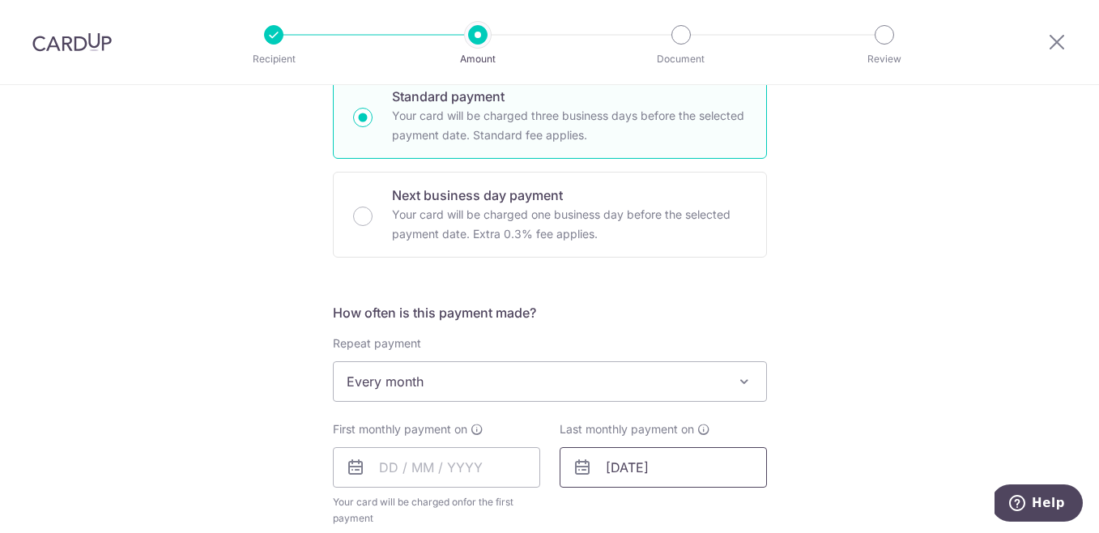
click at [651, 470] on input "[DATE]" at bounding box center [663, 467] width 207 height 40
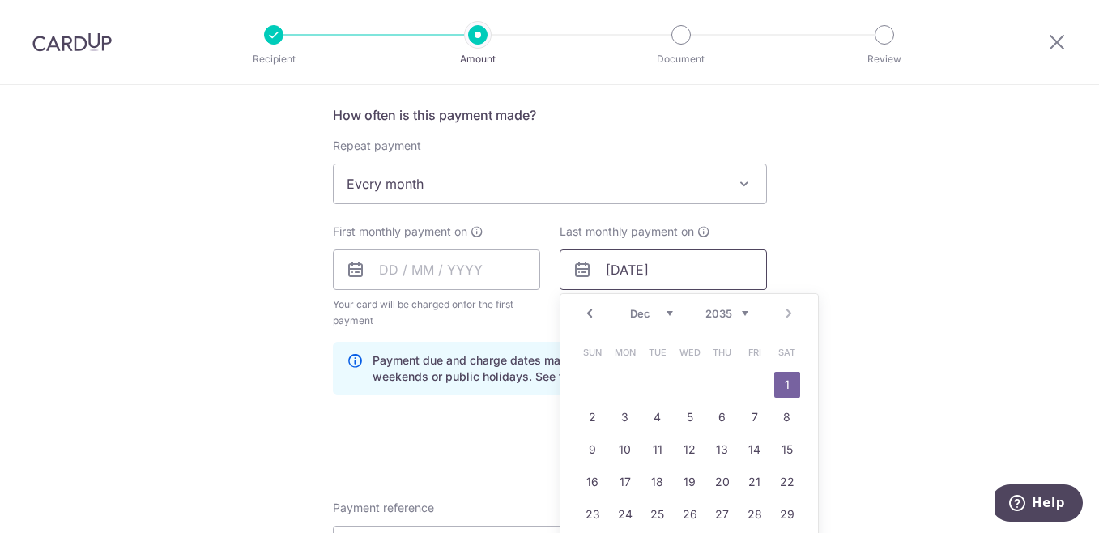
scroll to position [635, 0]
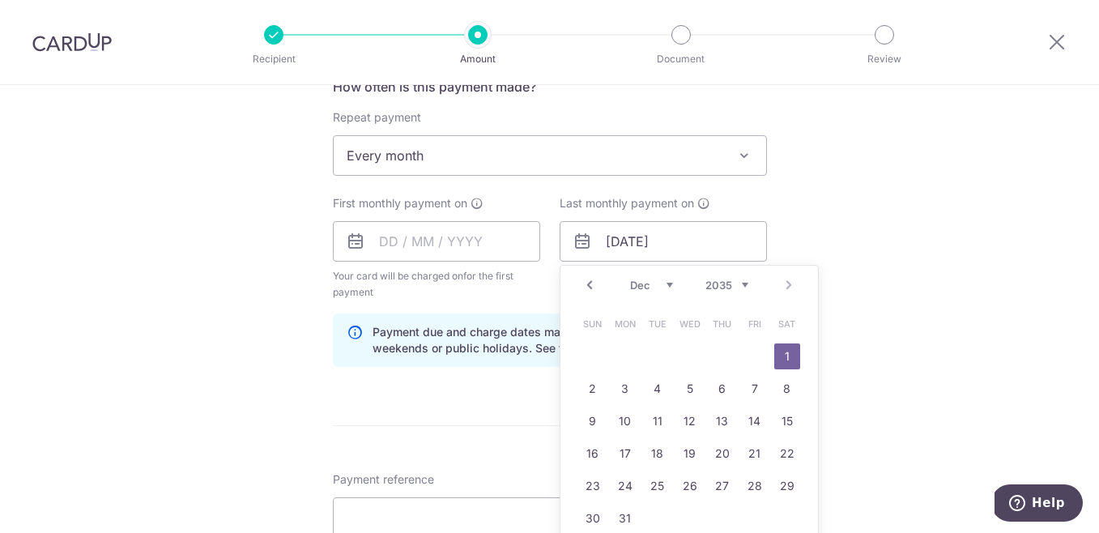
click at [584, 285] on link "Prev" at bounding box center [589, 284] width 19 height 19
click at [718, 280] on select "2024 2025 2026 2027 2028 2029 2030 2031 2032 2033 2034 2035" at bounding box center [726, 285] width 43 height 13
click at [592, 289] on link "Prev" at bounding box center [589, 284] width 19 height 19
click at [585, 288] on link "Prev" at bounding box center [589, 284] width 19 height 19
click at [690, 486] on link "30" at bounding box center [690, 486] width 26 height 26
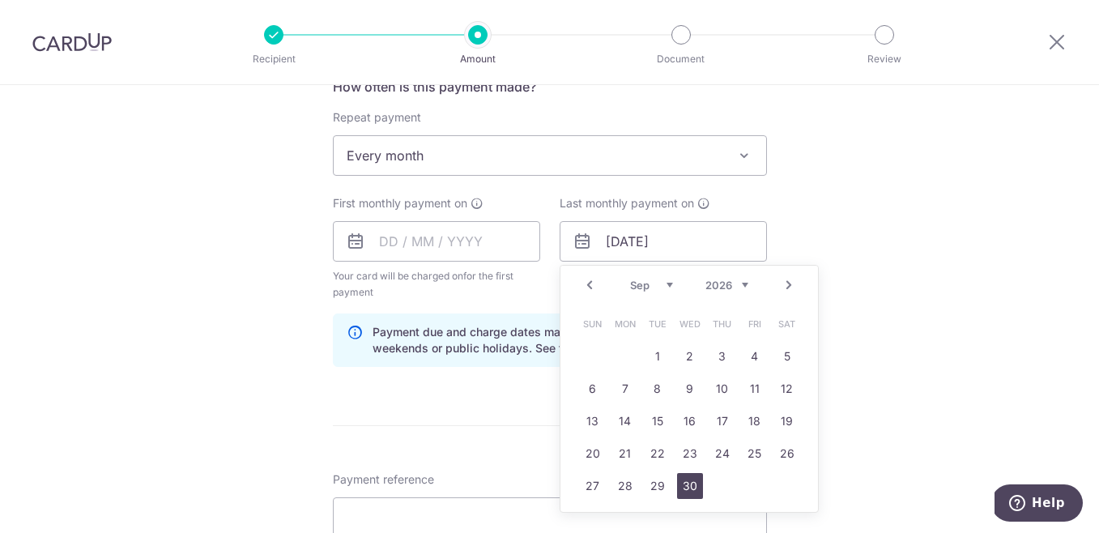
type input "30/09/2026"
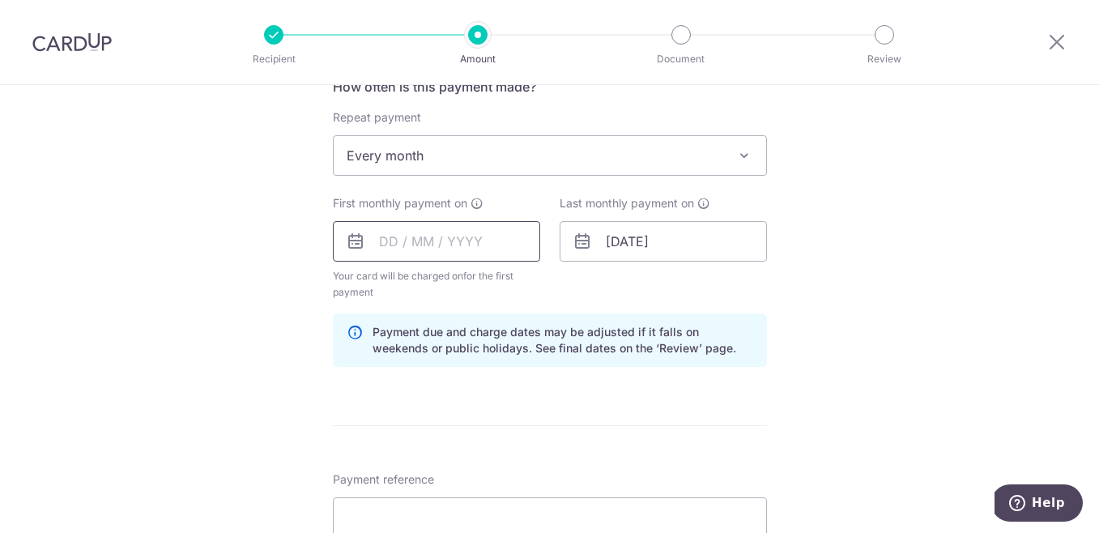
click at [391, 244] on input "text" at bounding box center [436, 241] width 207 height 40
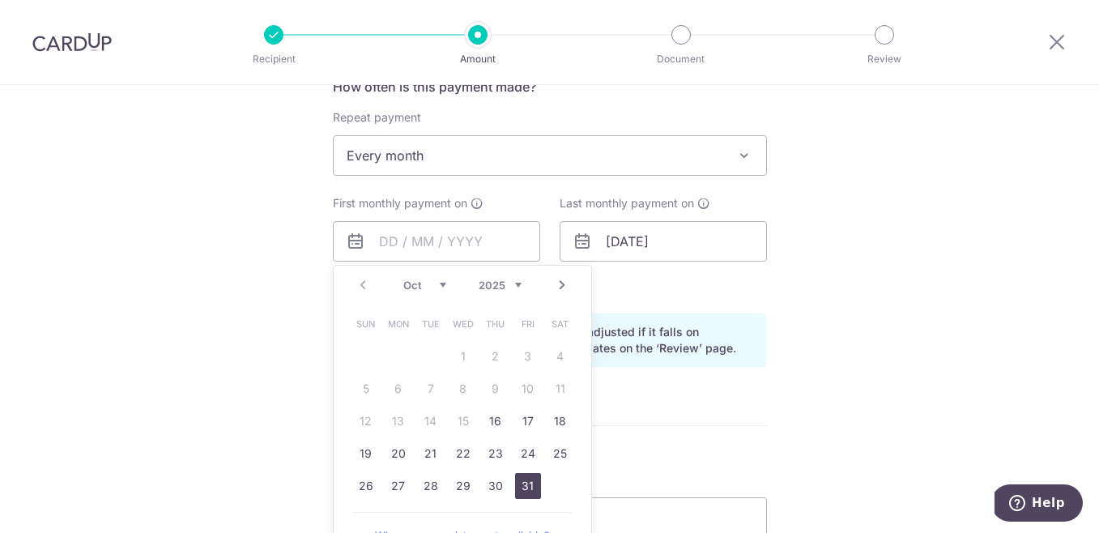
click at [520, 487] on link "31" at bounding box center [528, 486] width 26 height 26
type input "[DATE]"
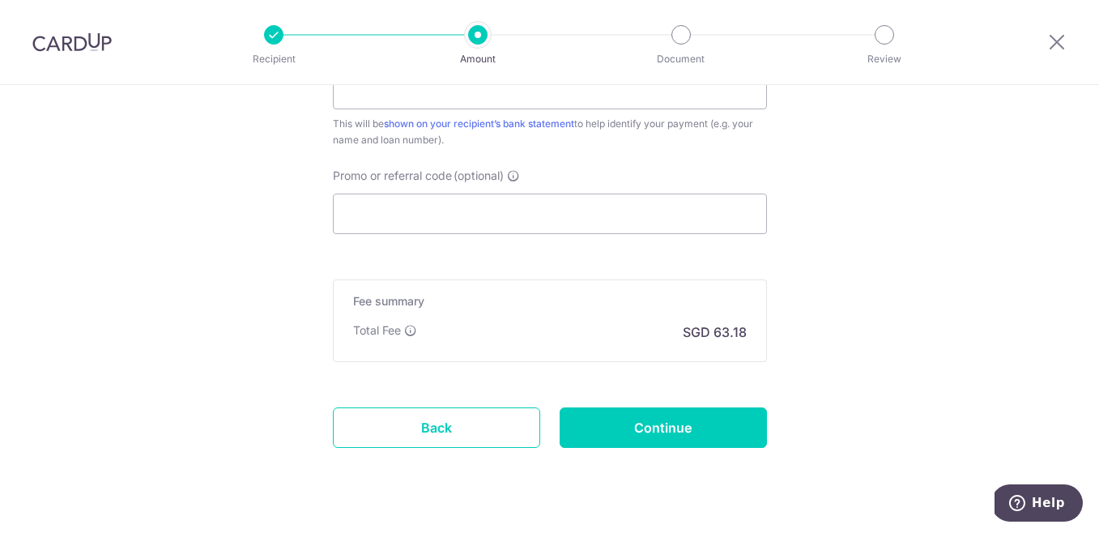
scroll to position [1025, 0]
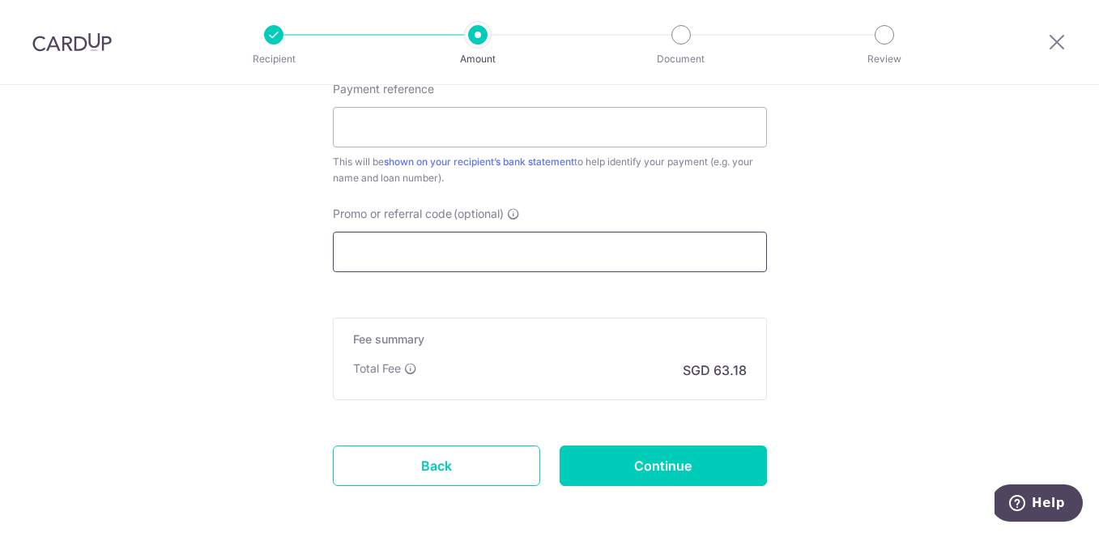
click at [374, 249] on input "Promo or referral code (optional)" at bounding box center [550, 252] width 434 height 40
paste input "3HOME25R"
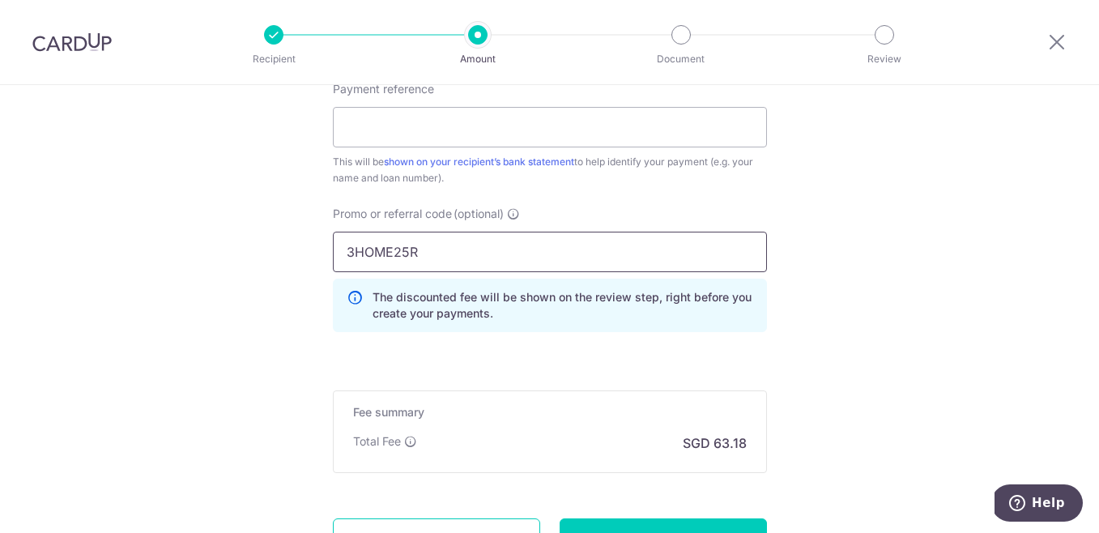
scroll to position [1090, 0]
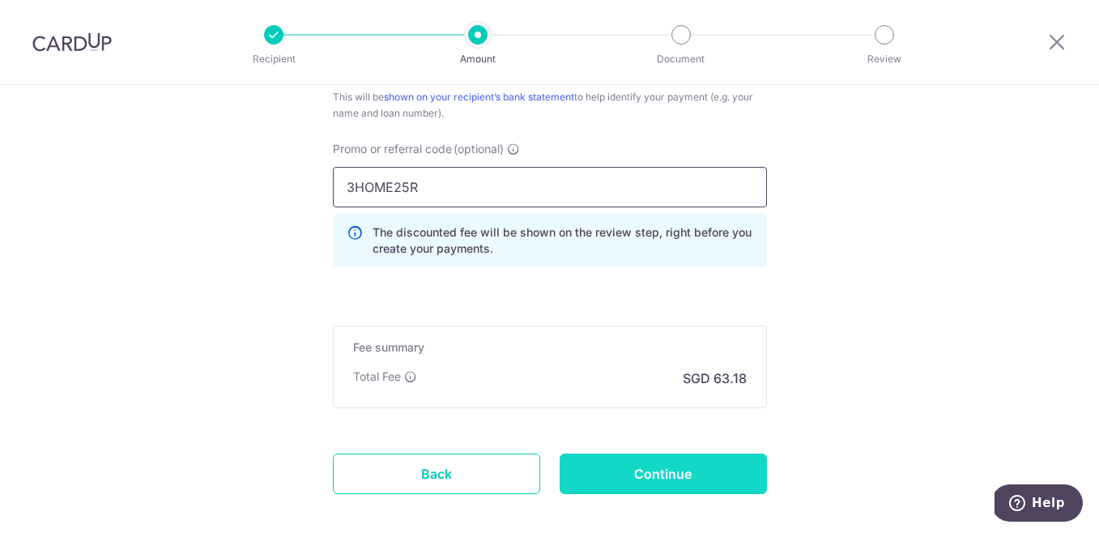
type input "3HOME25R"
click at [648, 483] on input "Continue" at bounding box center [663, 473] width 207 height 40
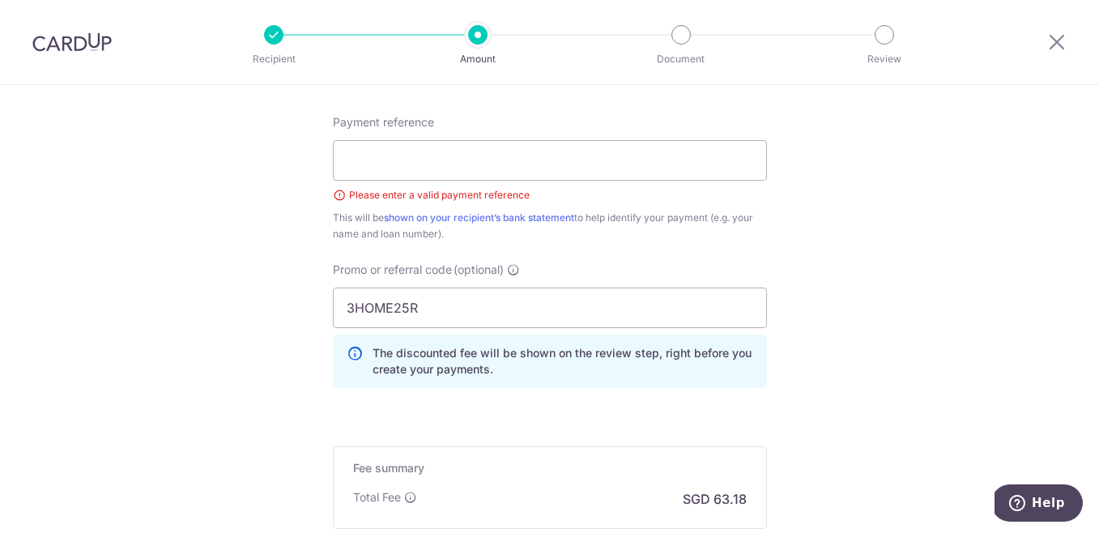
scroll to position [900, 0]
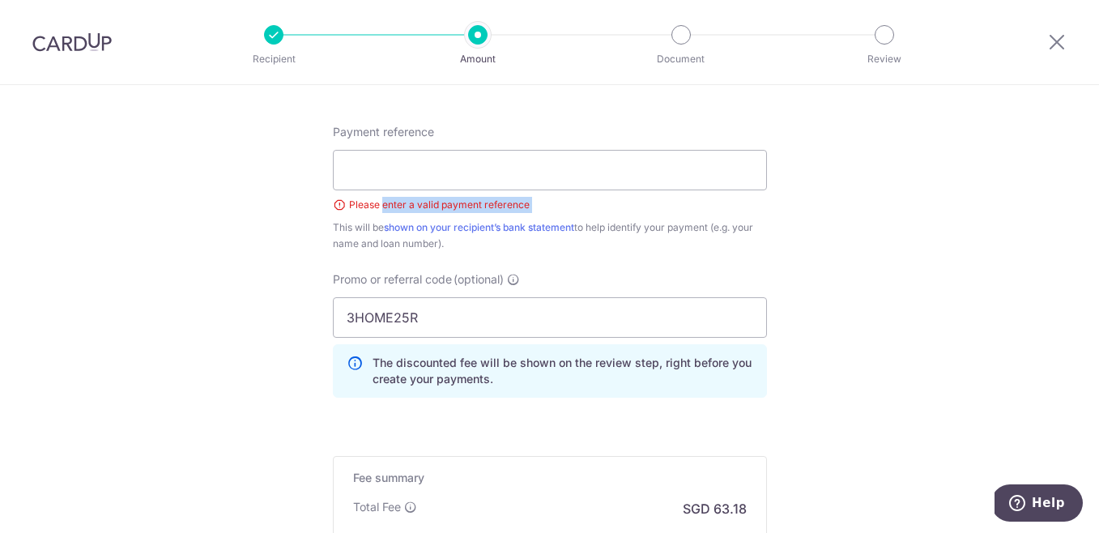
drag, startPoint x: 377, startPoint y: 201, endPoint x: 377, endPoint y: 216, distance: 15.4
click at [377, 216] on div "Payment reference Please enter a valid payment reference This will be shown on …" at bounding box center [550, 188] width 434 height 128
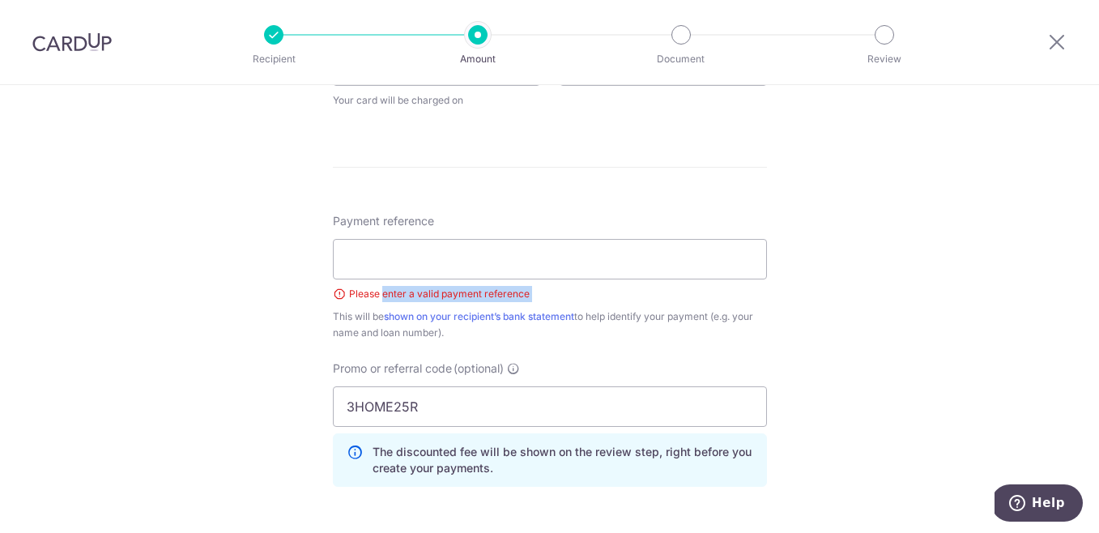
scroll to position [810, 0]
click at [370, 249] on input "Payment reference" at bounding box center [550, 260] width 434 height 40
click at [443, 275] on input "Morgage" at bounding box center [550, 260] width 434 height 40
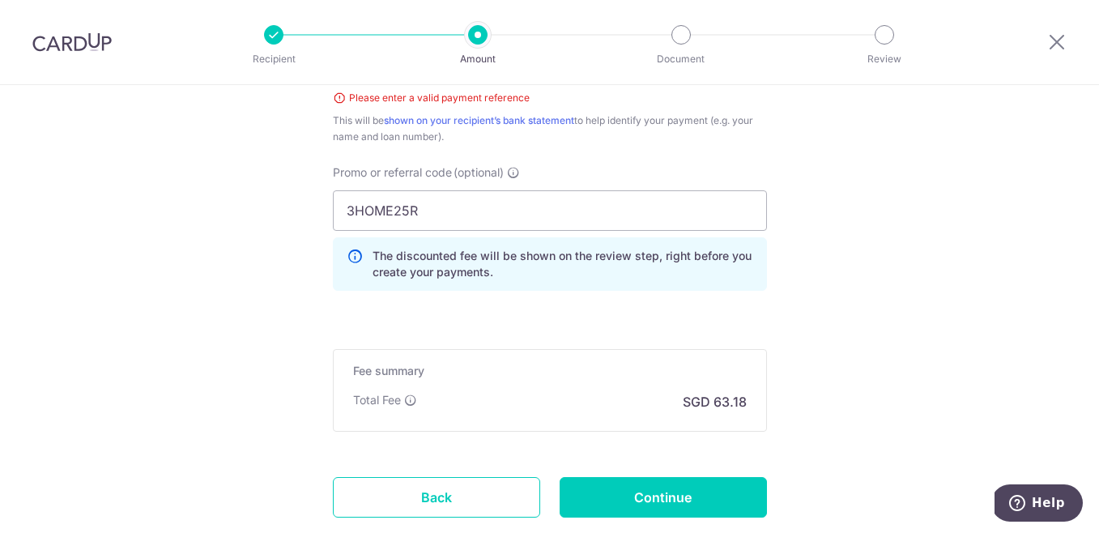
scroll to position [1036, 0]
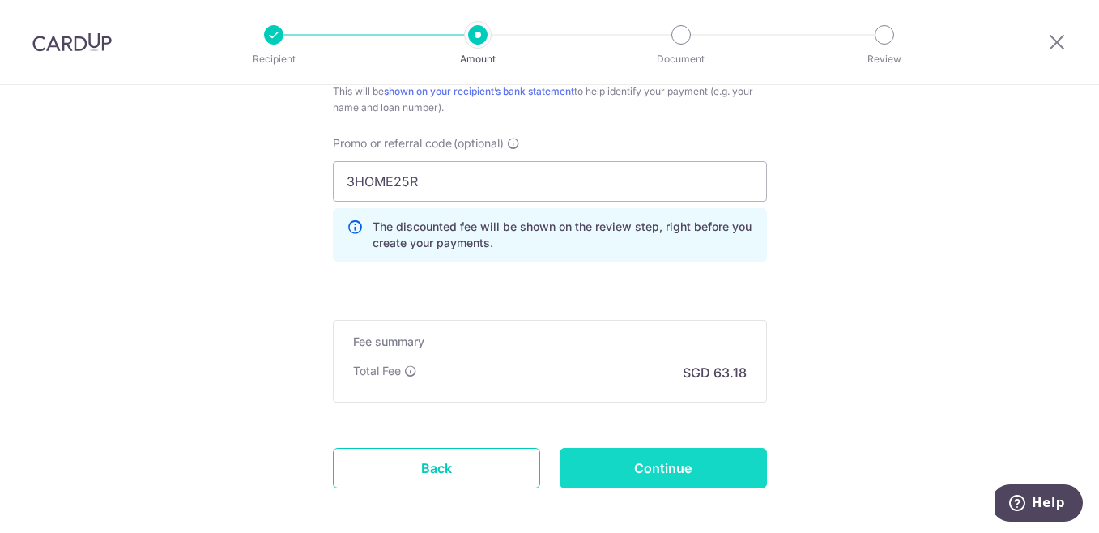
type input "Morgage"
click at [619, 479] on input "Continue" at bounding box center [663, 468] width 207 height 40
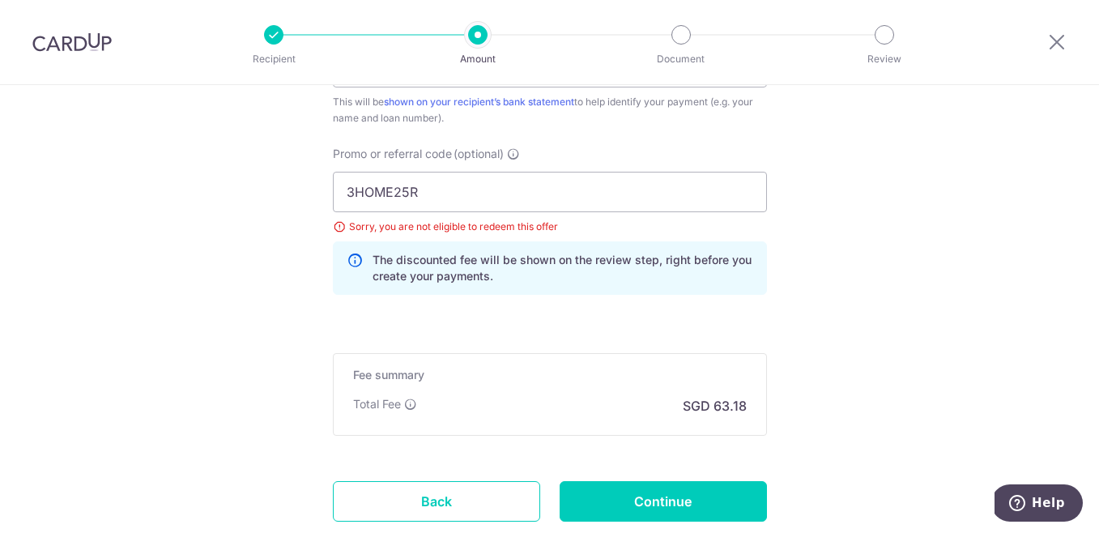
scroll to position [1001, 0]
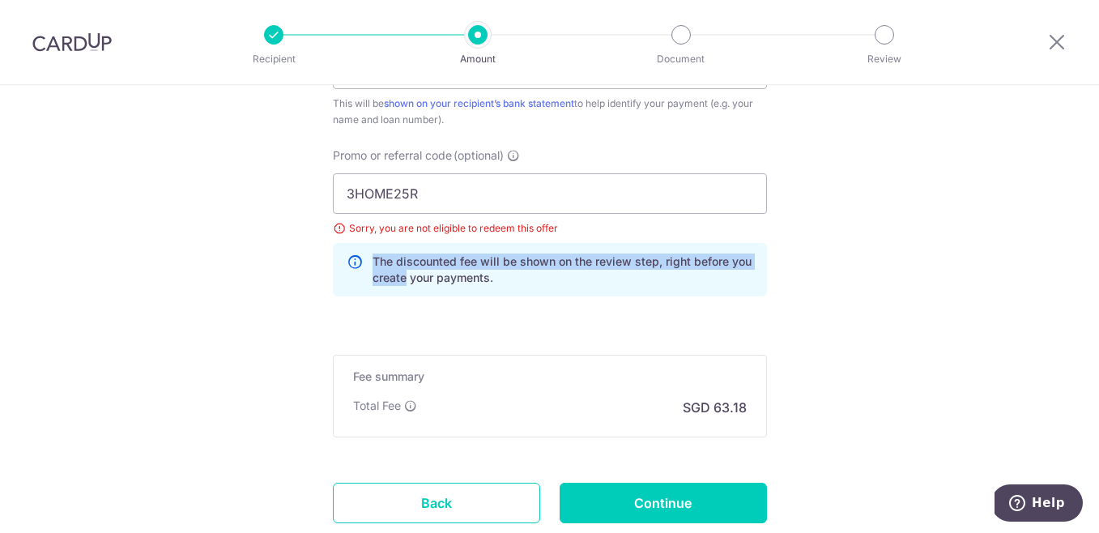
drag, startPoint x: 386, startPoint y: 248, endPoint x: 399, endPoint y: 278, distance: 32.6
click at [399, 278] on div "The discounted fee will be shown on the review step, right before you create yo…" at bounding box center [550, 269] width 434 height 53
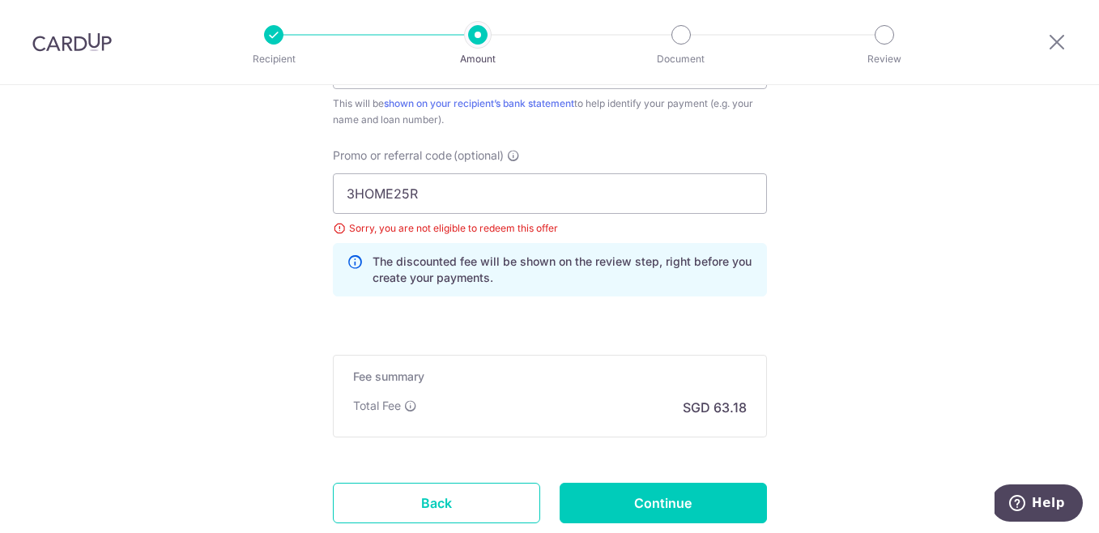
click at [494, 277] on p "The discounted fee will be shown on the review step, right before you create yo…" at bounding box center [562, 269] width 381 height 32
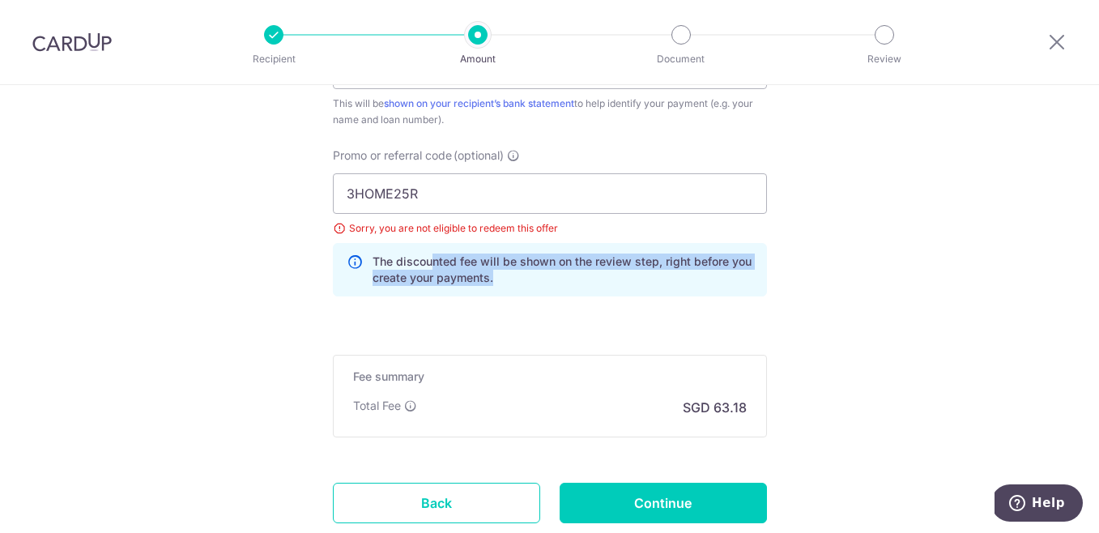
drag, startPoint x: 501, startPoint y: 278, endPoint x: 403, endPoint y: 250, distance: 101.8
click at [406, 254] on p "The discounted fee will be shown on the review step, right before you create yo…" at bounding box center [562, 269] width 381 height 32
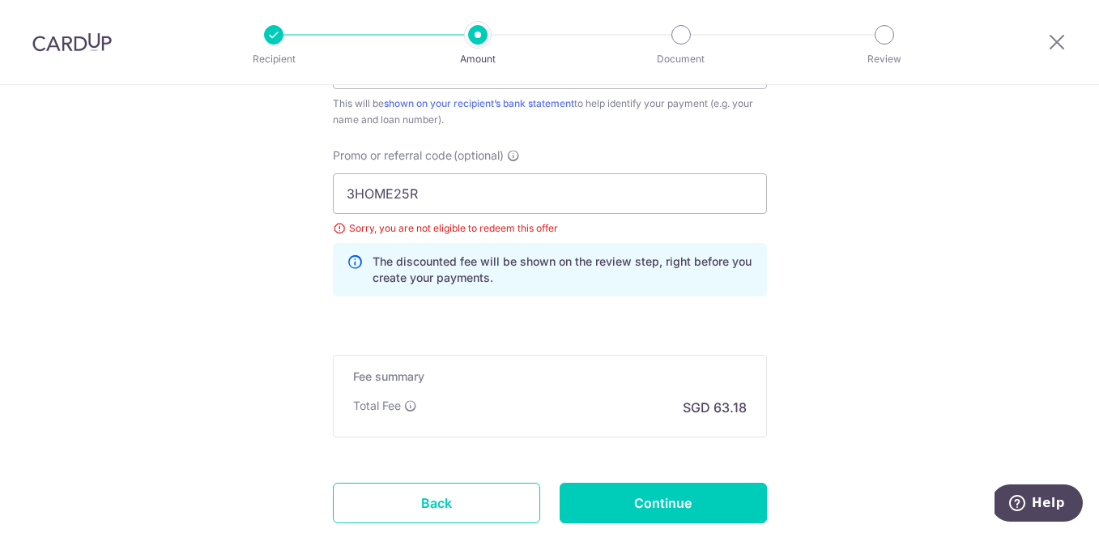
click at [410, 301] on div "Promo or referral code (optional) 3HOME25R Sorry, you are not eligible to redee…" at bounding box center [549, 228] width 453 height 162
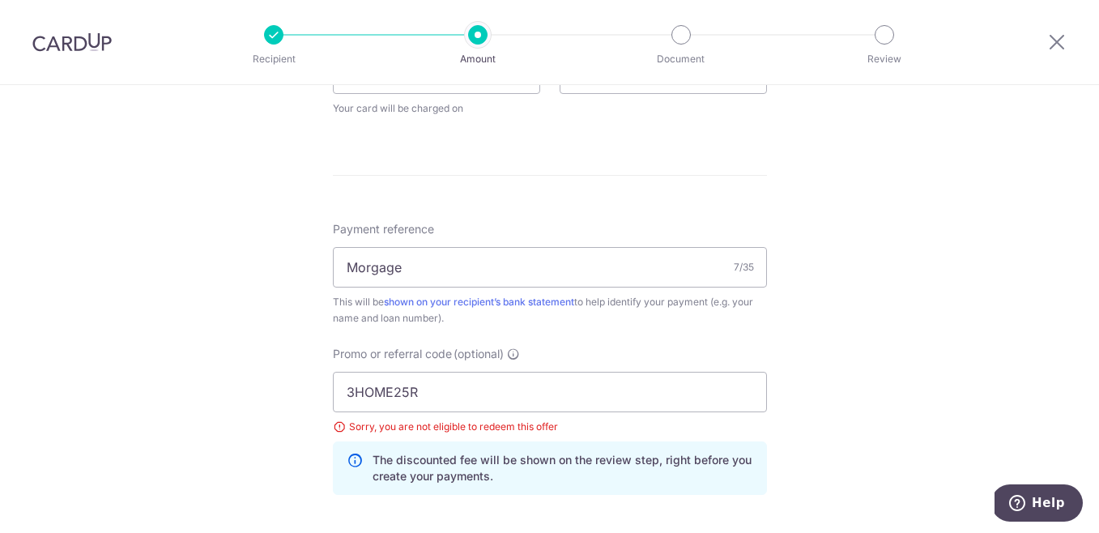
click at [422, 436] on div "3HOME25R Sorry, you are not eligible to redeem this offer The discounted fee wi…" at bounding box center [550, 433] width 434 height 123
drag, startPoint x: 429, startPoint y: 434, endPoint x: 380, endPoint y: 407, distance: 56.2
click at [380, 407] on div "3HOME25R Sorry, you are not eligible to redeem this offer The discounted fee wi…" at bounding box center [550, 433] width 434 height 123
click at [398, 429] on div "Sorry, you are not eligible to redeem this offer" at bounding box center [550, 427] width 434 height 16
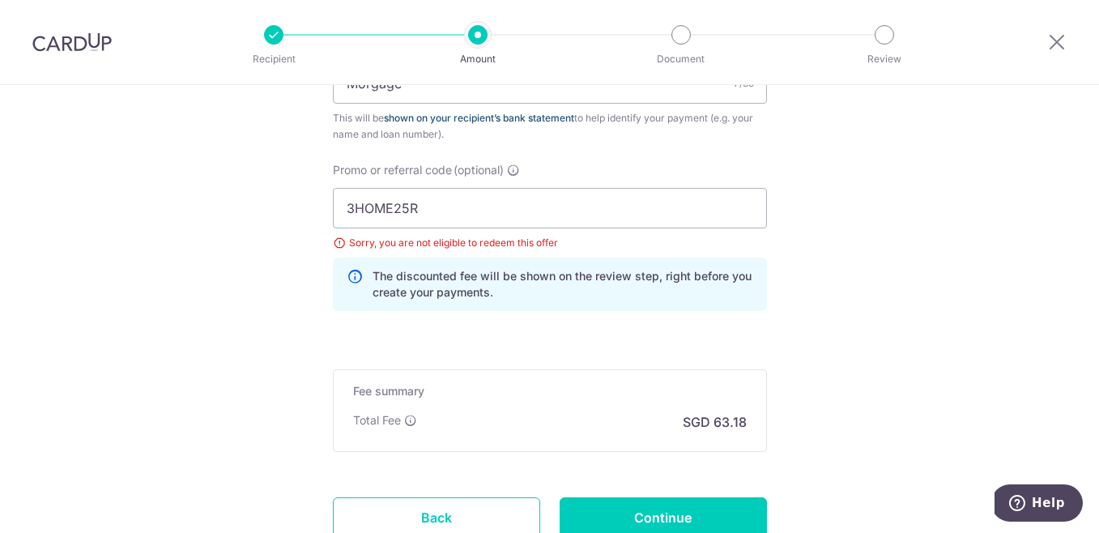
scroll to position [1113, 0]
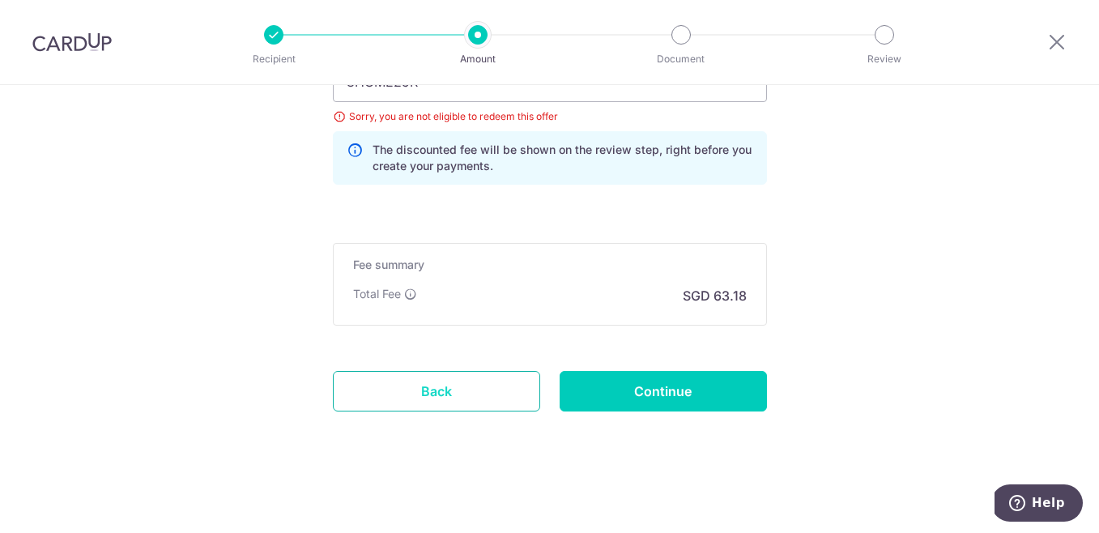
click at [414, 394] on link "Back" at bounding box center [436, 391] width 207 height 40
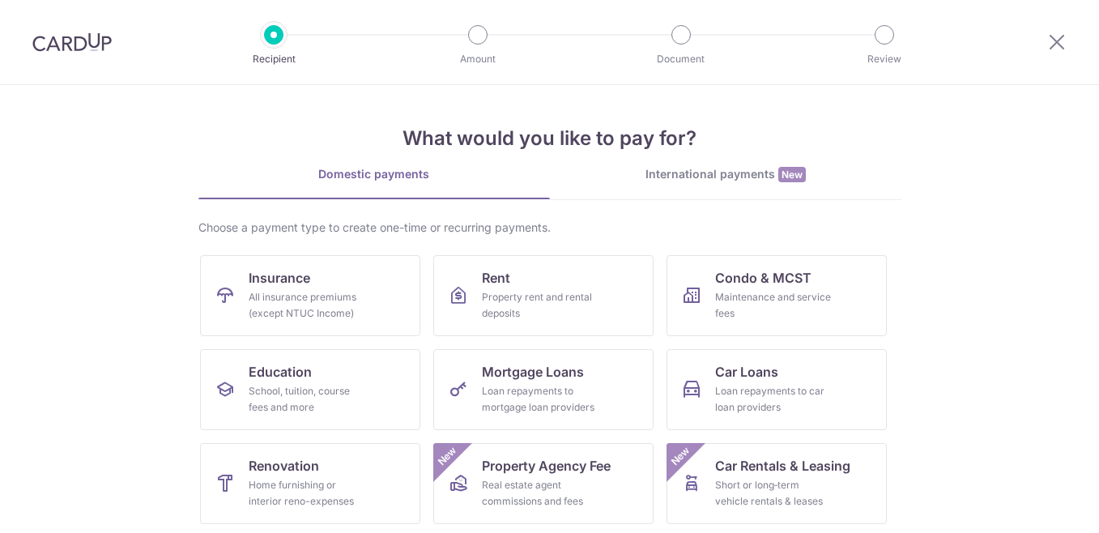
click at [498, 348] on ul "Insurance All insurance premiums (except NTUC Income) Rent Property rent and re…" at bounding box center [550, 490] width 700 height 470
click at [498, 370] on span "Mortgage Loans" at bounding box center [533, 371] width 102 height 19
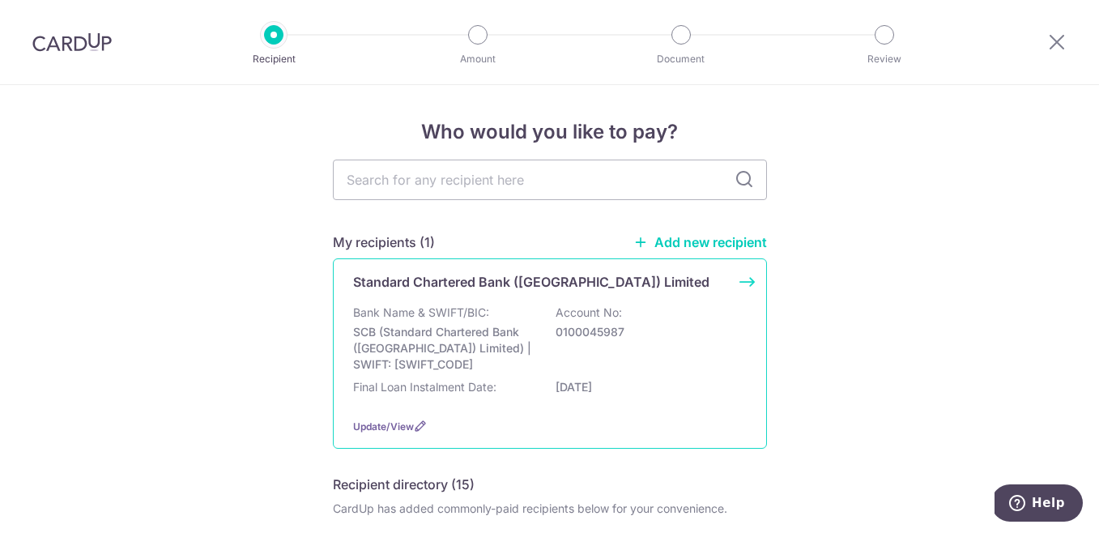
click at [428, 333] on p "SCB (Standard Chartered Bank ([GEOGRAPHIC_DATA]) Limited) | SWIFT: [SWIFT_CODE]" at bounding box center [443, 348] width 181 height 49
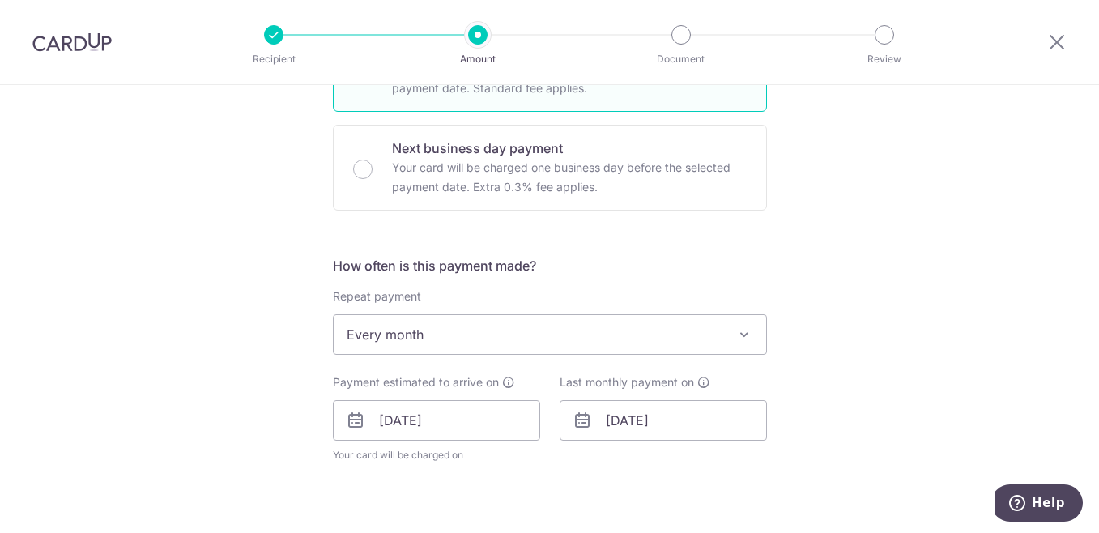
scroll to position [536, 0]
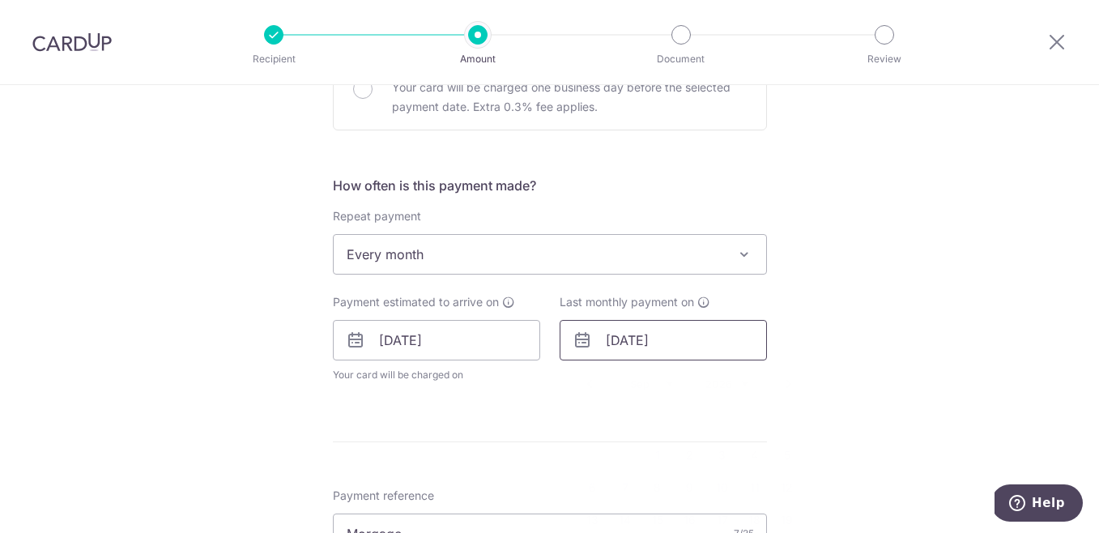
click at [626, 346] on input "[DATE]" at bounding box center [663, 340] width 207 height 40
click at [724, 383] on select "2025 2026 2027 2028 2029 2030 2031 2032 2033 2034 2035" at bounding box center [726, 383] width 43 height 13
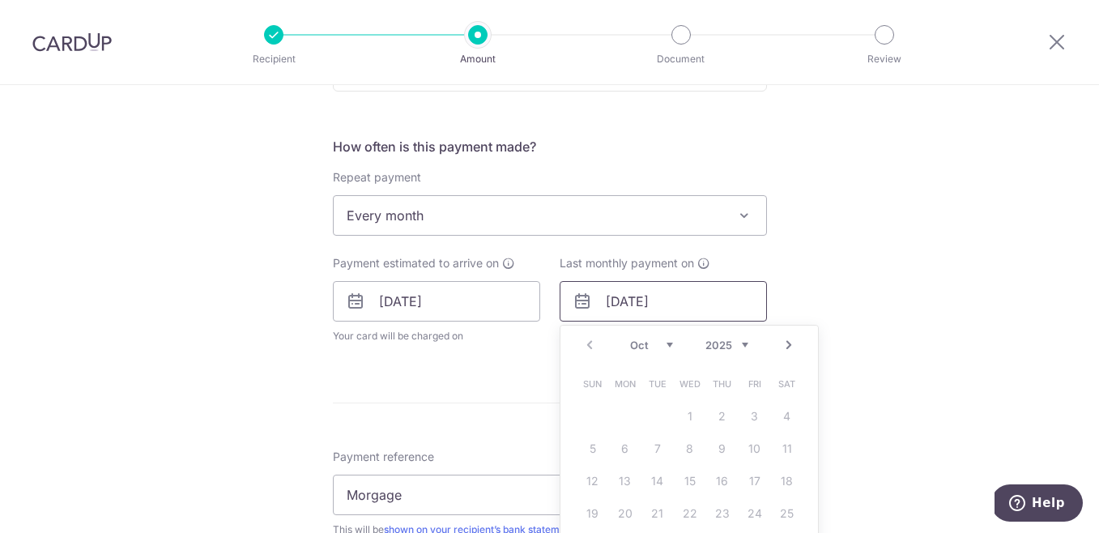
scroll to position [606, 0]
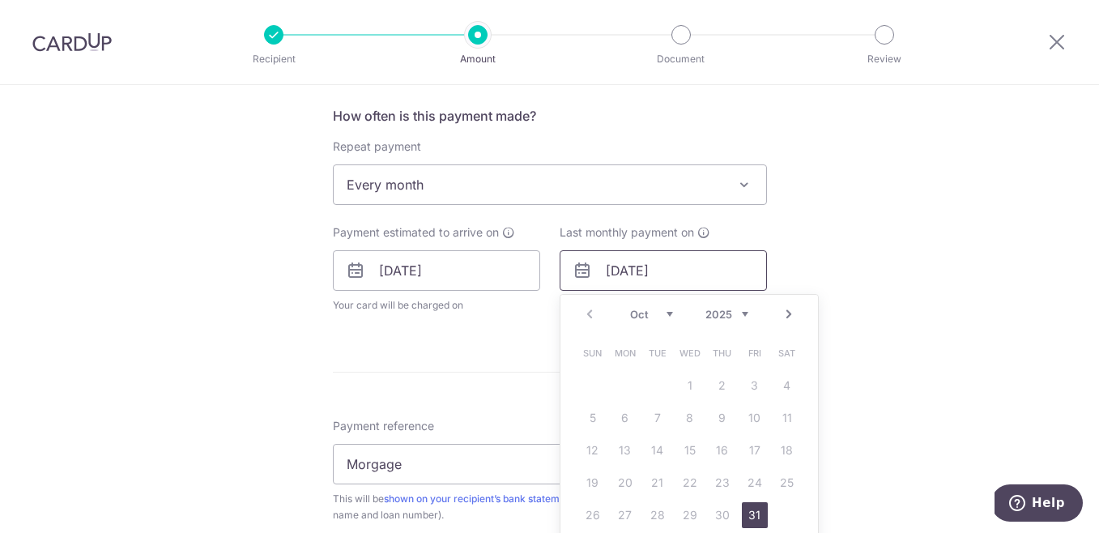
click at [670, 271] on input "[DATE]" at bounding box center [663, 270] width 207 height 40
click at [666, 317] on select "Oct Nov Dec" at bounding box center [651, 314] width 43 height 13
click at [689, 506] on link "31" at bounding box center [690, 515] width 26 height 26
type input "31/12/2025"
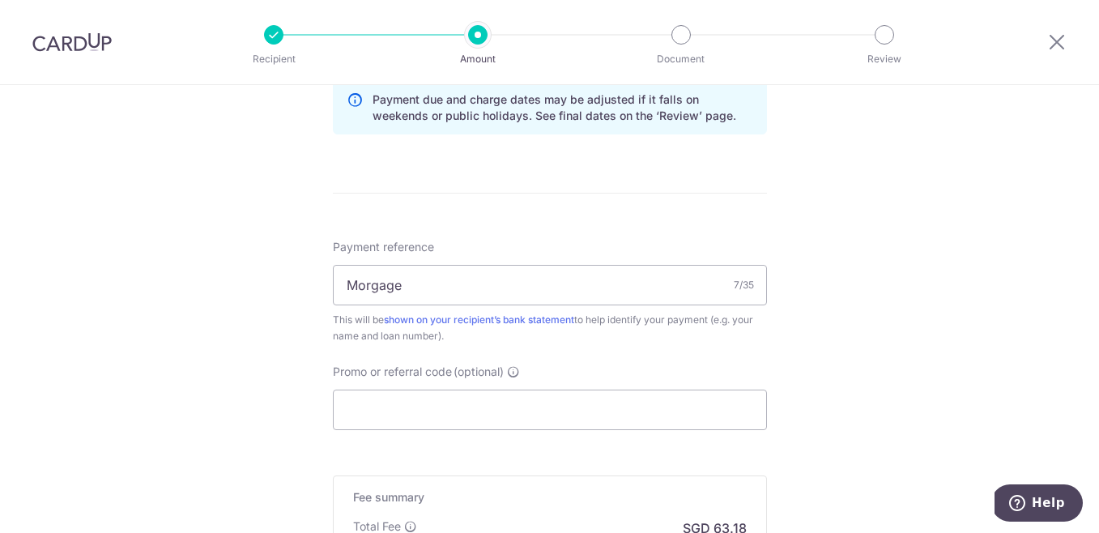
scroll to position [909, 0]
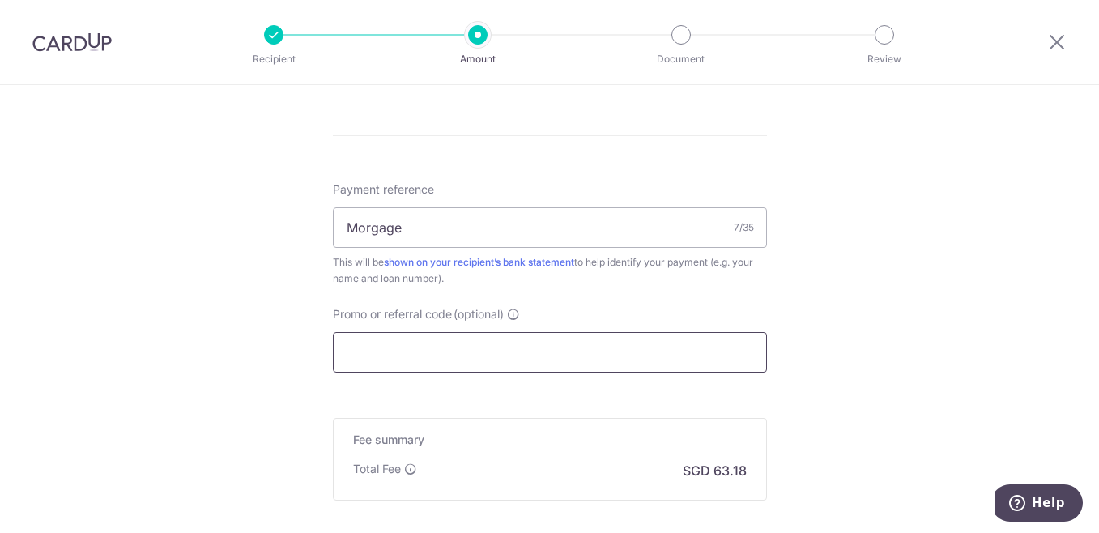
click at [364, 354] on input "Promo or referral code (optional)" at bounding box center [550, 352] width 434 height 40
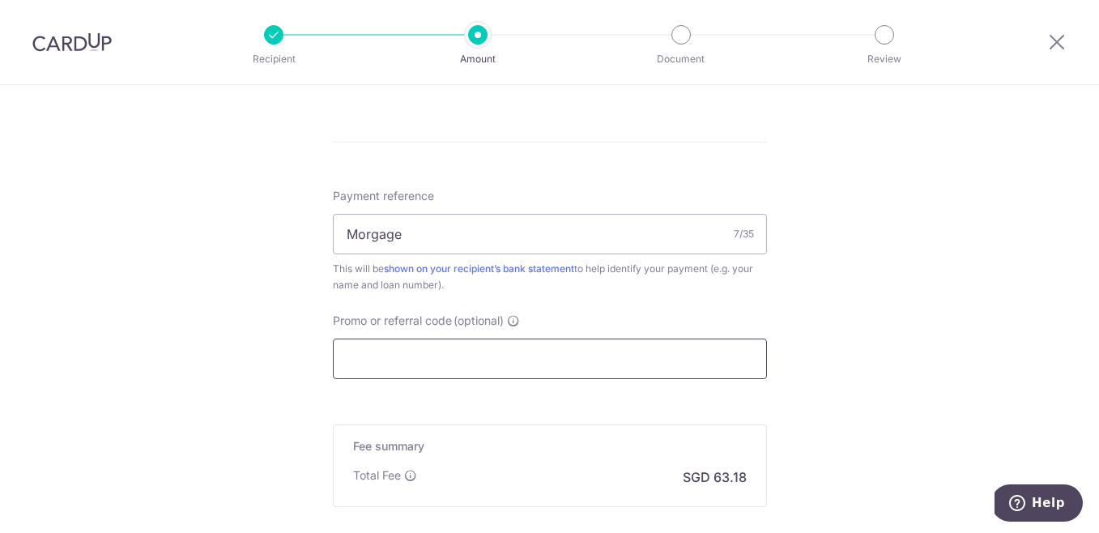
paste input "REC185"
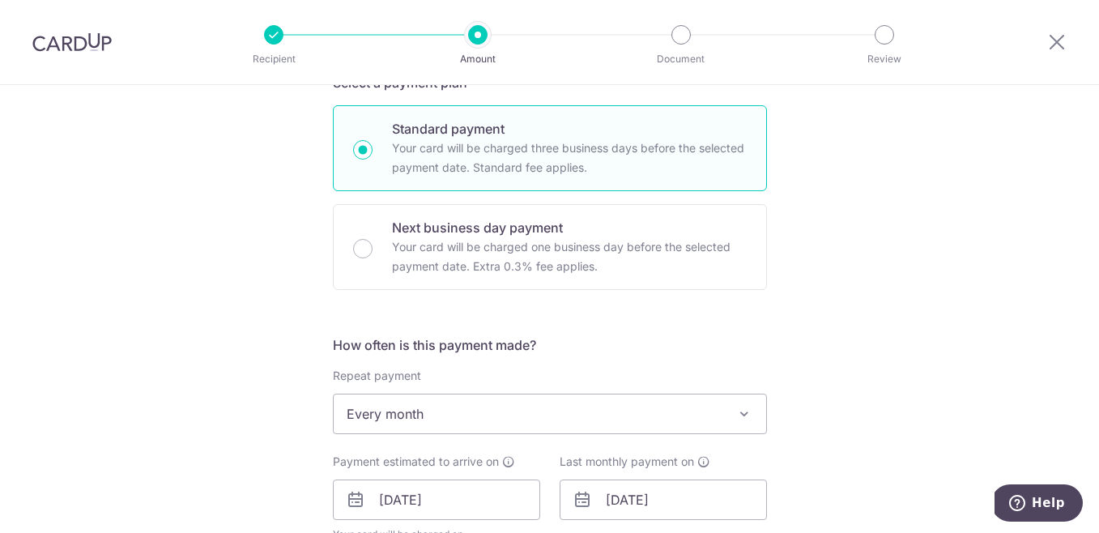
scroll to position [513, 0]
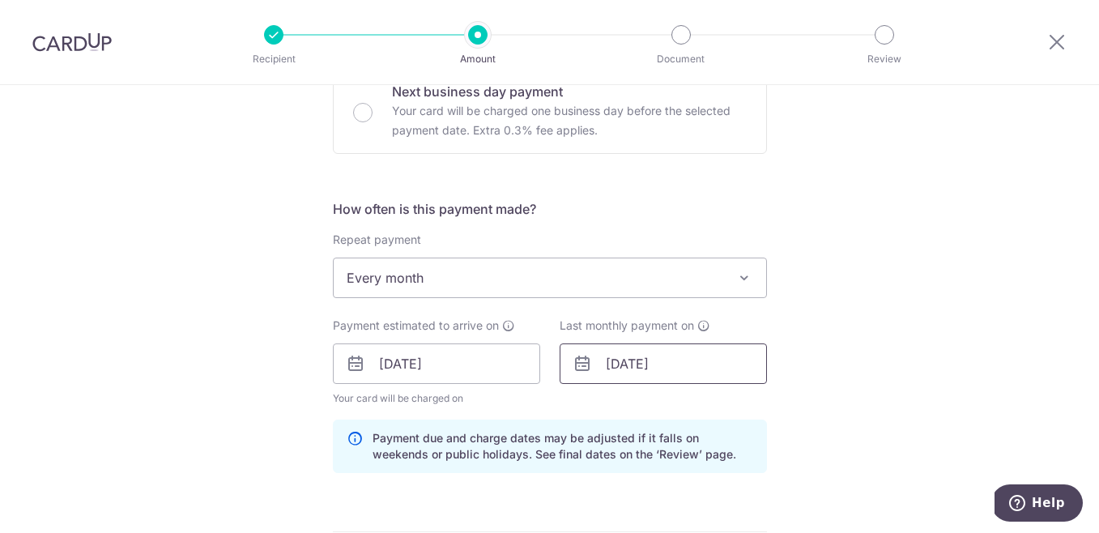
type input "REC185"
click at [622, 381] on input "[DATE]" at bounding box center [663, 363] width 207 height 40
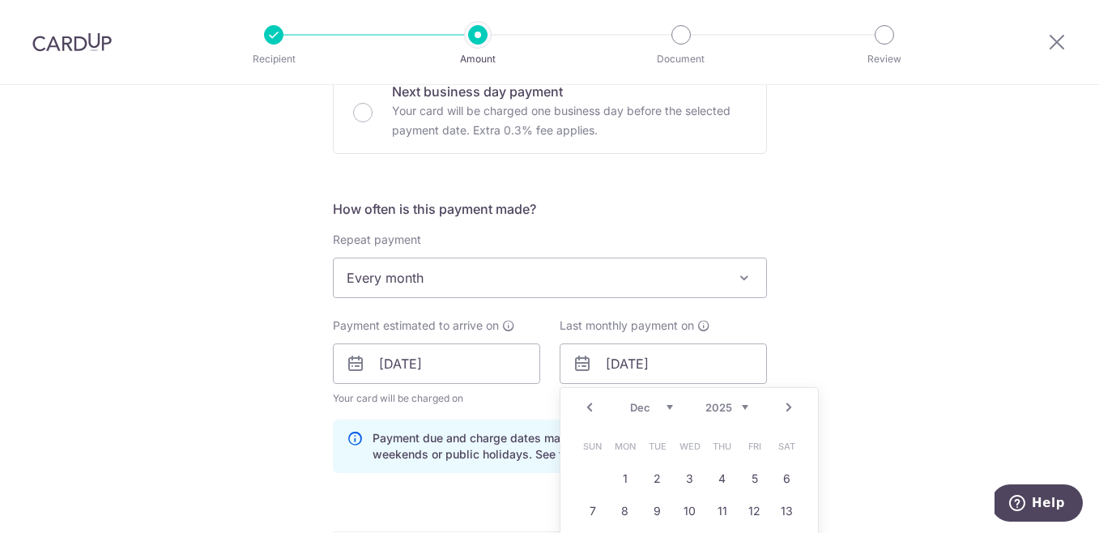
click at [729, 408] on select "2025 2026 2027 2028 2029 2030 2031 2032 2033 2034 2035" at bounding box center [726, 407] width 43 height 13
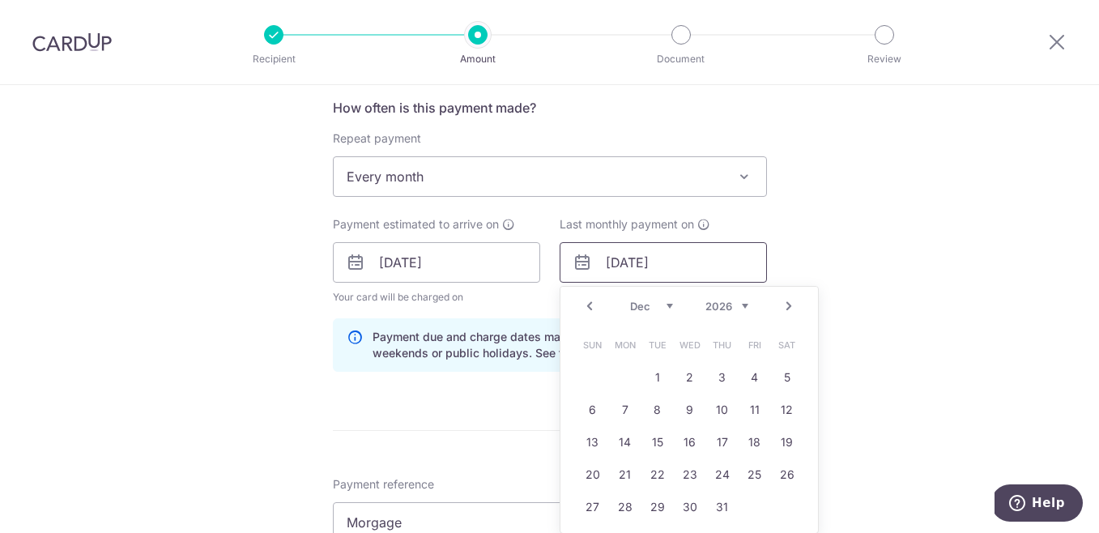
scroll to position [615, 0]
click at [717, 506] on link "31" at bounding box center [722, 506] width 26 height 26
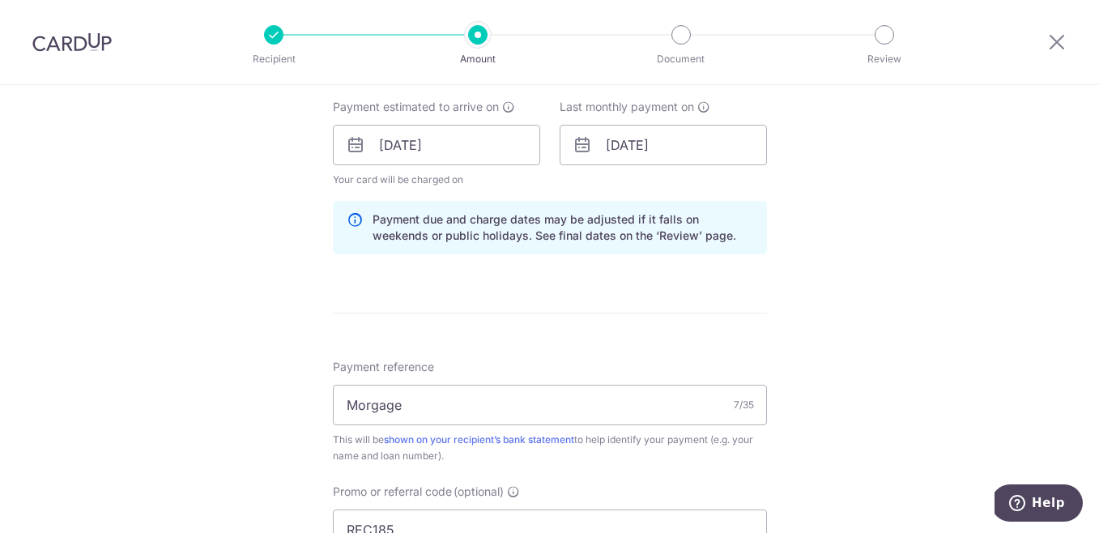
scroll to position [717, 0]
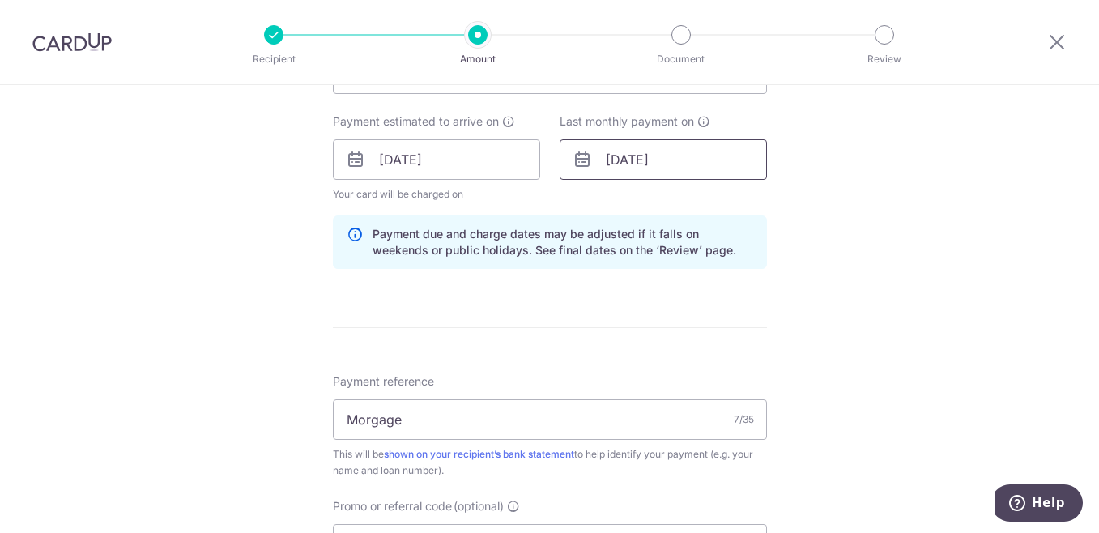
click at [624, 160] on input "31/12/2026" at bounding box center [663, 159] width 207 height 40
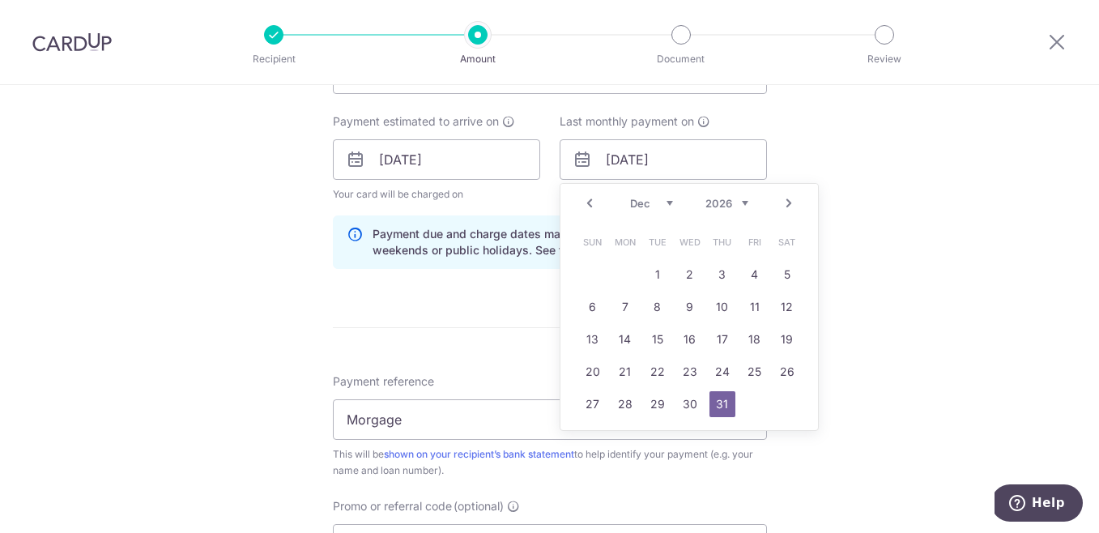
click at [632, 202] on select "Jan Feb Mar Apr May Jun Jul Aug Sep Oct Nov Dec" at bounding box center [651, 203] width 43 height 13
click at [774, 400] on link "31" at bounding box center [787, 404] width 26 height 26
type input "31/01/2026"
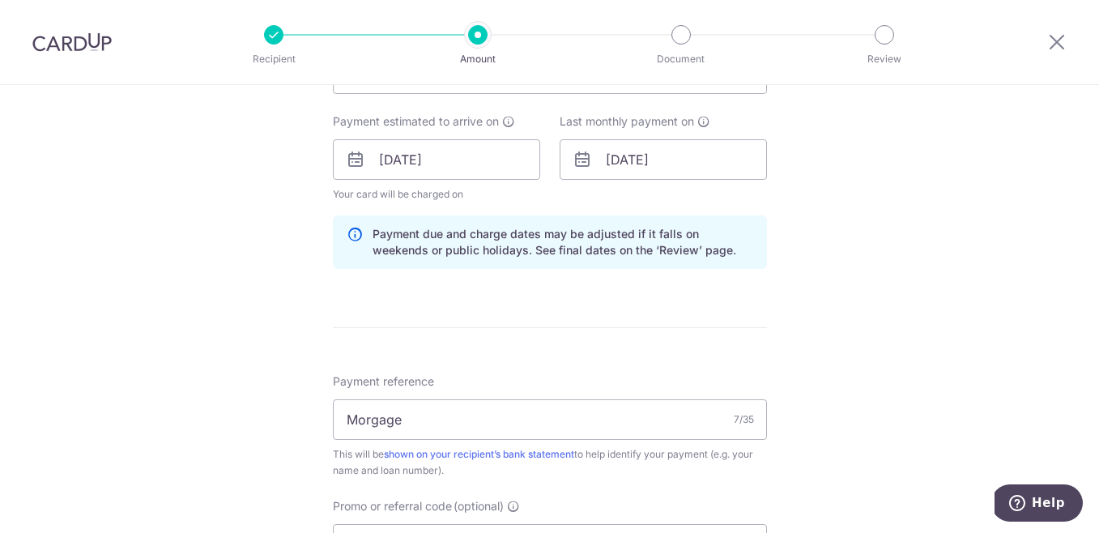
click at [835, 392] on div "Tell us more about your payment Enter payment amount SGD 2,430.06 2430.06 Selec…" at bounding box center [549, 170] width 1099 height 1604
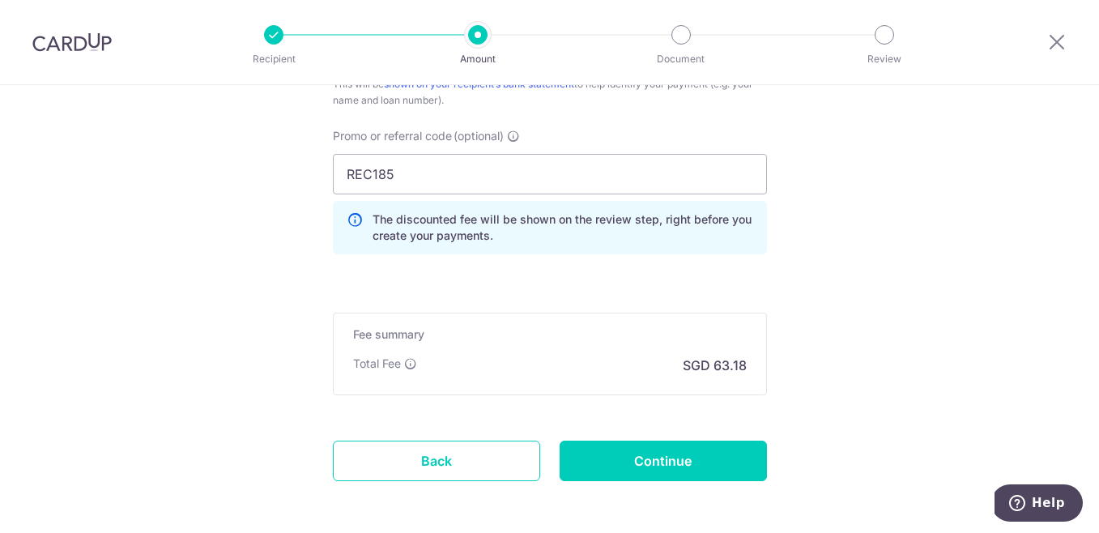
scroll to position [1156, 0]
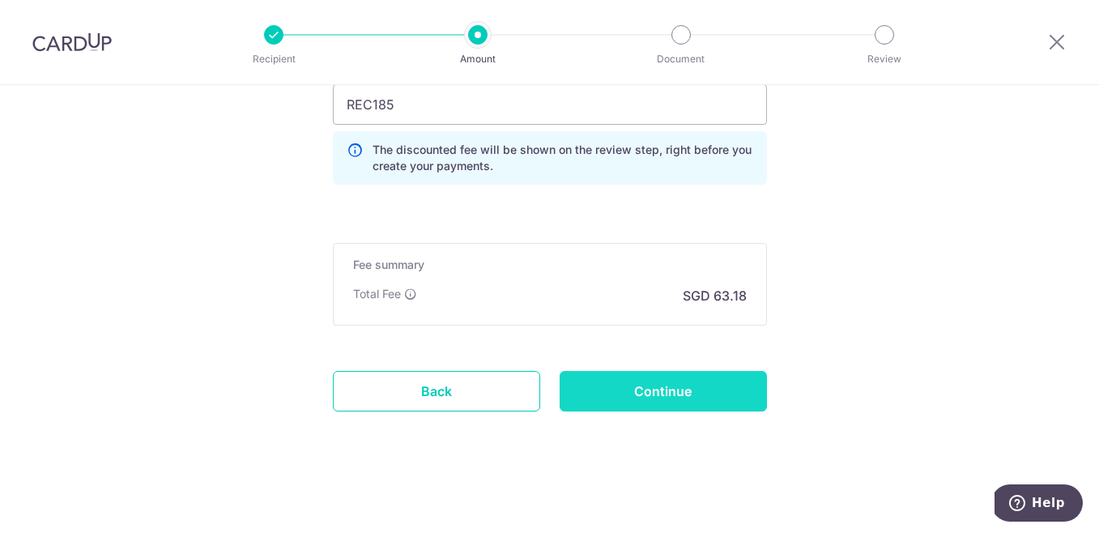
click at [701, 400] on input "Continue" at bounding box center [663, 391] width 207 height 40
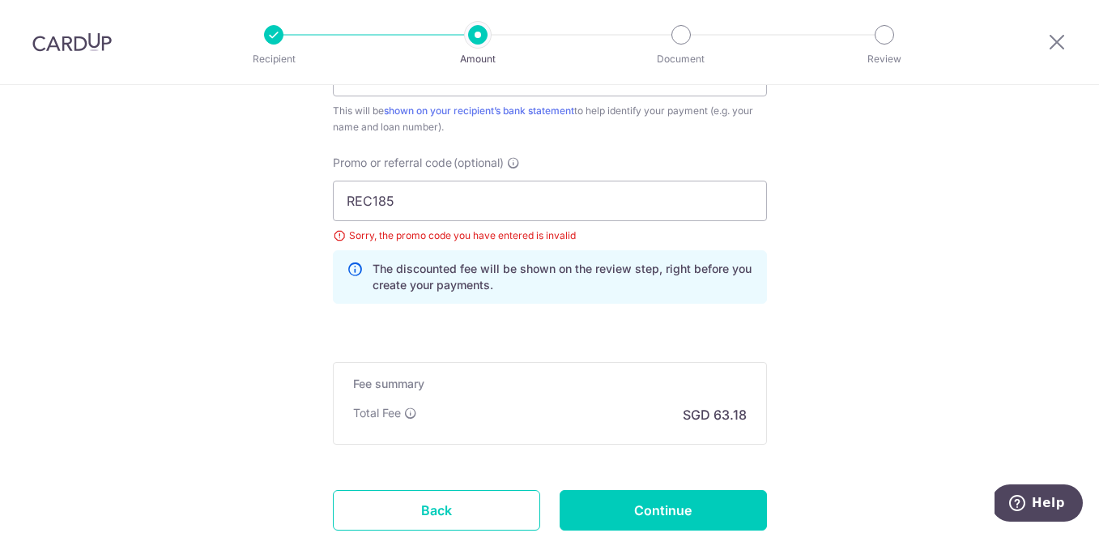
scroll to position [985, 0]
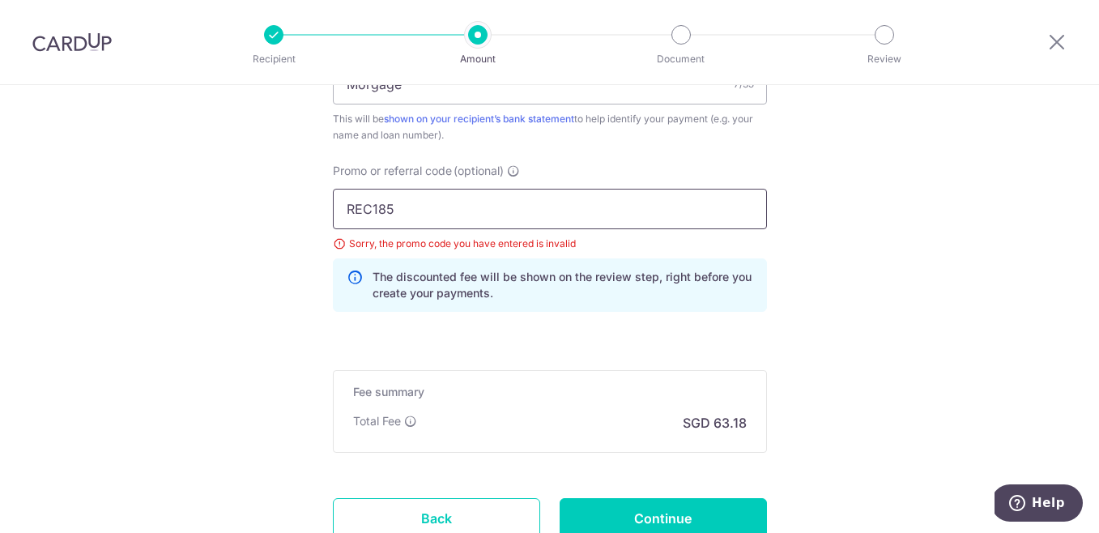
click at [416, 200] on input "REC185" at bounding box center [550, 209] width 434 height 40
click at [353, 206] on input "REC185" at bounding box center [550, 209] width 434 height 40
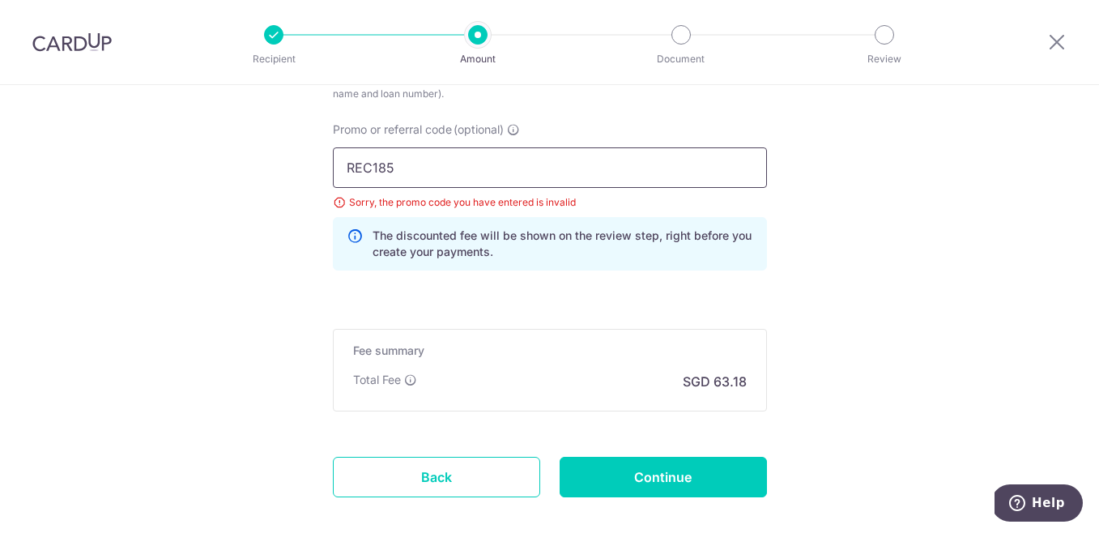
scroll to position [1045, 0]
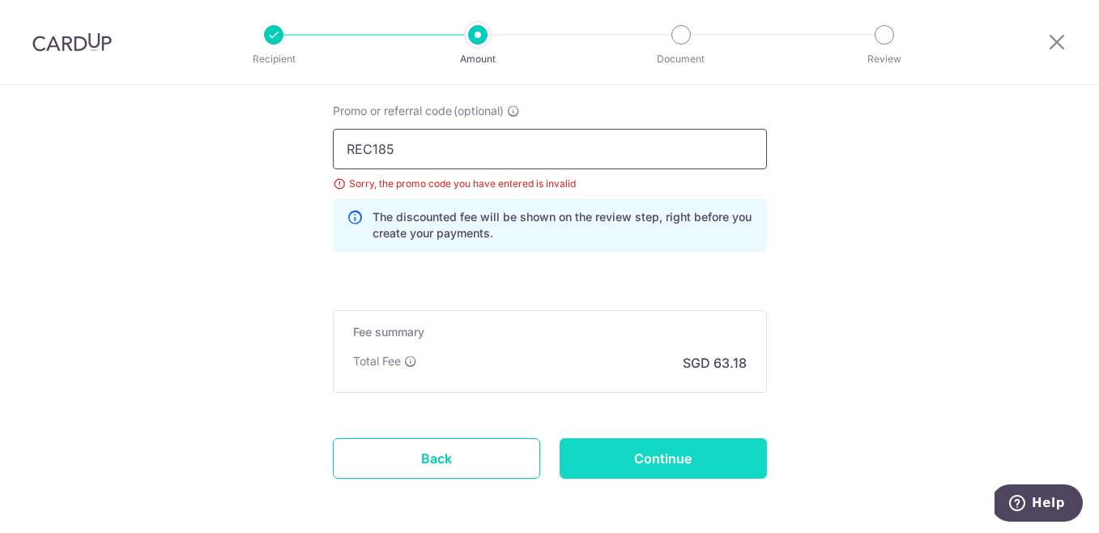
type input "REC185"
click at [614, 455] on input "Continue" at bounding box center [663, 458] width 207 height 40
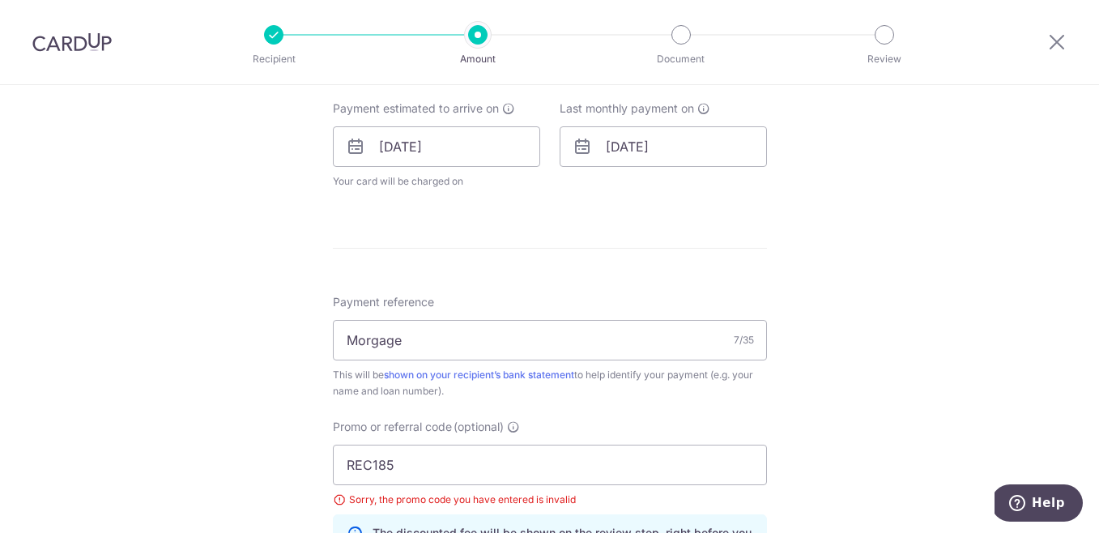
scroll to position [502, 0]
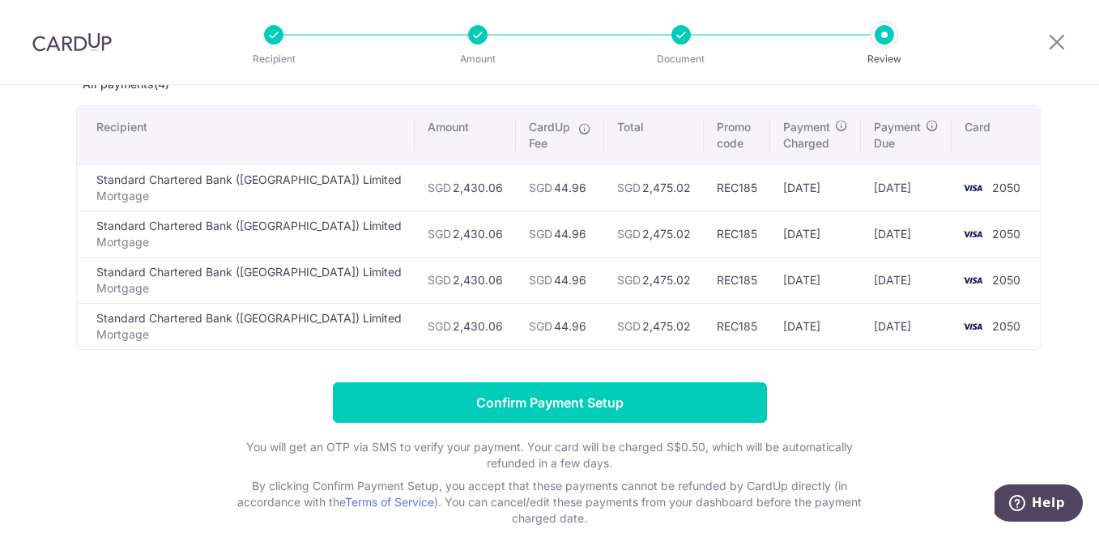
scroll to position [57, 0]
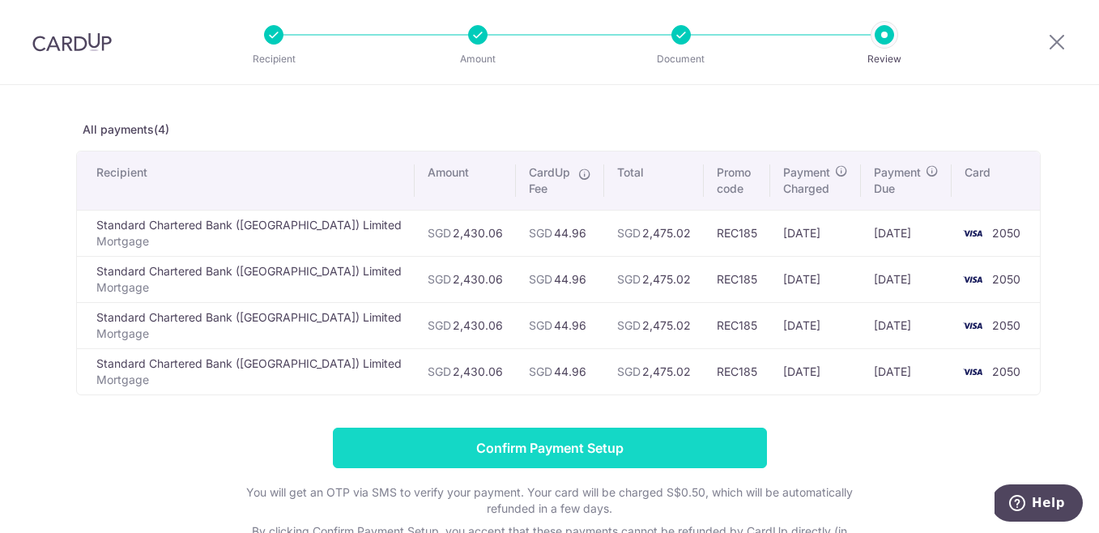
click at [432, 451] on input "Confirm Payment Setup" at bounding box center [550, 448] width 434 height 40
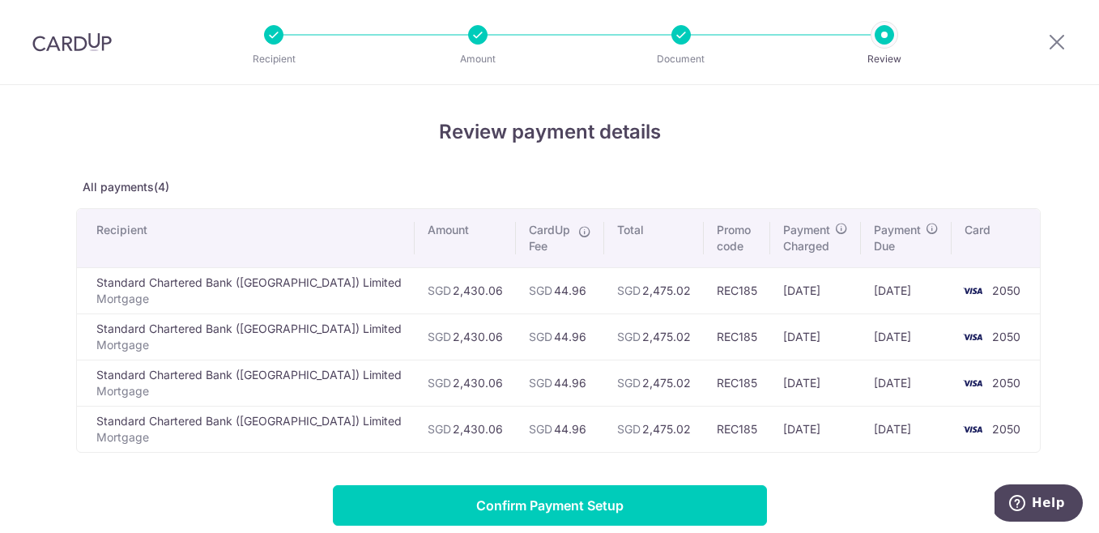
click at [42, 43] on img at bounding box center [71, 41] width 79 height 19
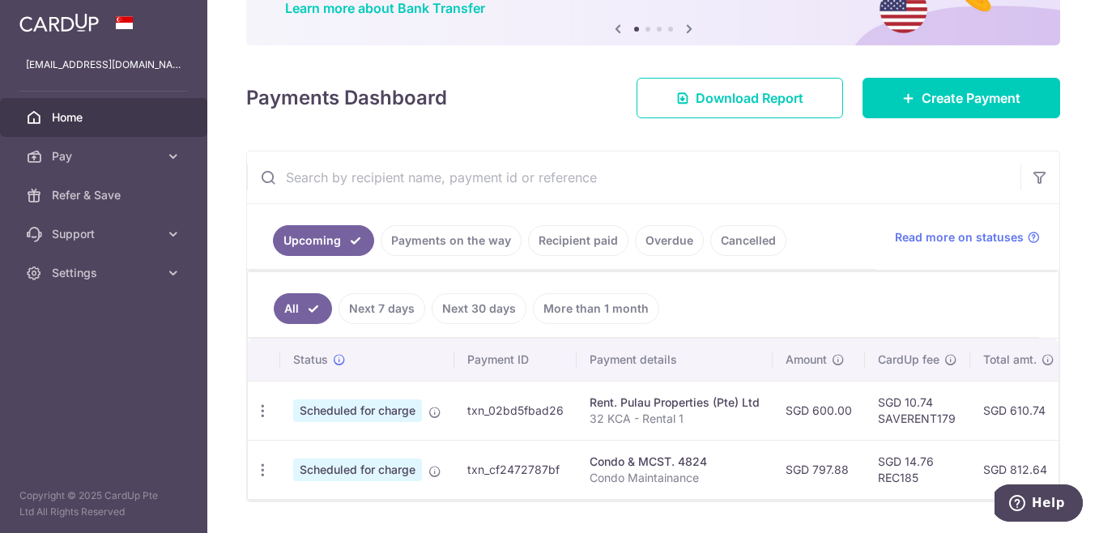
scroll to position [147, 0]
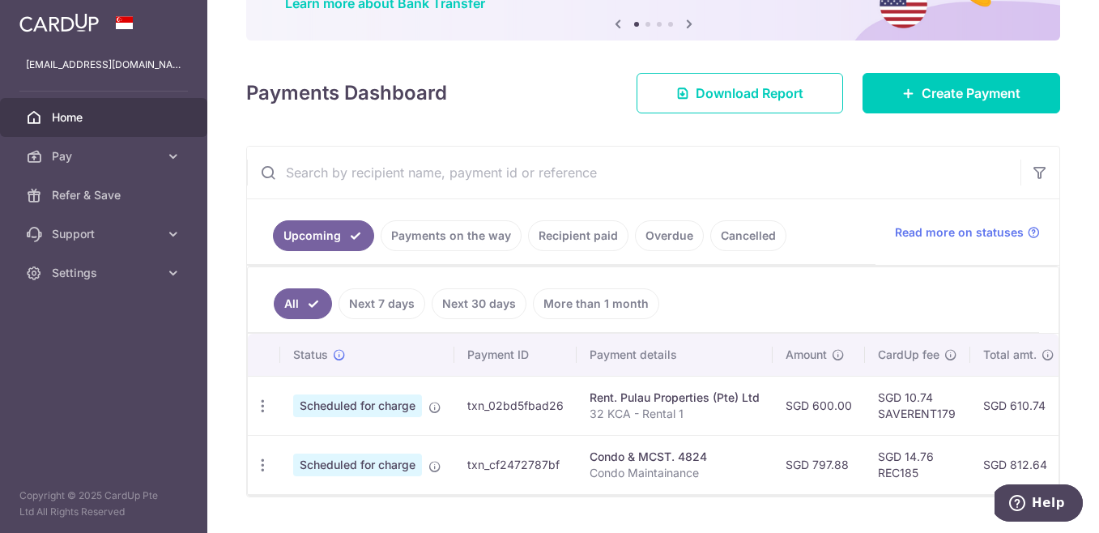
click at [310, 261] on ul "Upcoming Payments on the way Recipient paid Overdue Cancelled" at bounding box center [561, 232] width 628 height 66
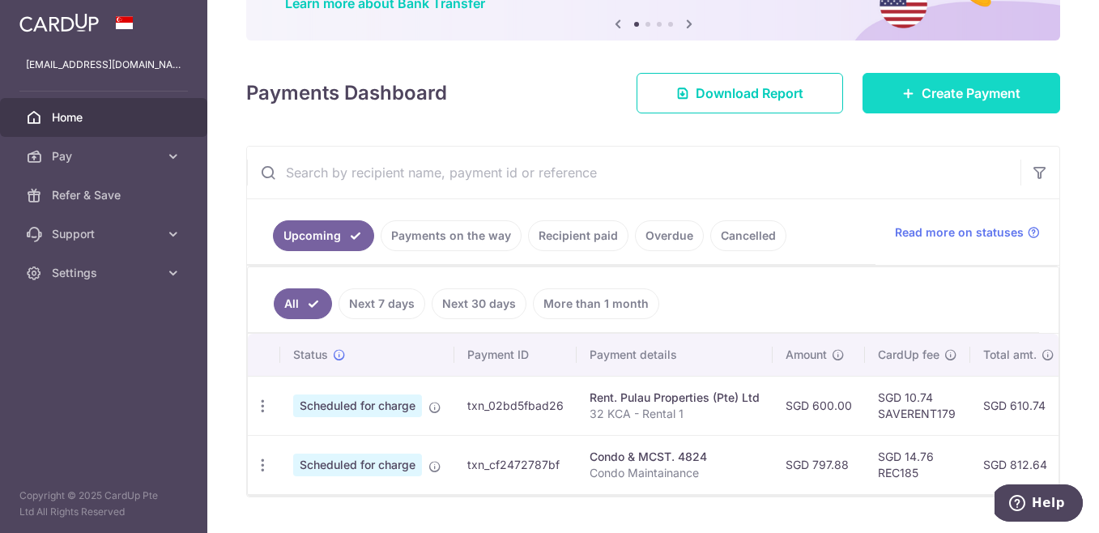
click at [925, 84] on span "Create Payment" at bounding box center [970, 92] width 99 height 19
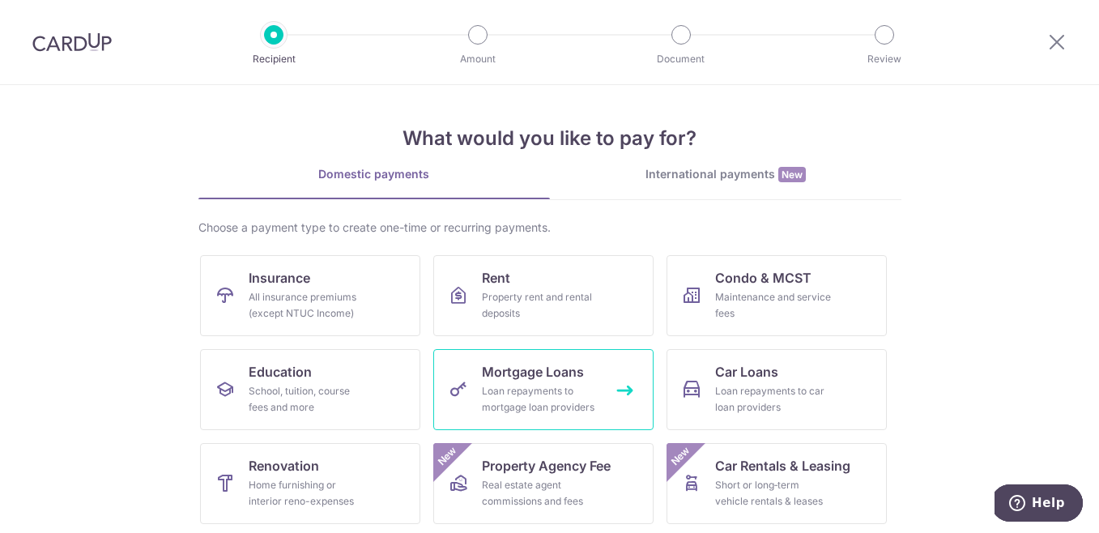
click at [497, 365] on span "Mortgage Loans" at bounding box center [533, 371] width 102 height 19
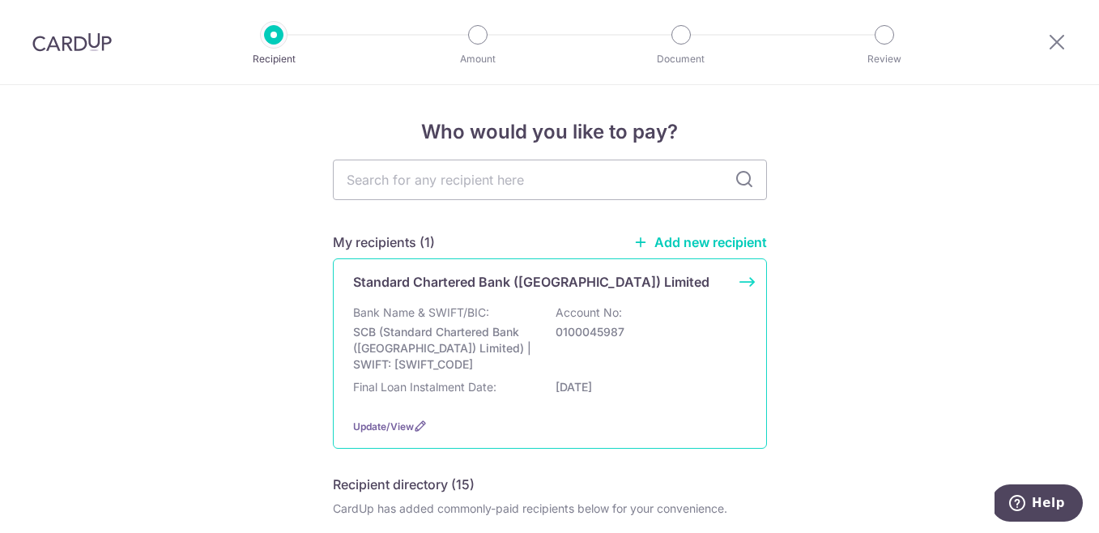
scroll to position [7, 0]
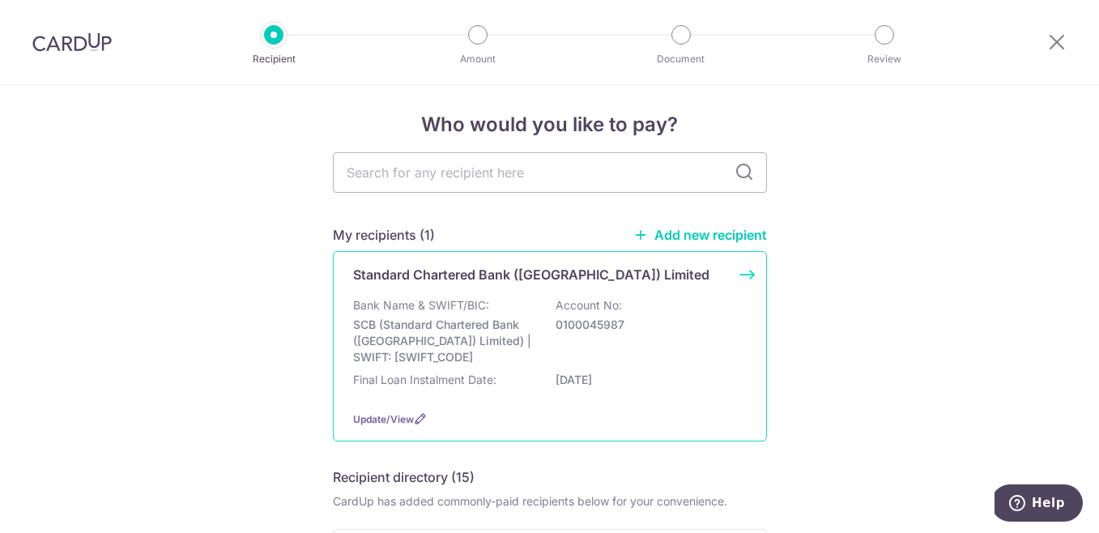
click at [399, 368] on div "Bank Name & SWIFT/BIC: SCB (Standard Chartered Bank (Singapore) Limited) | SWIF…" at bounding box center [550, 347] width 394 height 100
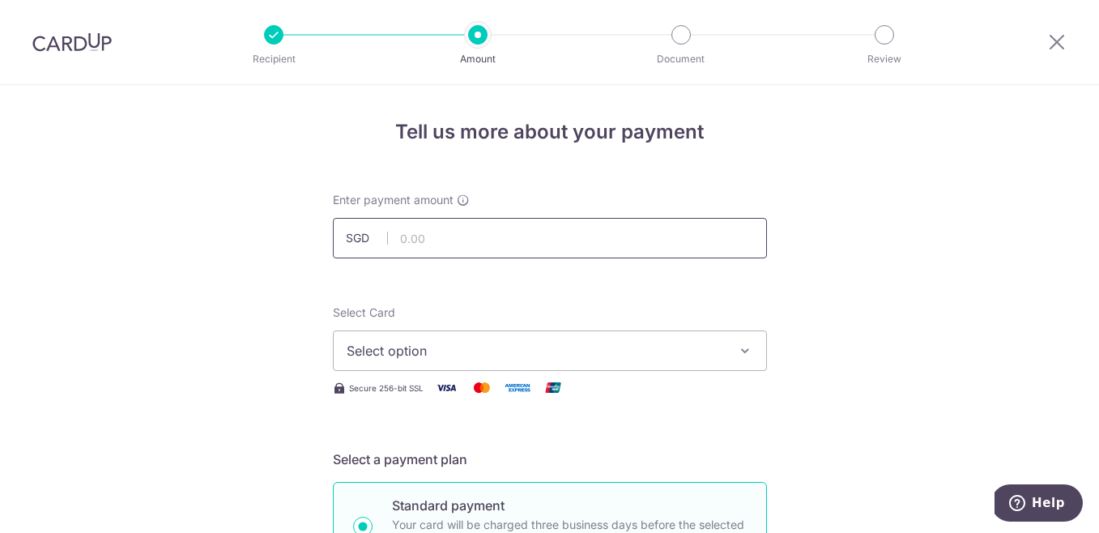
click at [381, 253] on input "text" at bounding box center [550, 238] width 434 height 40
type input "2,430.06"
click at [407, 354] on span "Select option" at bounding box center [535, 350] width 377 height 19
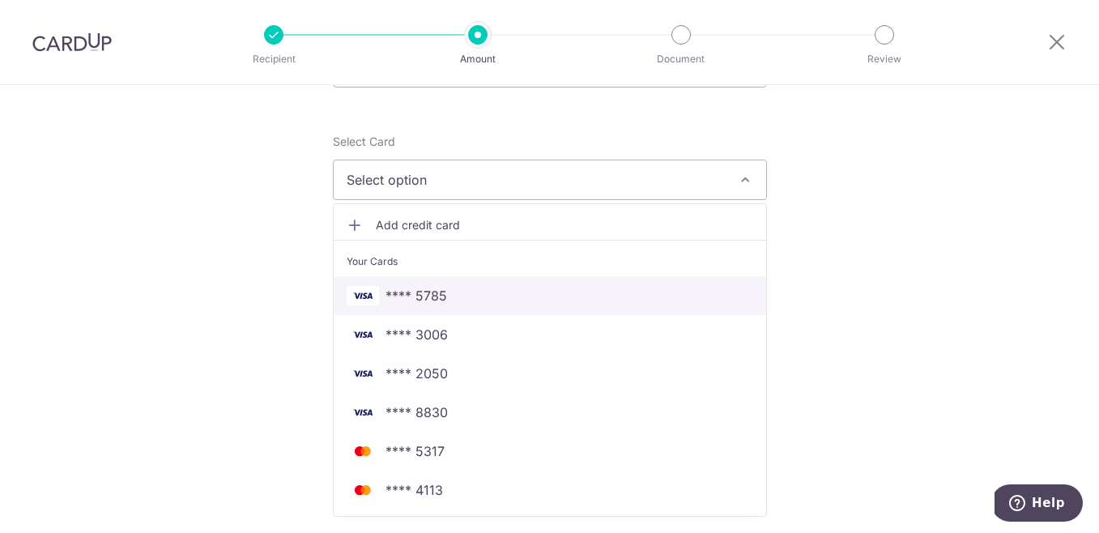
scroll to position [179, 0]
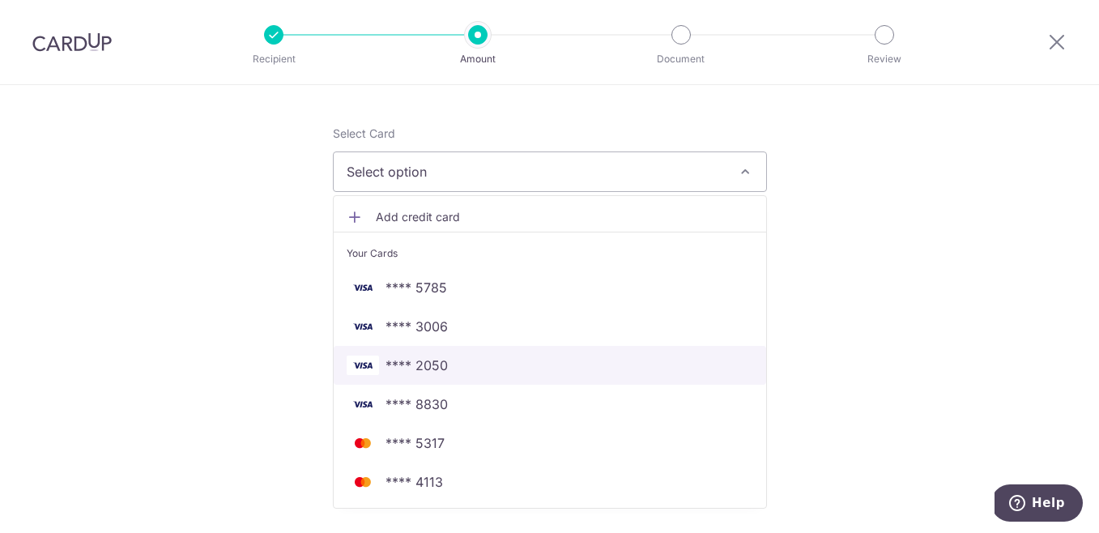
click at [397, 369] on span "**** 2050" at bounding box center [416, 364] width 62 height 19
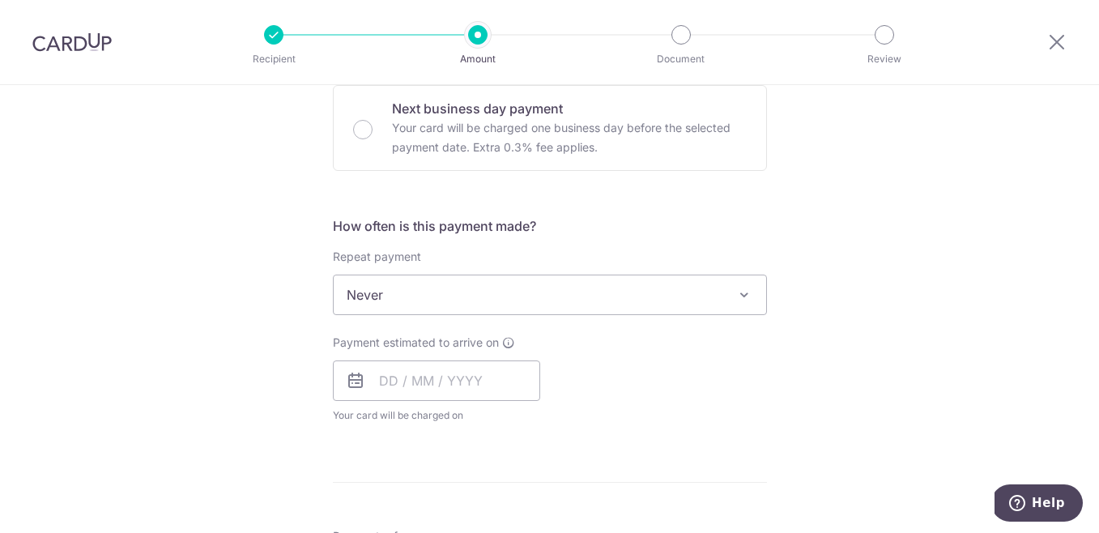
scroll to position [495, 0]
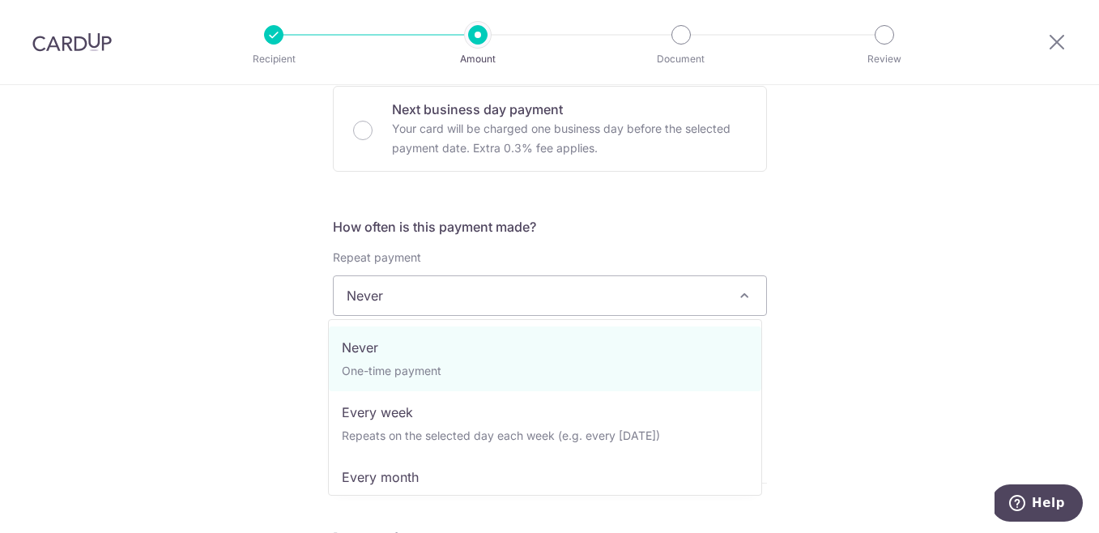
click at [377, 298] on span "Never" at bounding box center [550, 295] width 432 height 39
click at [381, 301] on span "Never" at bounding box center [550, 295] width 432 height 39
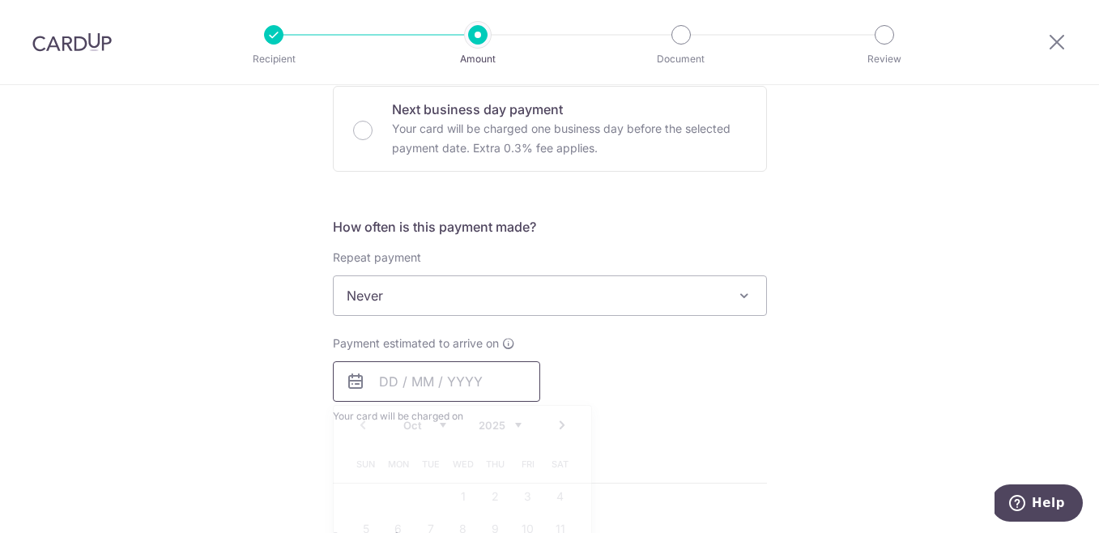
click at [371, 394] on input "text" at bounding box center [436, 381] width 207 height 40
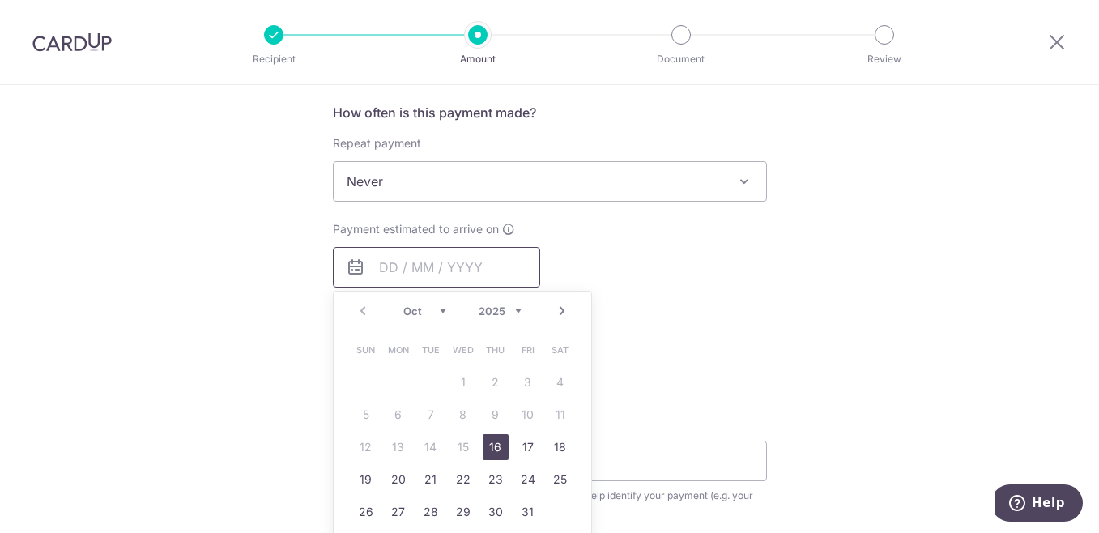
scroll to position [653, 0]
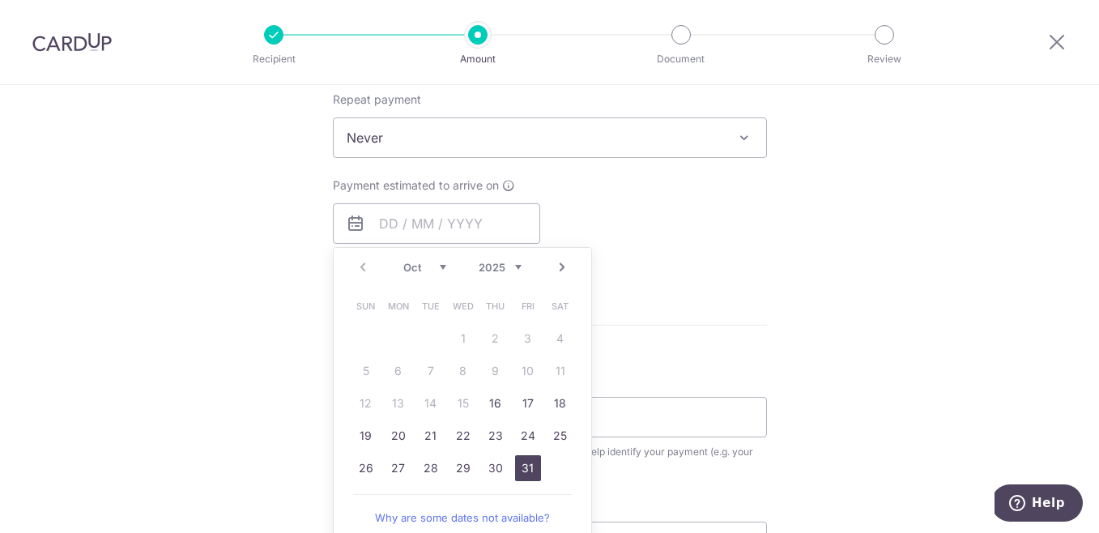
click at [519, 467] on link "31" at bounding box center [528, 468] width 26 height 26
type input "[DATE]"
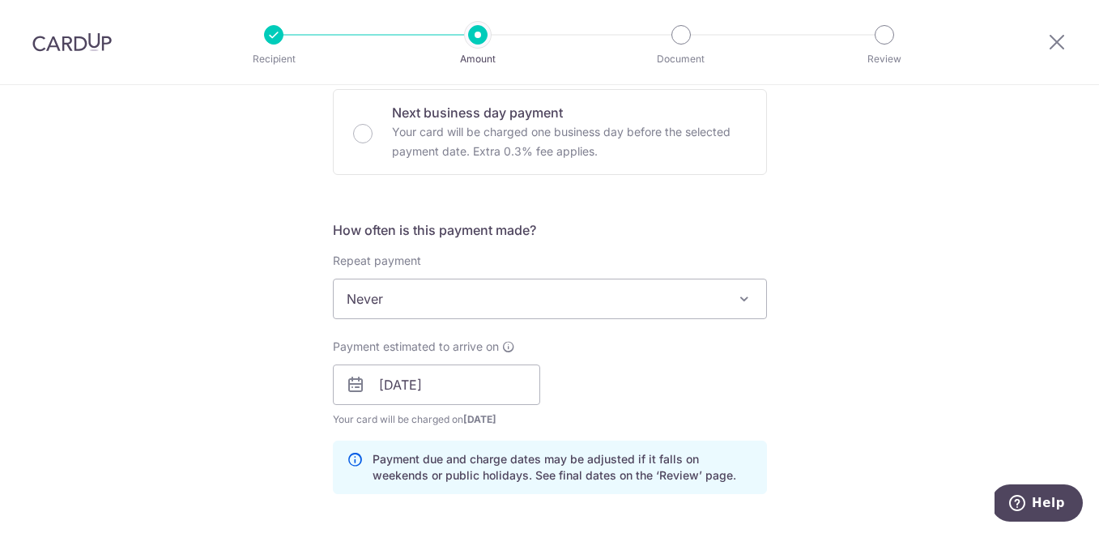
scroll to position [438, 0]
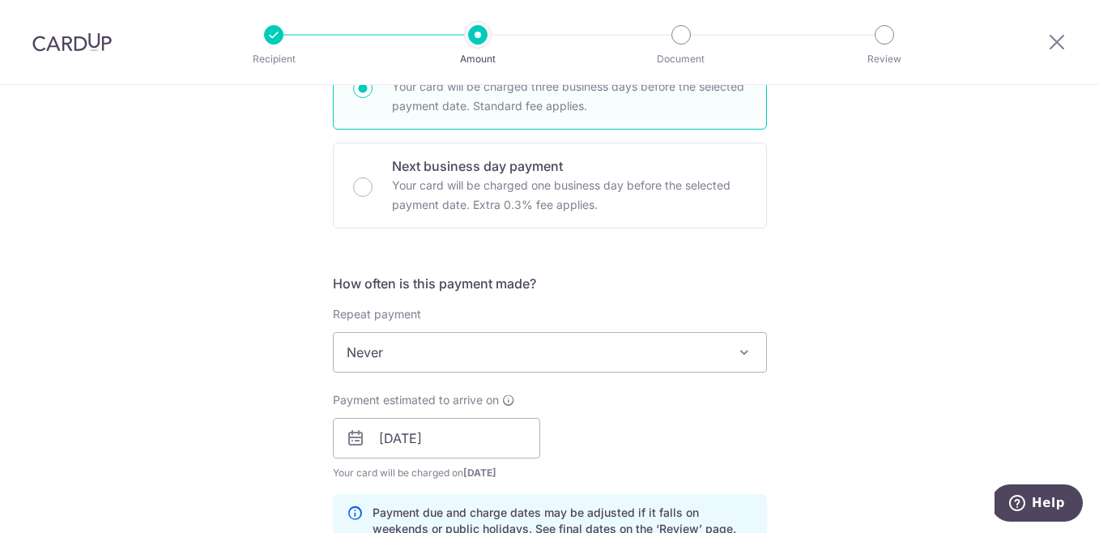
click at [555, 341] on span "Never" at bounding box center [550, 352] width 432 height 39
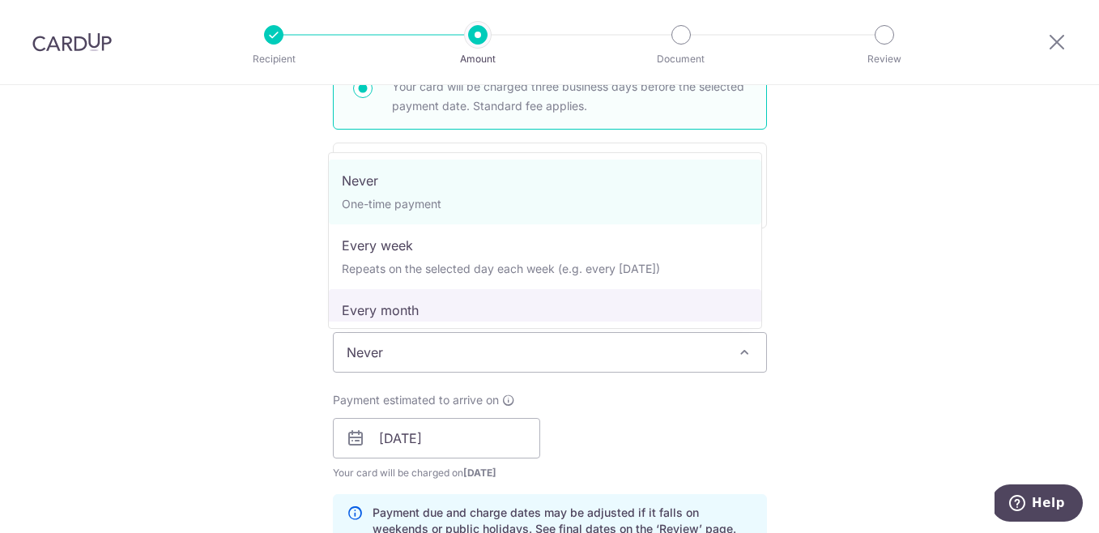
select select "3"
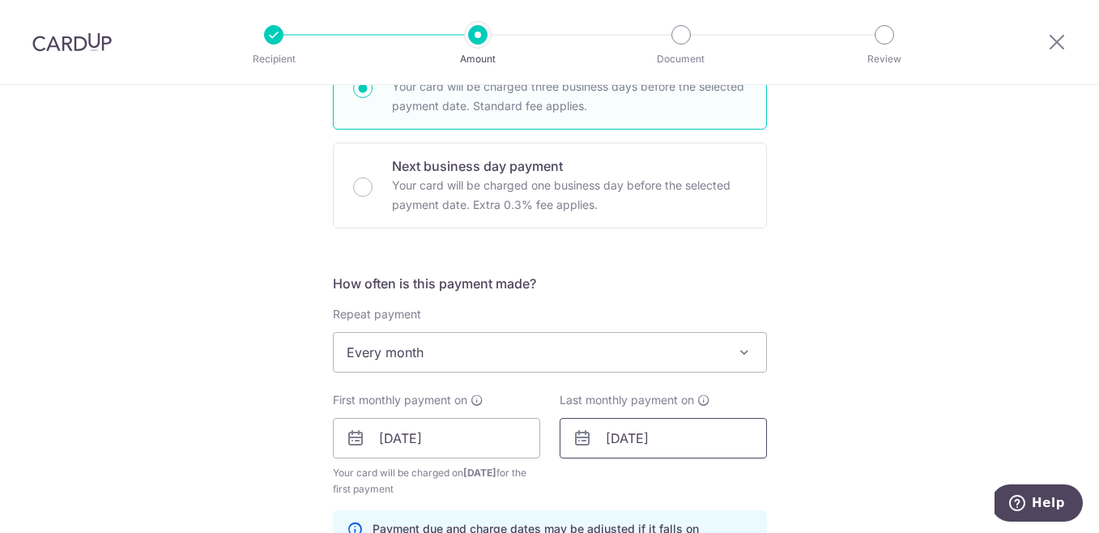
click at [640, 444] on input "01/12/2035" at bounding box center [663, 438] width 207 height 40
click at [718, 486] on select "2024 2025 2026 2027 2028 2029 2030 2031 2032 2033 2034 2035" at bounding box center [726, 481] width 43 height 13
click at [627, 439] on input "01/12/2035" at bounding box center [663, 438] width 207 height 40
click at [658, 441] on input "01/12/2035" at bounding box center [663, 438] width 207 height 40
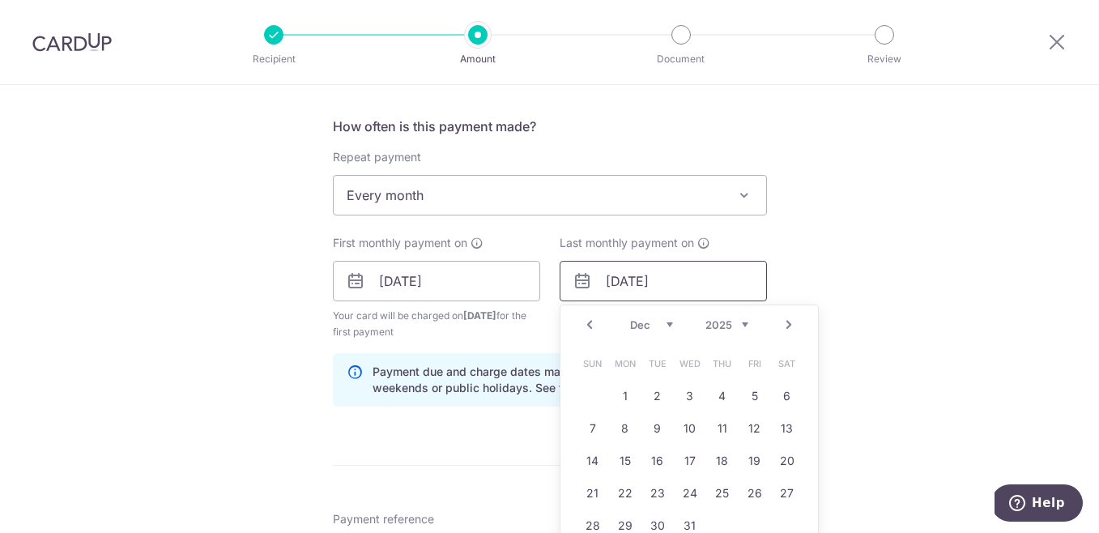
scroll to position [616, 0]
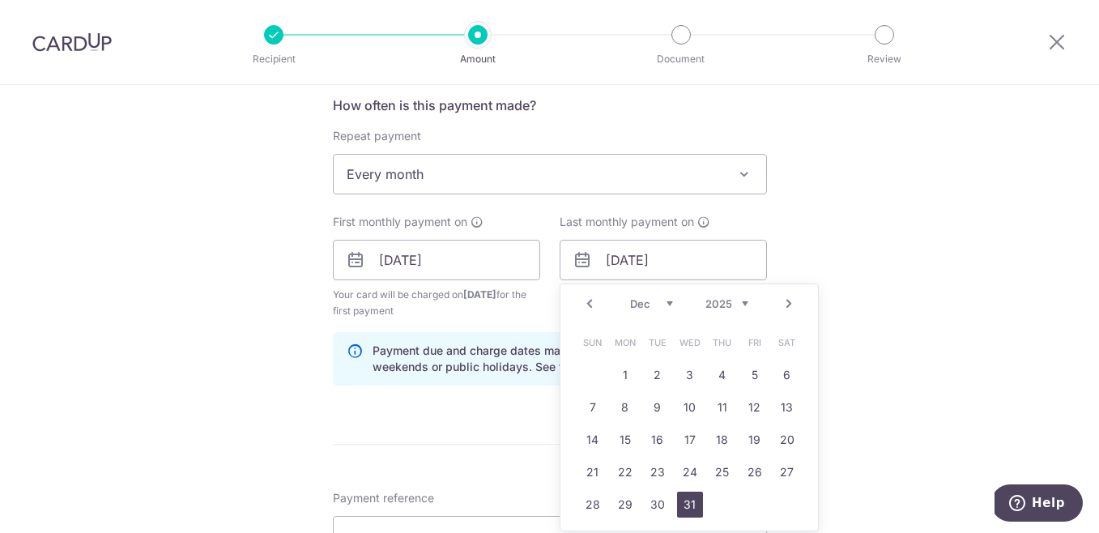
click at [686, 506] on link "31" at bounding box center [690, 505] width 26 height 26
type input "[DATE]"
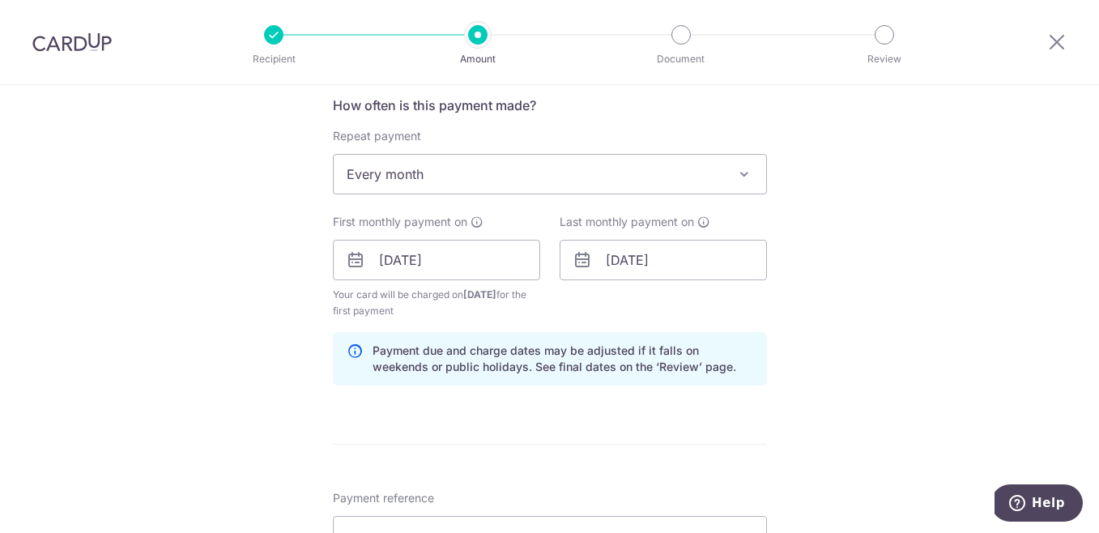
scroll to position [983, 0]
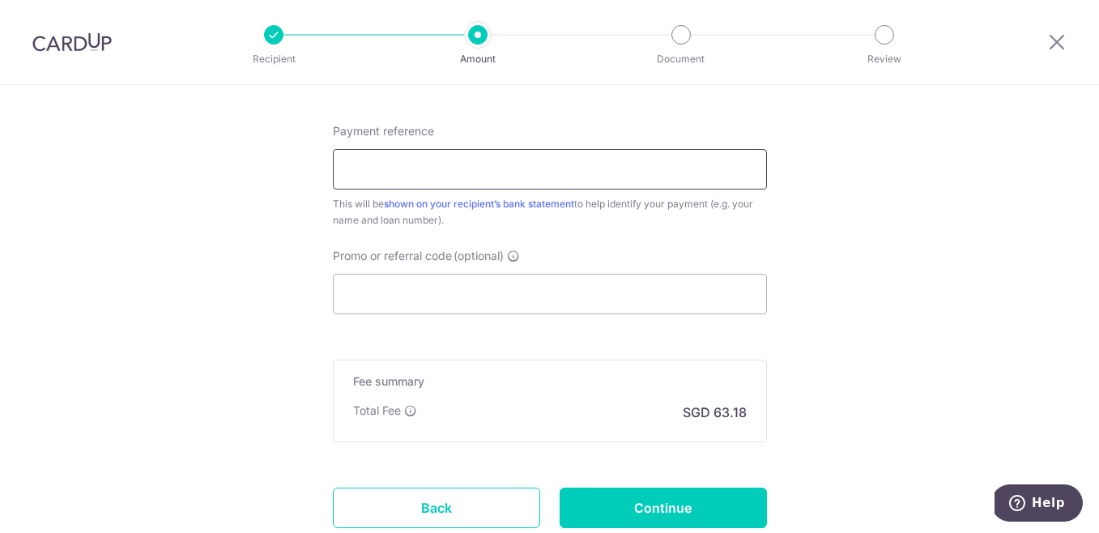
click at [371, 176] on input "Payment reference" at bounding box center [550, 169] width 434 height 40
type input "Morgage"
click at [357, 298] on input "Promo or referral code (optional)" at bounding box center [550, 294] width 434 height 40
paste input "3HOME25R"
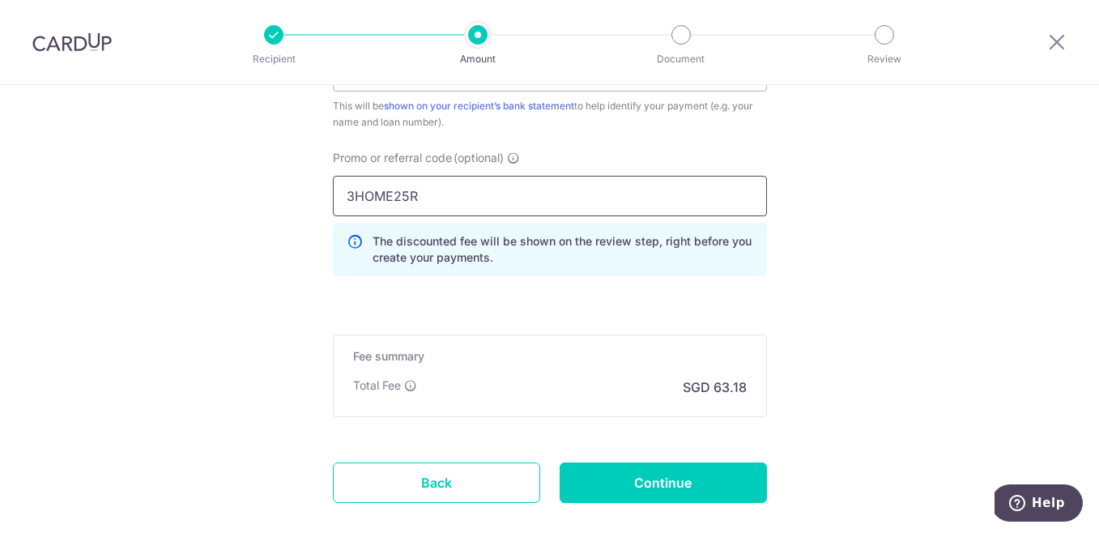
scroll to position [1173, 0]
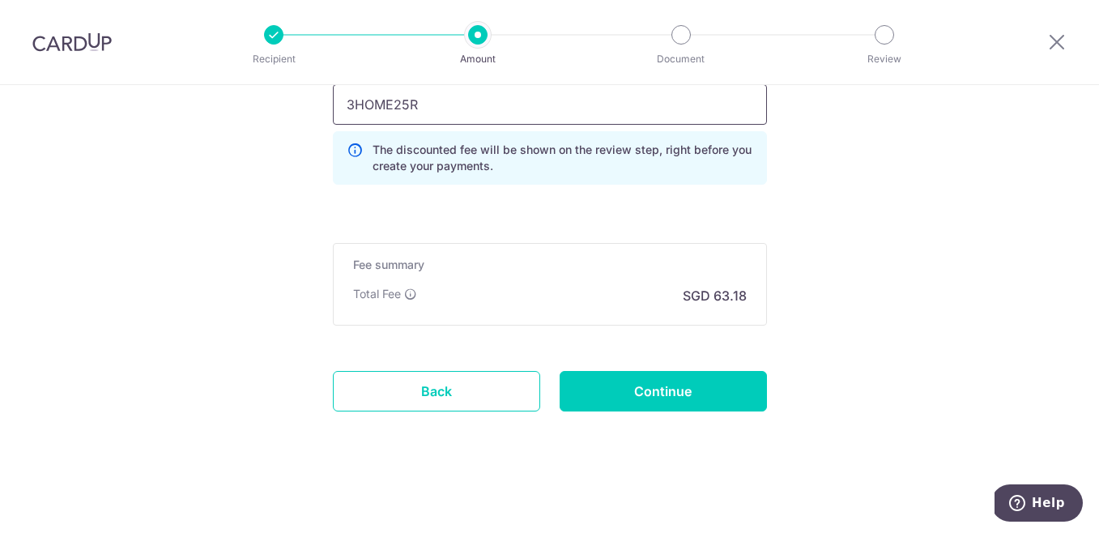
type input "3HOME25R"
click at [597, 402] on input "Continue" at bounding box center [663, 391] width 207 height 40
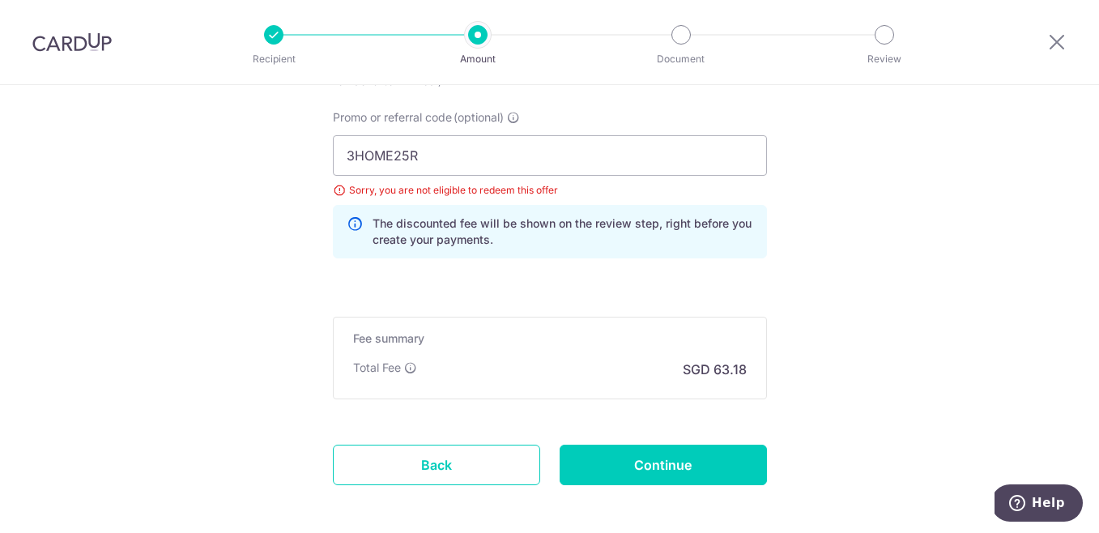
scroll to position [1034, 0]
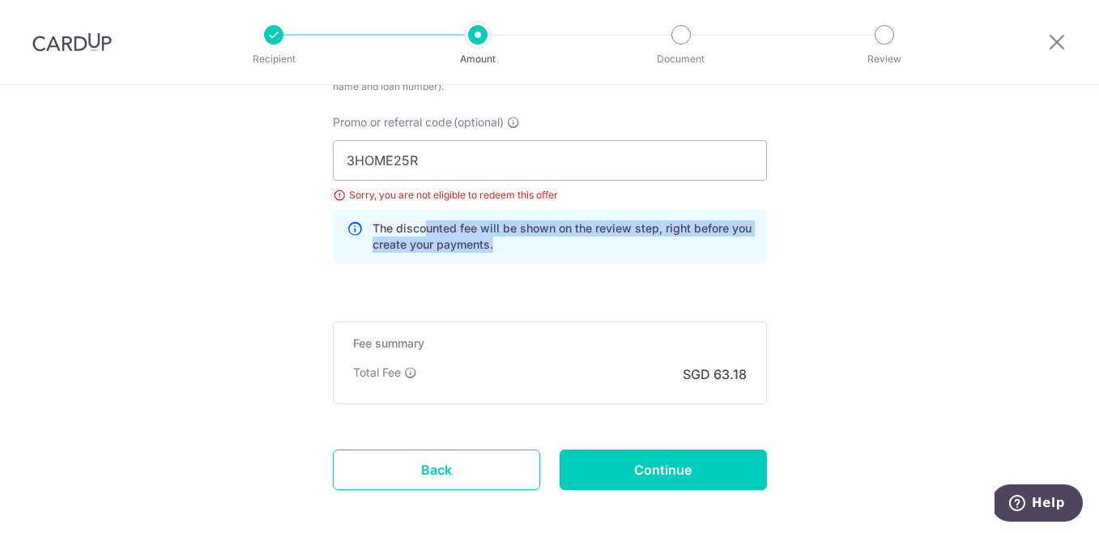
drag, startPoint x: 419, startPoint y: 224, endPoint x: 407, endPoint y: 275, distance: 51.7
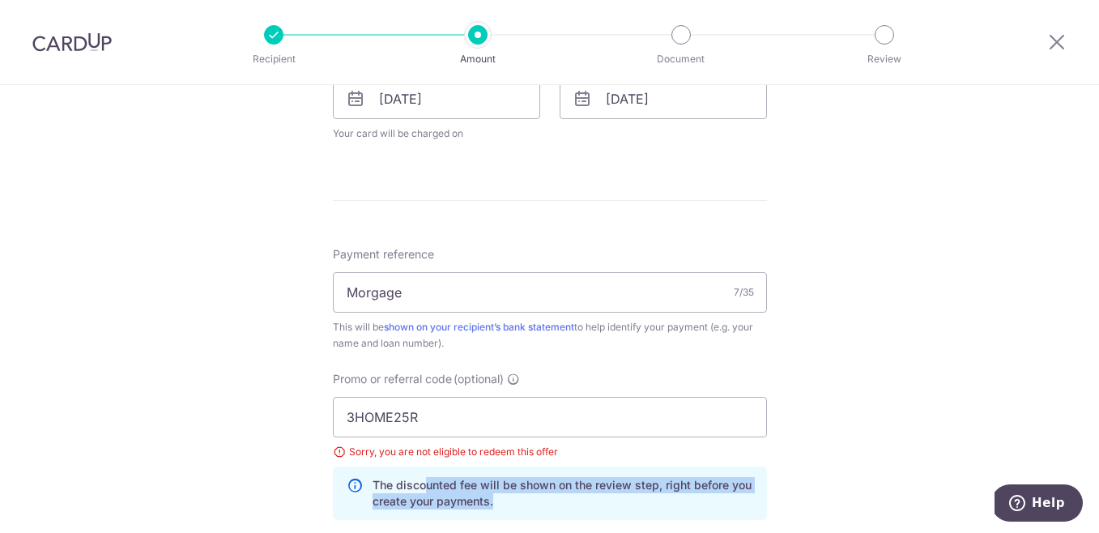
scroll to position [773, 0]
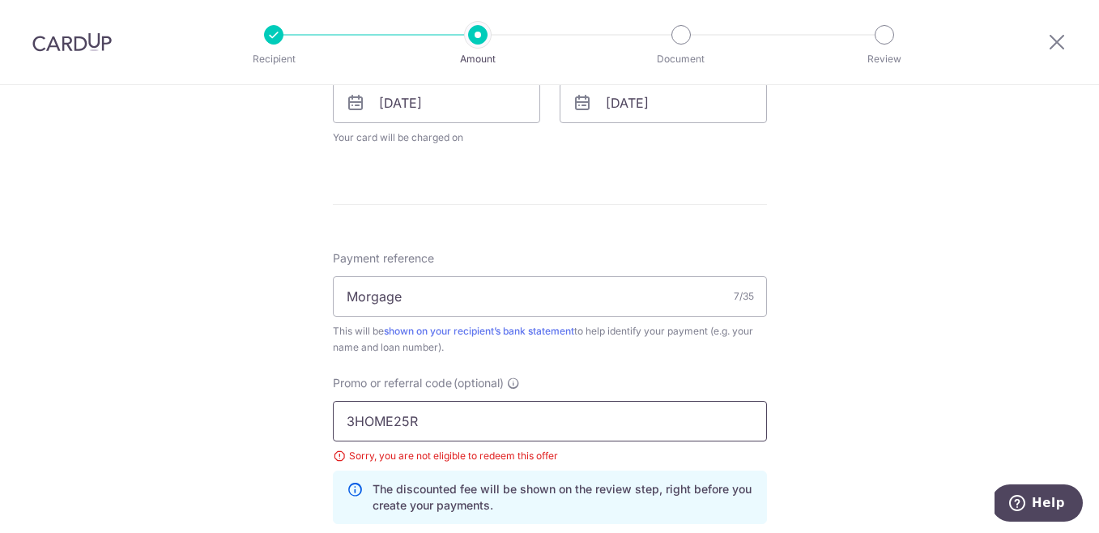
click at [344, 423] on input "3HOME25R" at bounding box center [550, 421] width 434 height 40
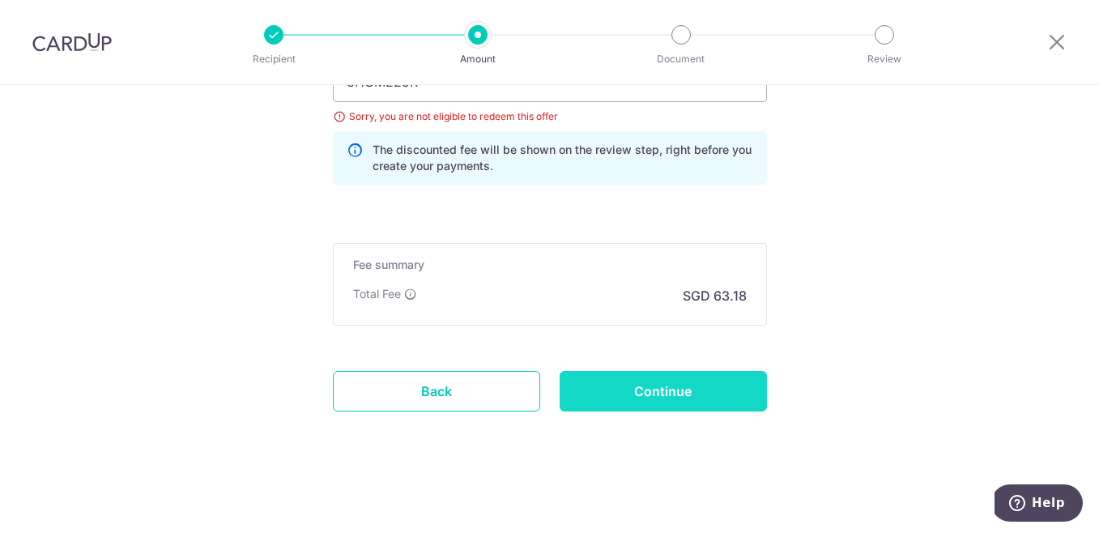
click at [718, 393] on input "Continue" at bounding box center [663, 391] width 207 height 40
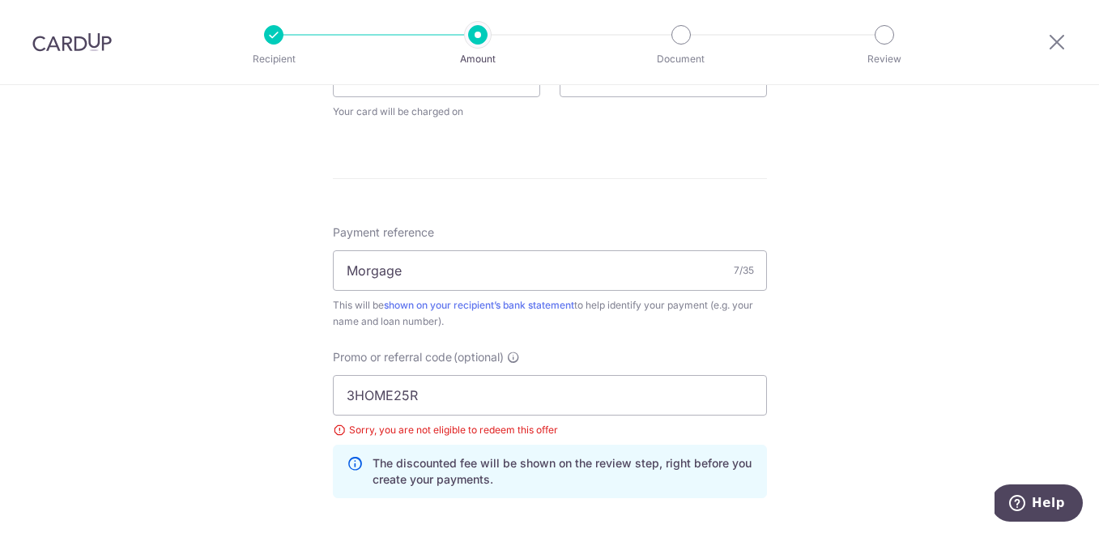
scroll to position [798, 0]
drag, startPoint x: 427, startPoint y: 402, endPoint x: 280, endPoint y: 364, distance: 151.6
click at [283, 366] on div "Tell us more about your payment Enter payment amount SGD 2,430.06 2430.06 Selec…" at bounding box center [549, 67] width 1099 height 1560
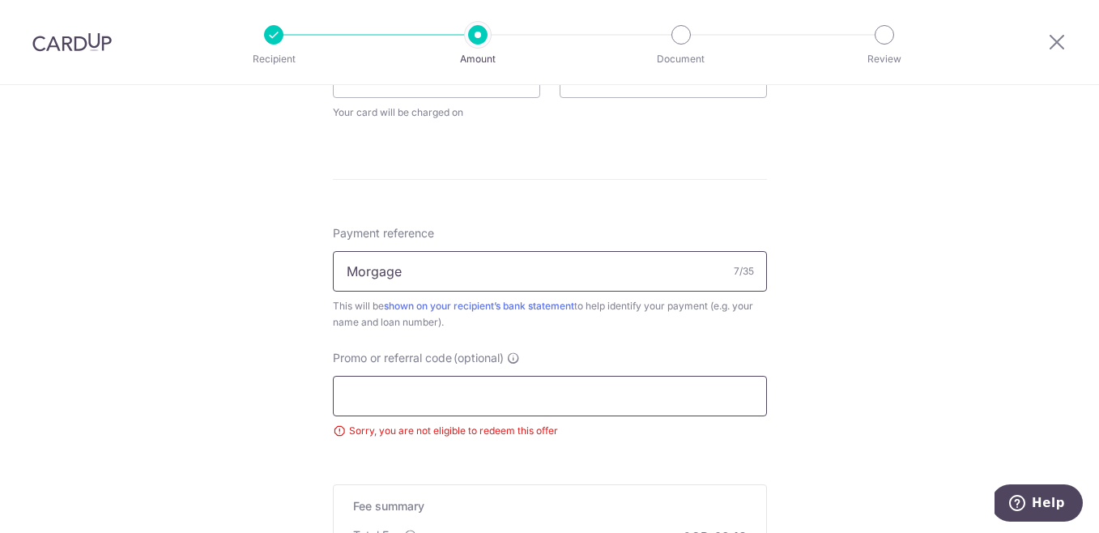
paste input "REC185"
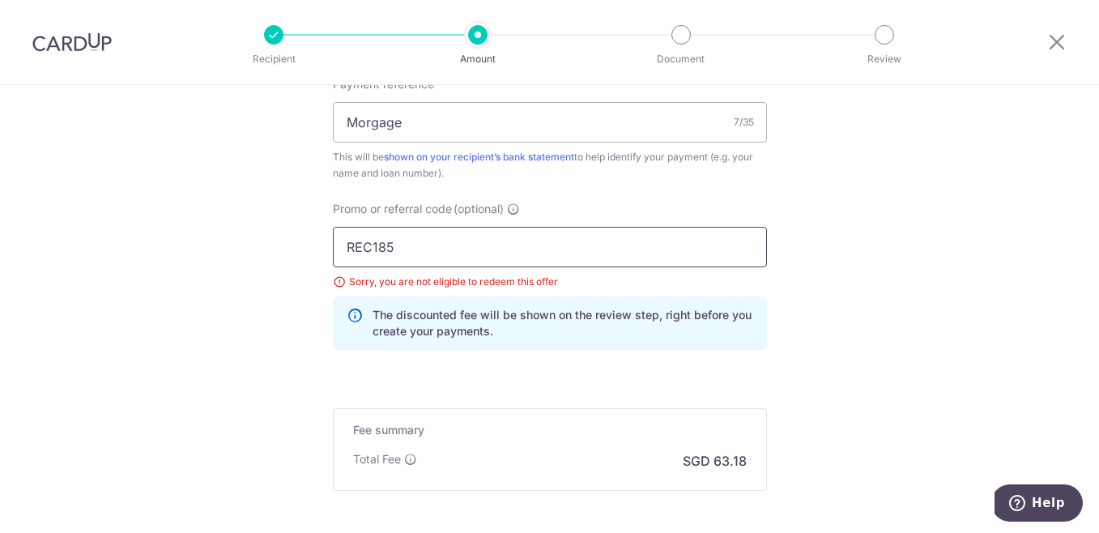
scroll to position [1113, 0]
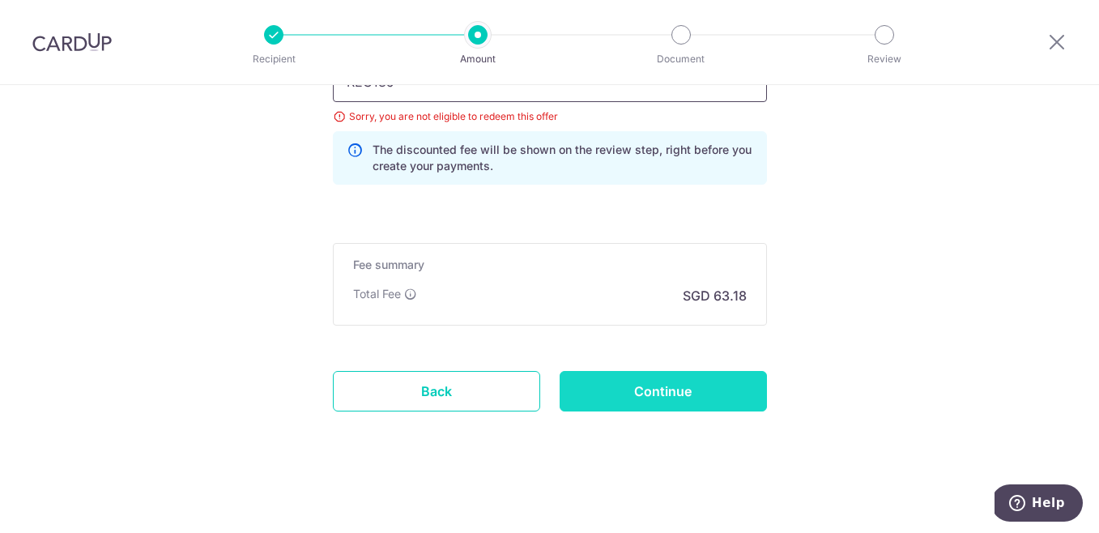
type input "REC185"
click at [615, 398] on input "Continue" at bounding box center [663, 391] width 207 height 40
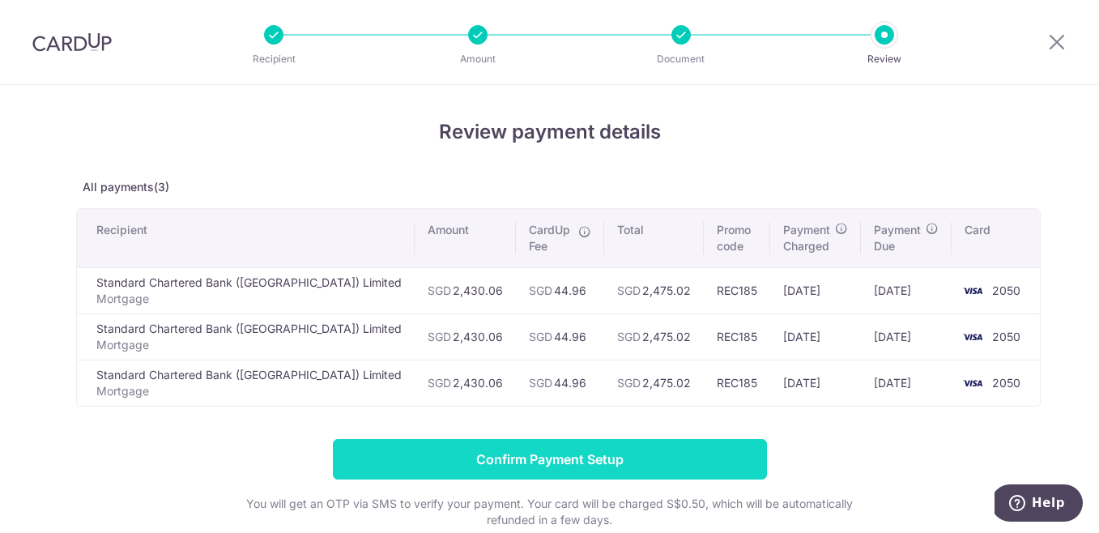
click at [599, 476] on input "Confirm Payment Setup" at bounding box center [550, 459] width 434 height 40
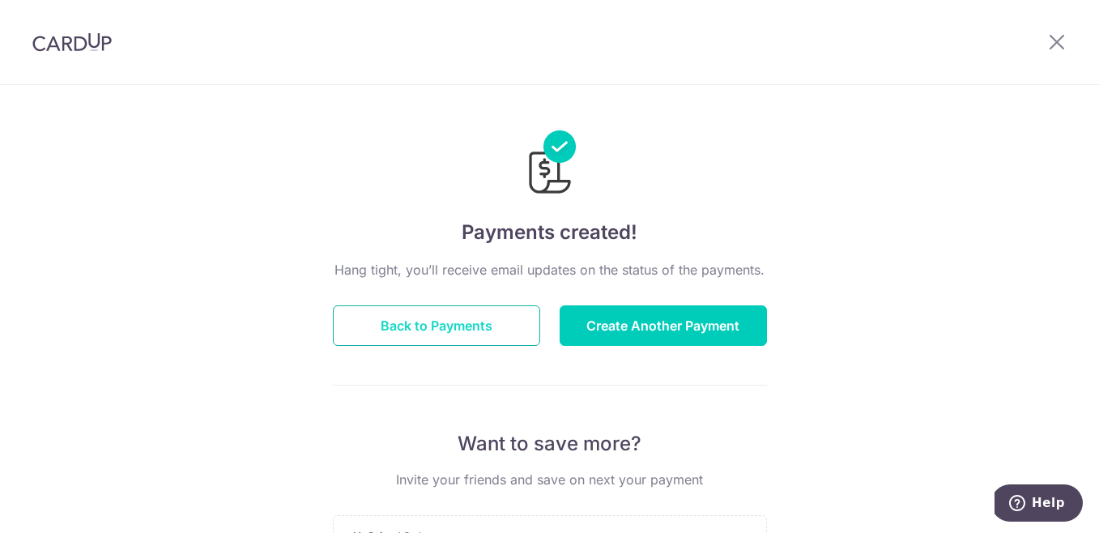
click at [471, 328] on button "Back to Payments" at bounding box center [436, 325] width 207 height 40
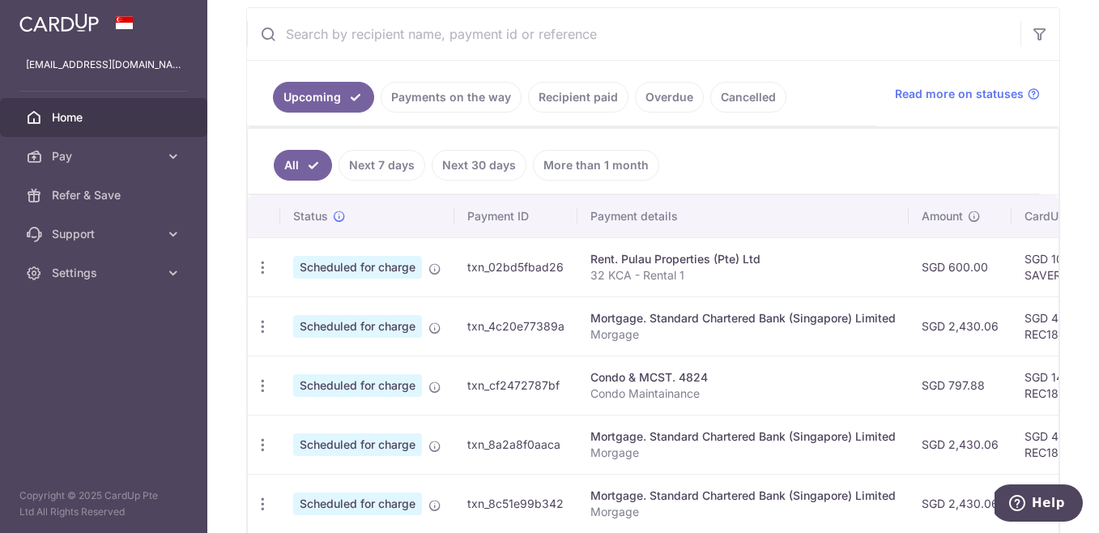
scroll to position [394, 0]
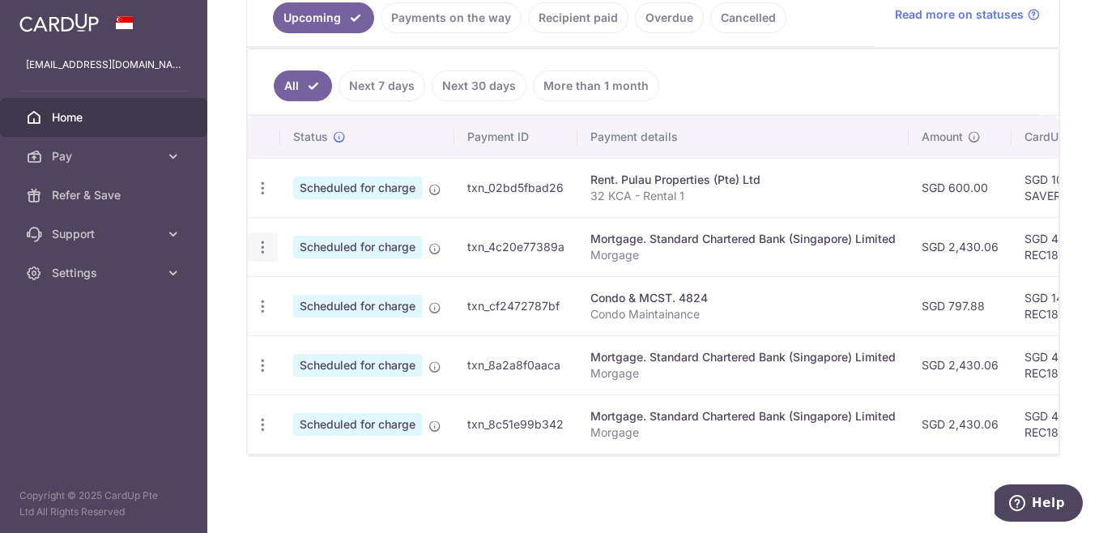
click at [260, 239] on icon "button" at bounding box center [262, 247] width 17 height 17
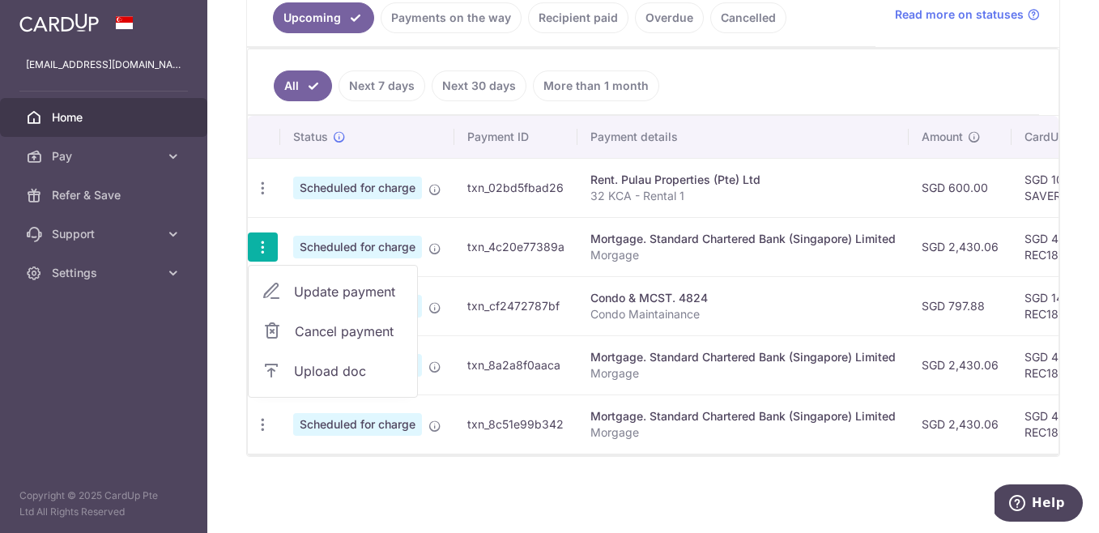
click at [287, 285] on link "Update payment" at bounding box center [333, 291] width 168 height 39
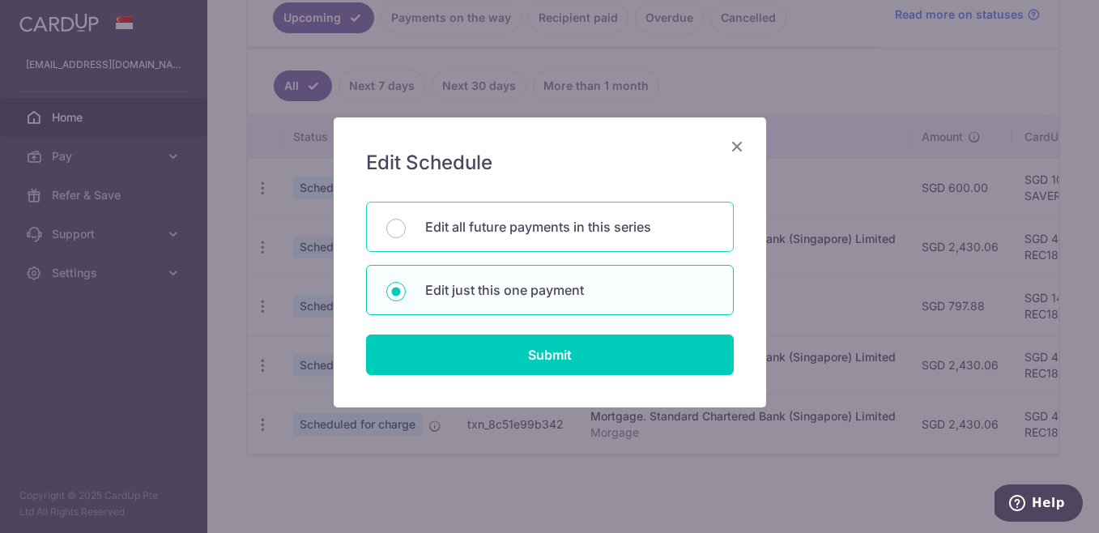
click at [582, 224] on p "Edit all future payments in this series" at bounding box center [569, 226] width 288 height 19
click at [406, 224] on input "Edit all future payments in this series" at bounding box center [395, 228] width 19 height 19
radio input "true"
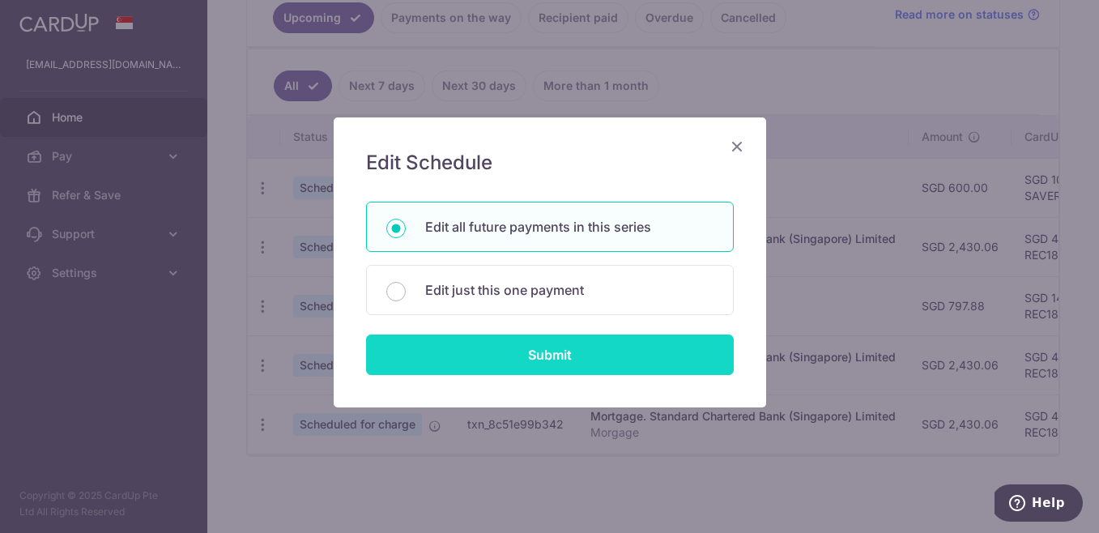
click at [559, 358] on input "Submit" at bounding box center [550, 354] width 368 height 40
radio input "true"
type input "2,430.06"
type input "Morgage"
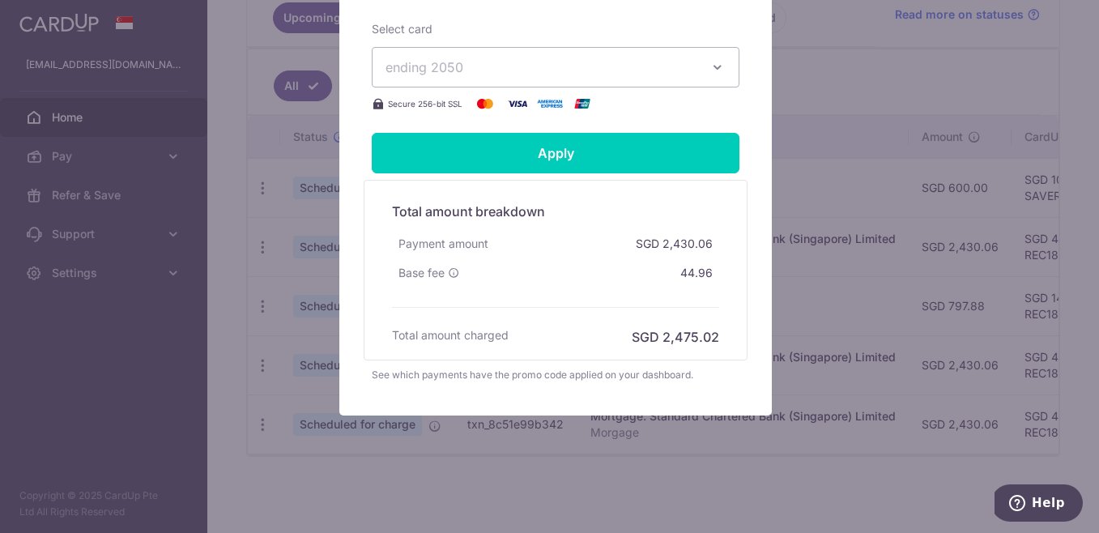
scroll to position [0, 0]
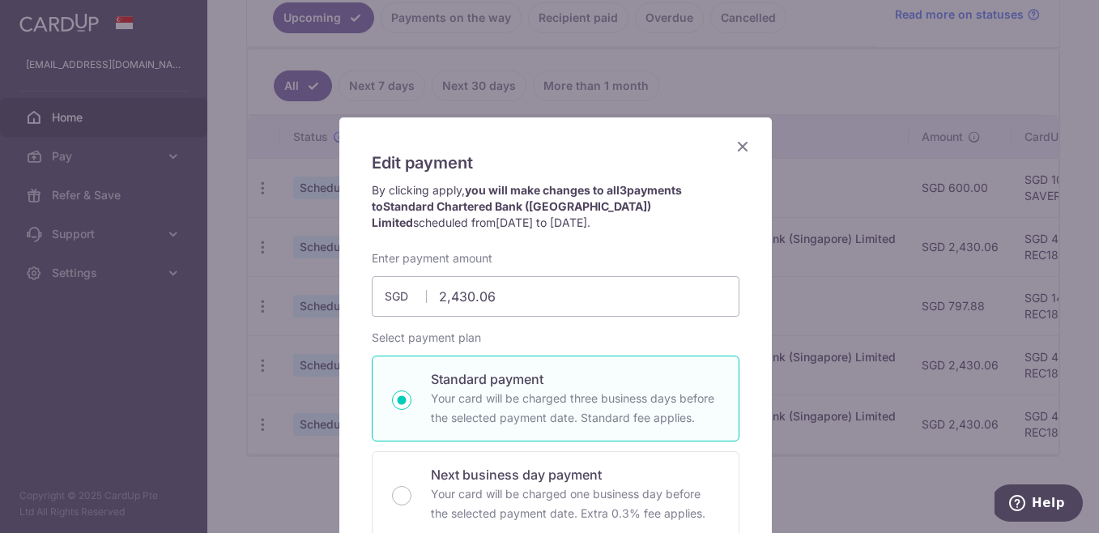
click at [737, 143] on icon "Close" at bounding box center [742, 146] width 19 height 20
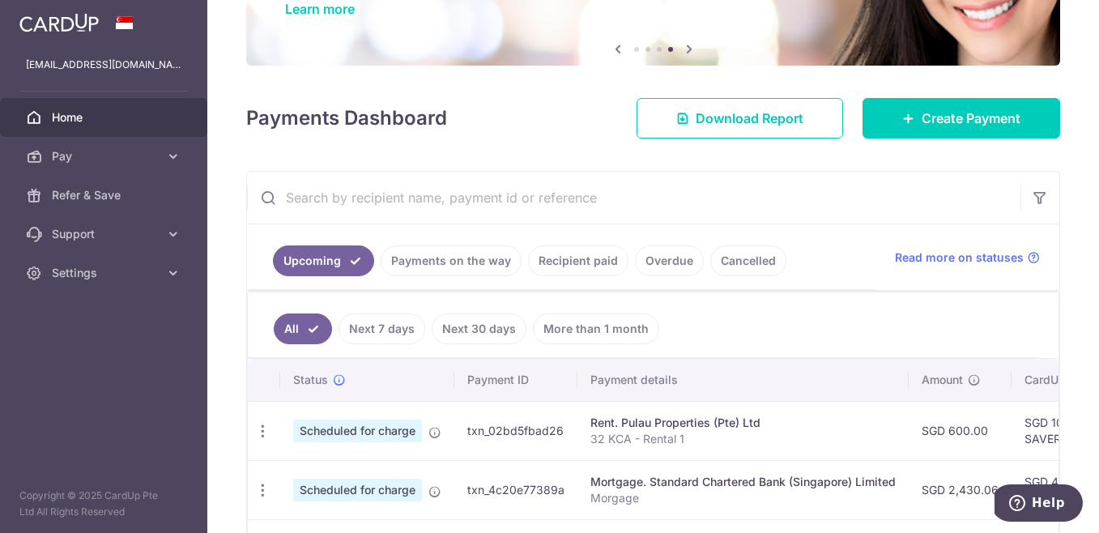
scroll to position [96, 0]
